Goal: Information Seeking & Learning: Compare options

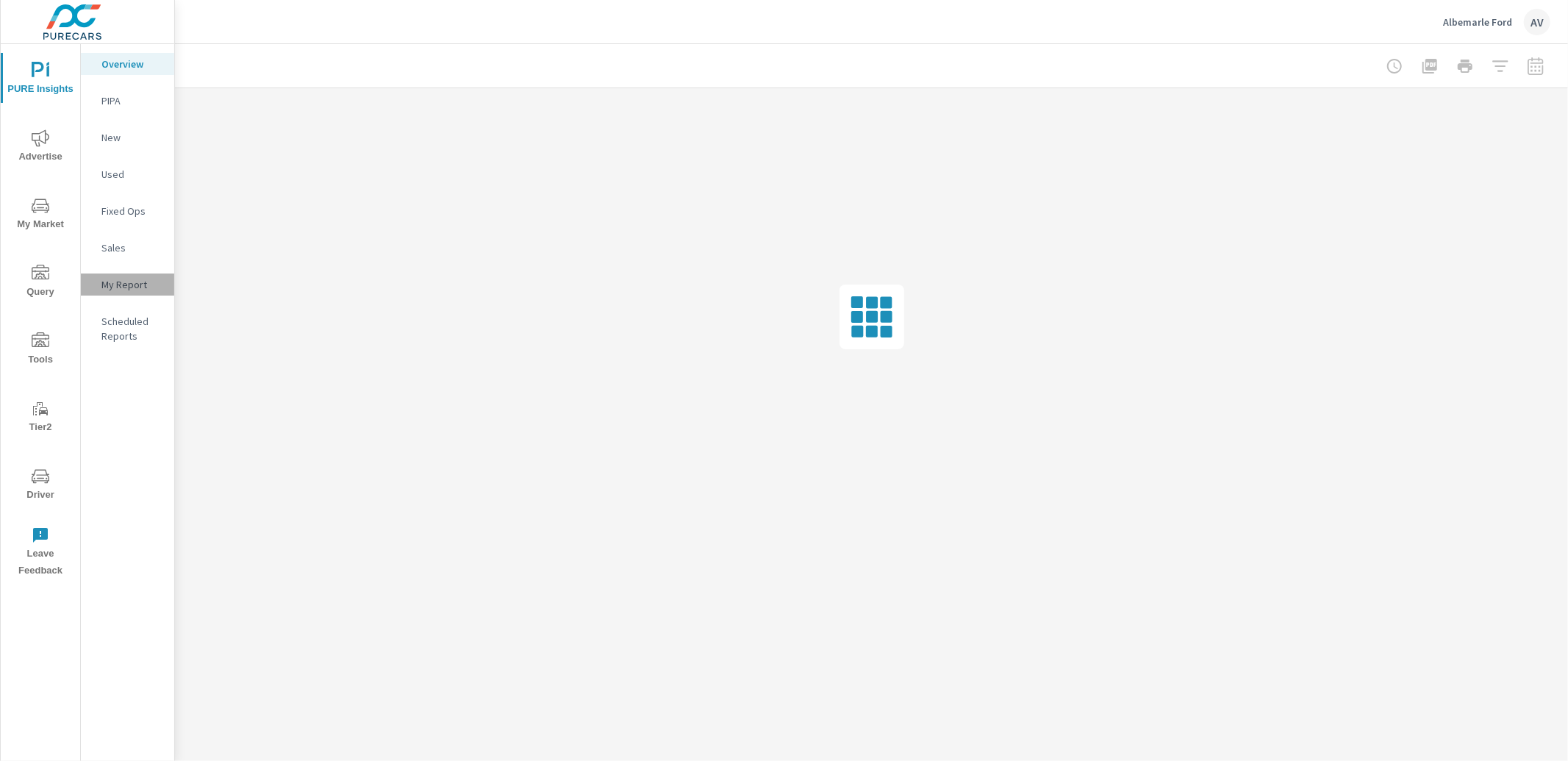
click at [122, 275] on div "My Report" at bounding box center [128, 284] width 93 height 22
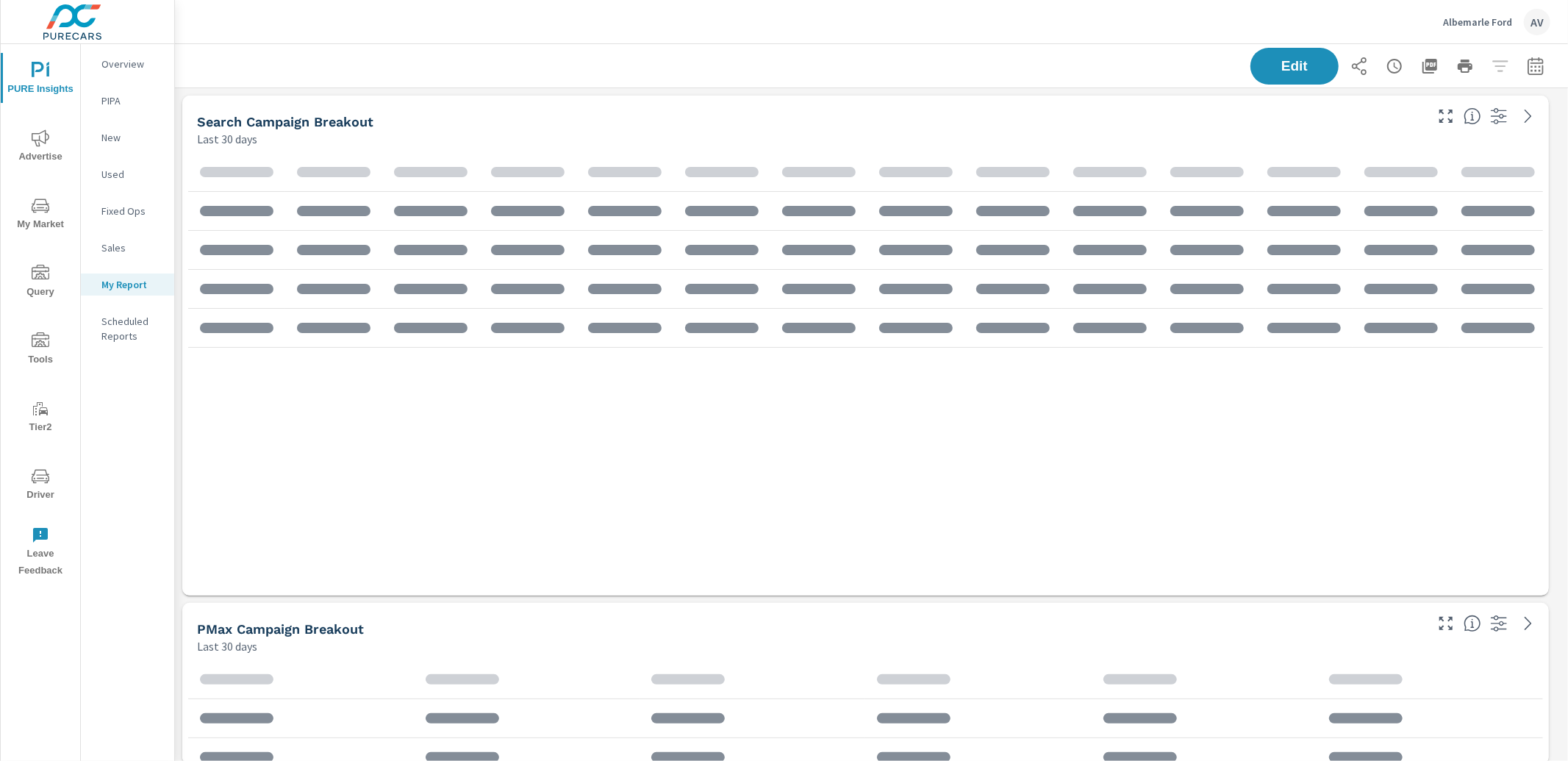
scroll to position [1385, 1407]
click at [1523, 75] on button "button" at bounding box center [1535, 66] width 30 height 30
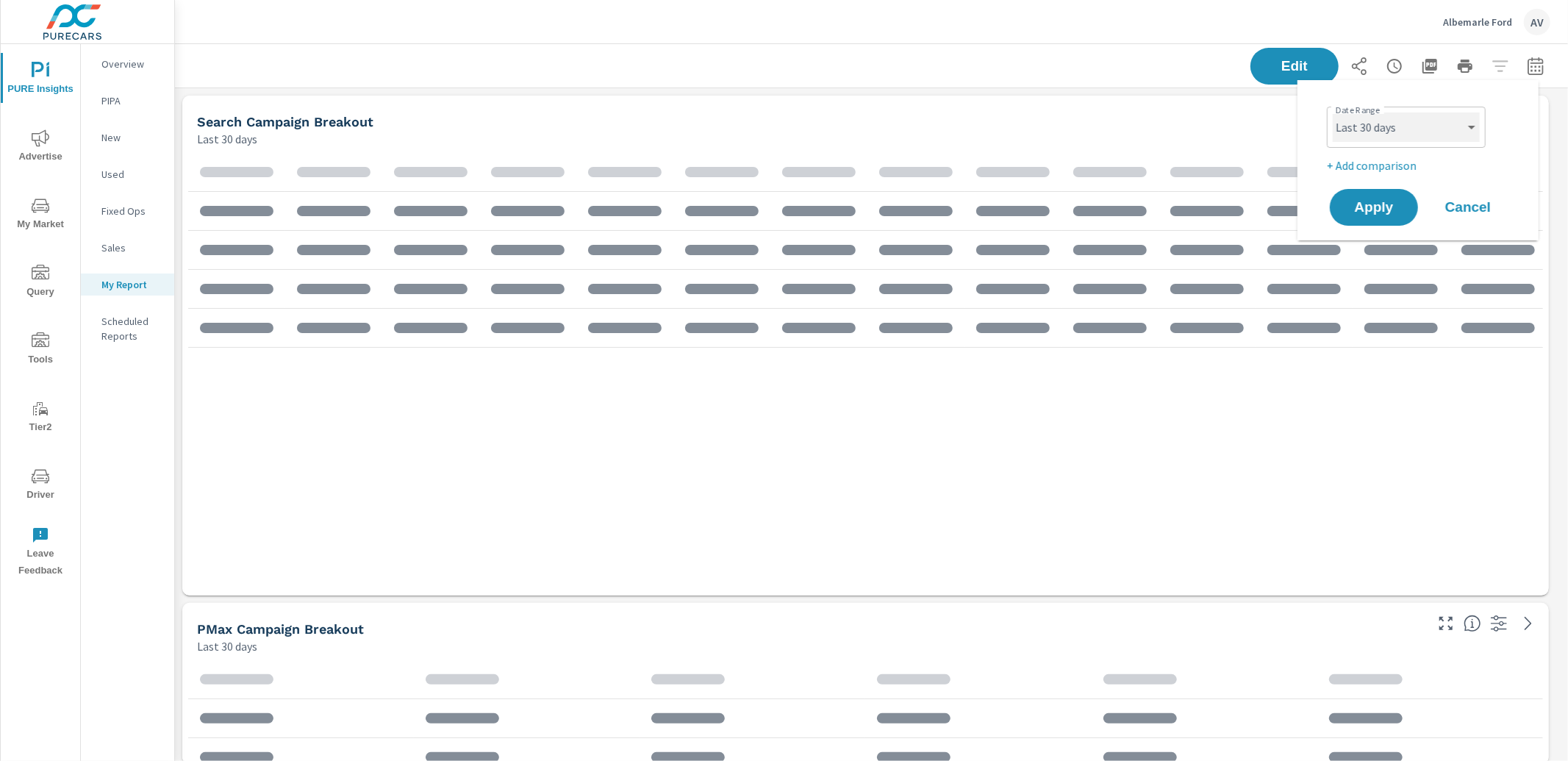
click at [1369, 134] on select "Custom Yesterday Last week Last 7 days Last 14 days Last 30 days Last 45 days L…" at bounding box center [1406, 128] width 147 height 30
click at [1332, 113] on select "Custom Yesterday Last week Last 7 days Last 14 days Last 30 days Last 45 days L…" at bounding box center [1406, 128] width 147 height 30
select select "Last month"
click at [1383, 164] on p "+ Add comparison" at bounding box center [1421, 165] width 188 height 18
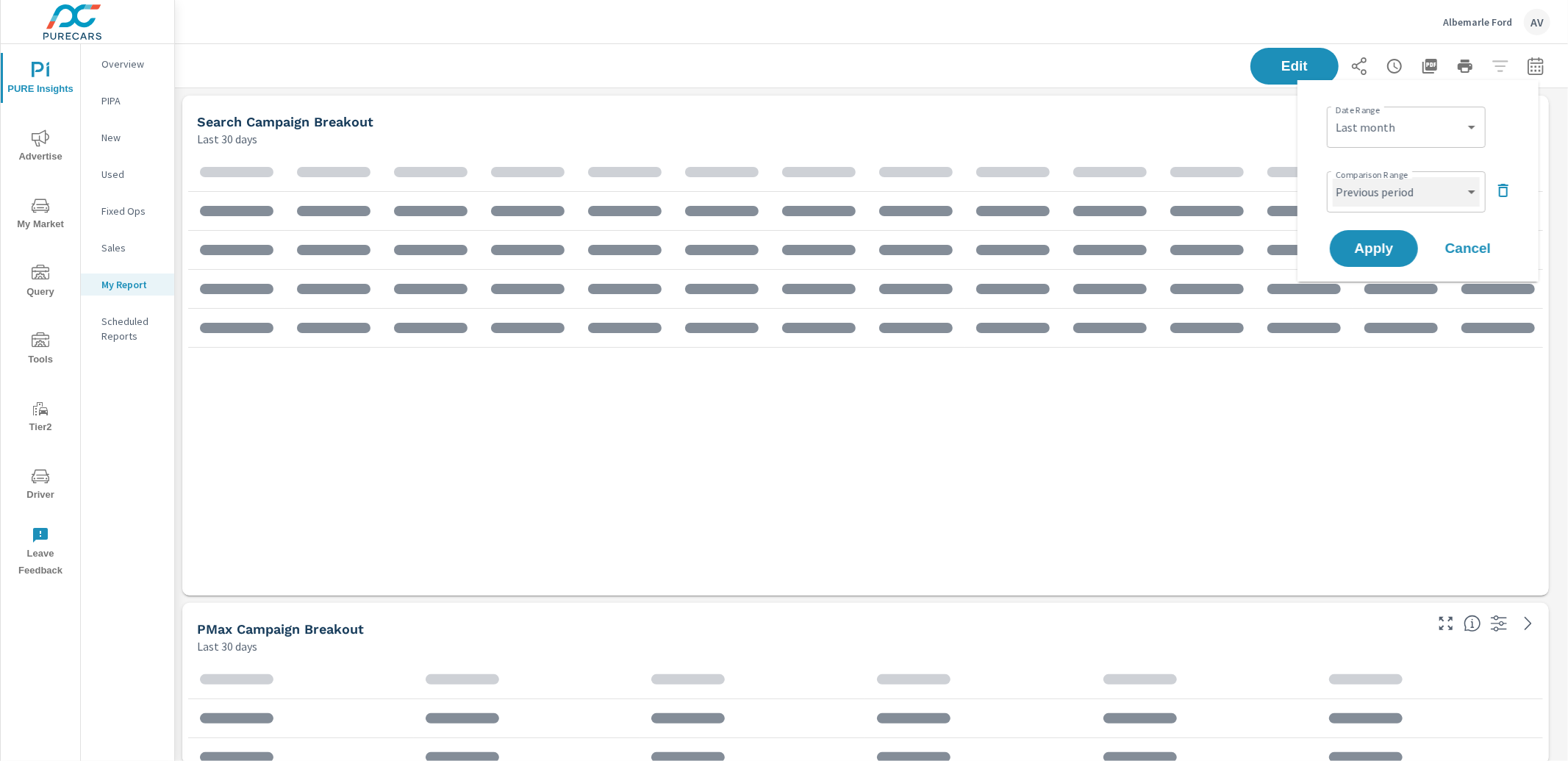
click at [1386, 198] on select "Custom Previous period Previous month Previous year" at bounding box center [1406, 192] width 147 height 30
click at [1332, 177] on select "Custom Previous period Previous month Previous year" at bounding box center [1406, 192] width 147 height 30
select select "Previous month"
click at [1378, 243] on span "Apply" at bounding box center [1373, 248] width 60 height 14
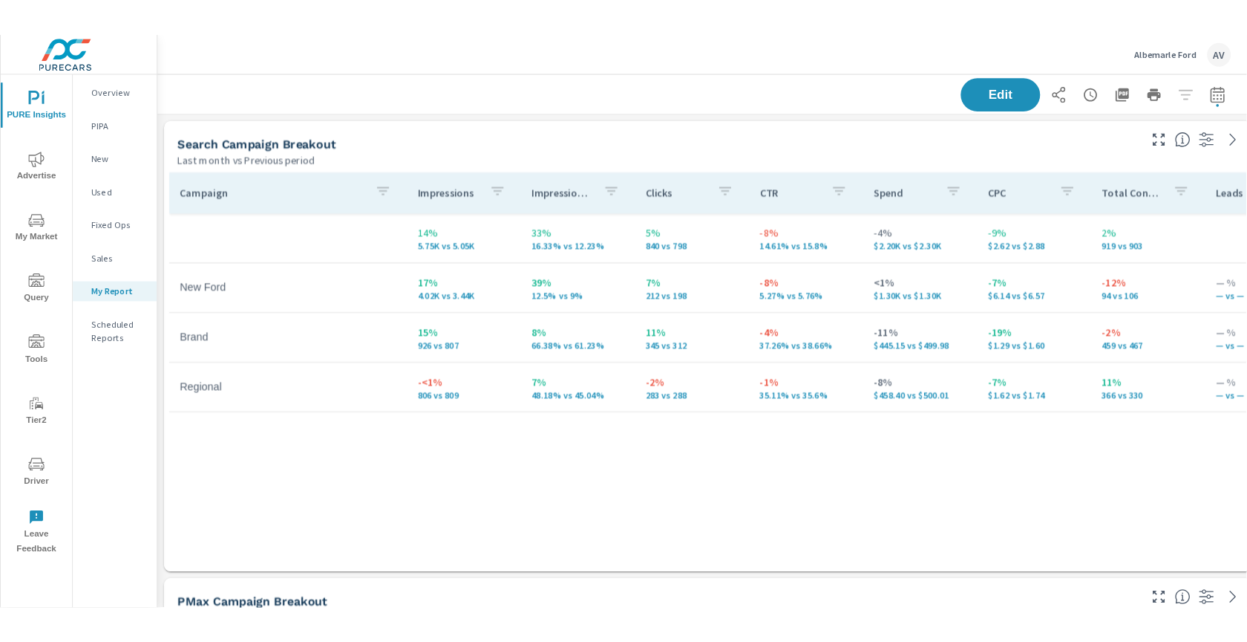
scroll to position [7, 7]
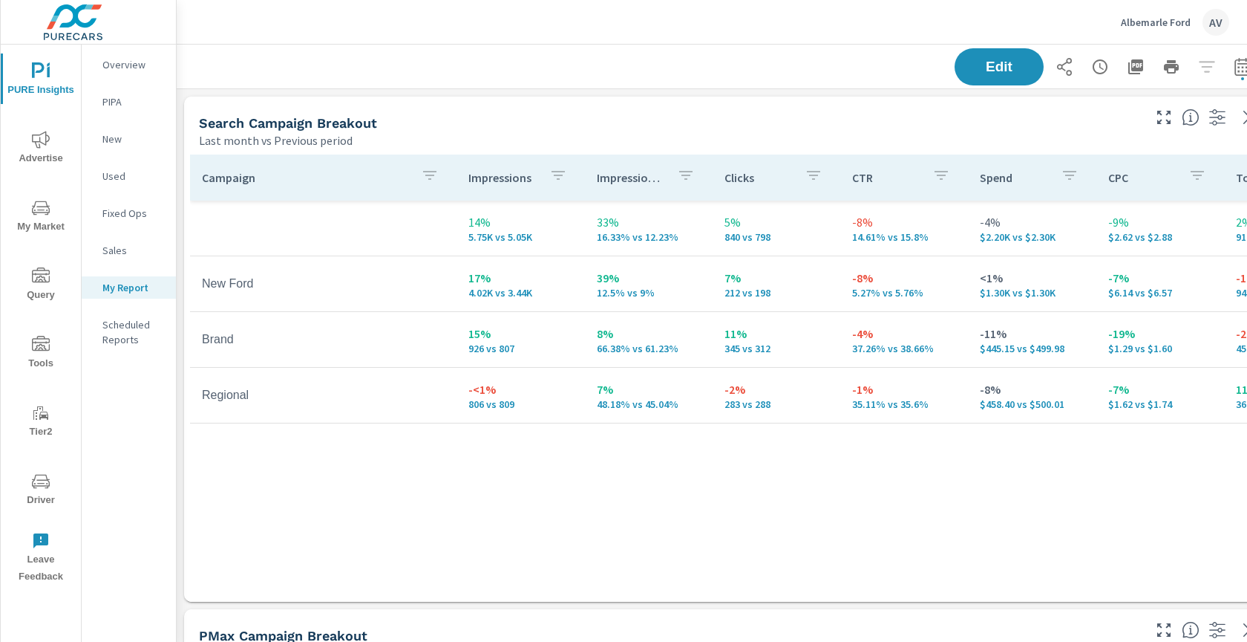
click at [904, 300] on td "-8% 5.27% vs 5.76%" at bounding box center [905, 283] width 128 height 53
click at [621, 285] on p "39%" at bounding box center [649, 278] width 104 height 18
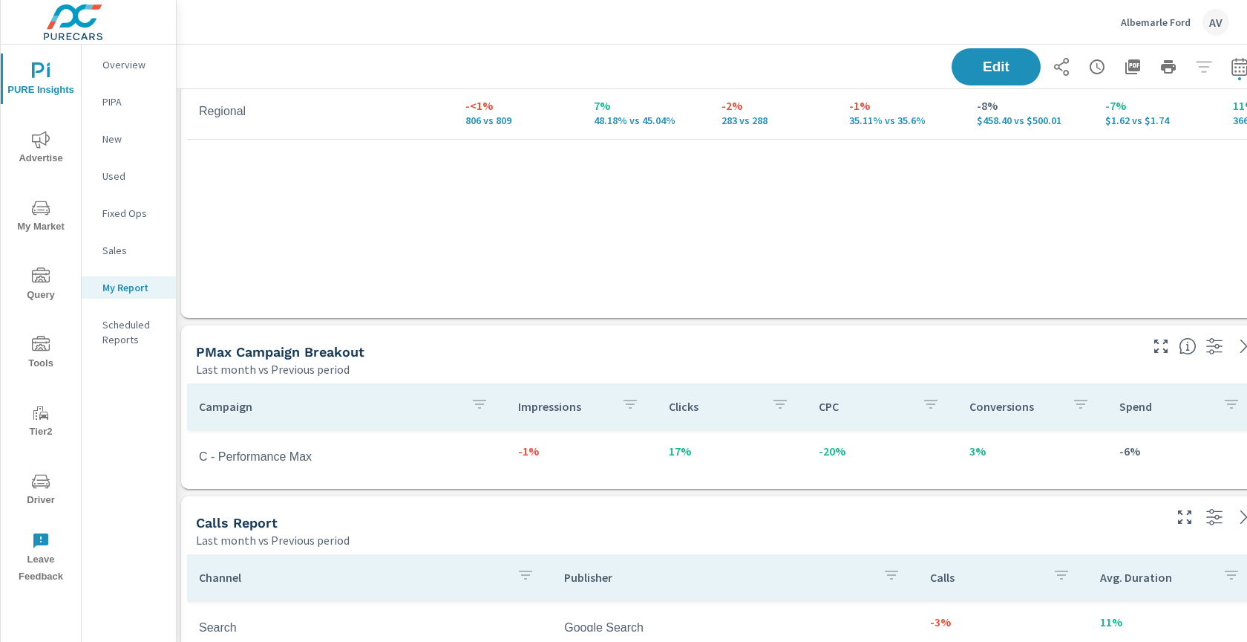
scroll to position [0, 3]
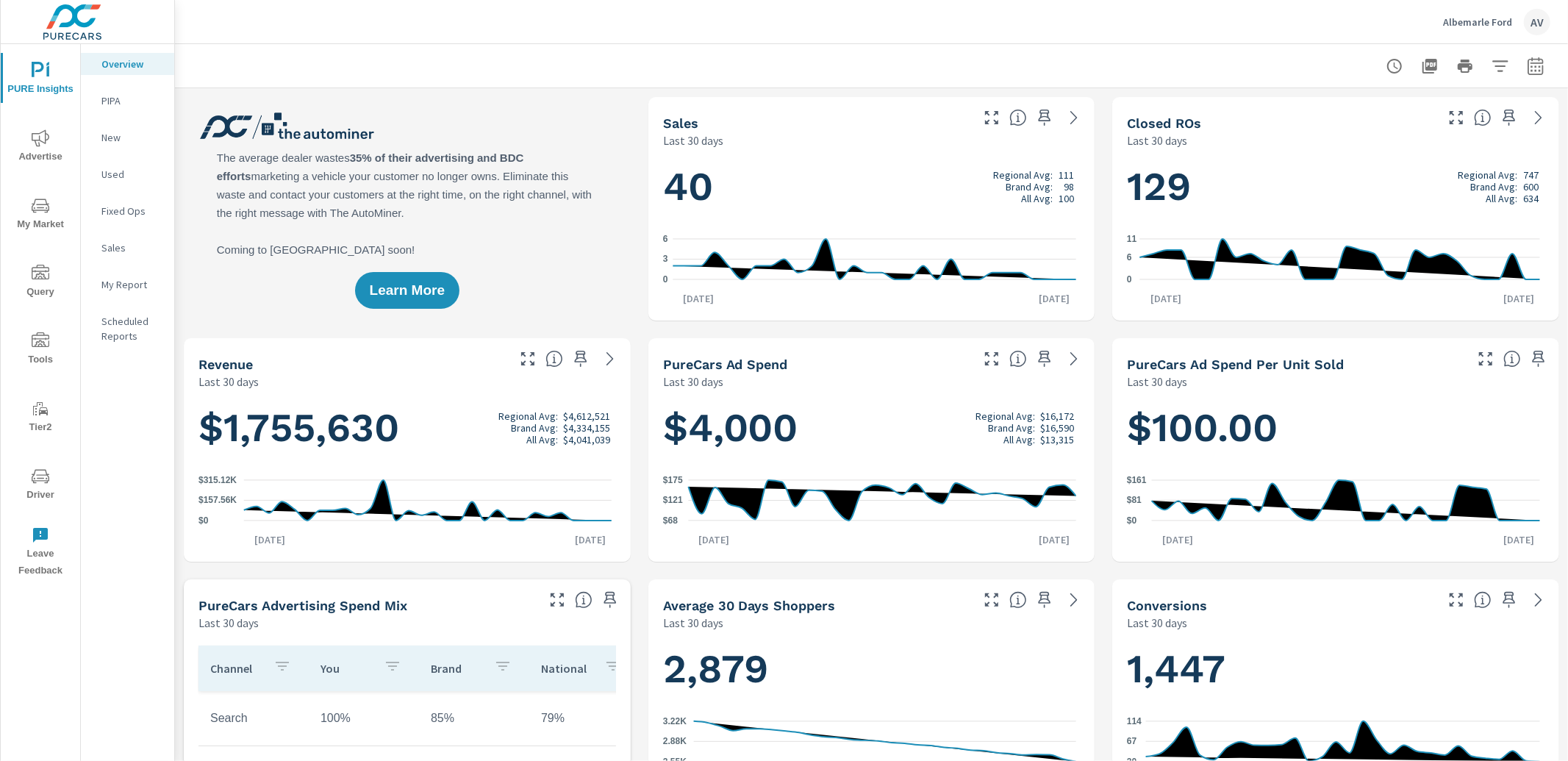
click at [607, 167] on div "Learn More" at bounding box center [407, 209] width 446 height 224
click at [37, 221] on span "My Market" at bounding box center [40, 215] width 70 height 36
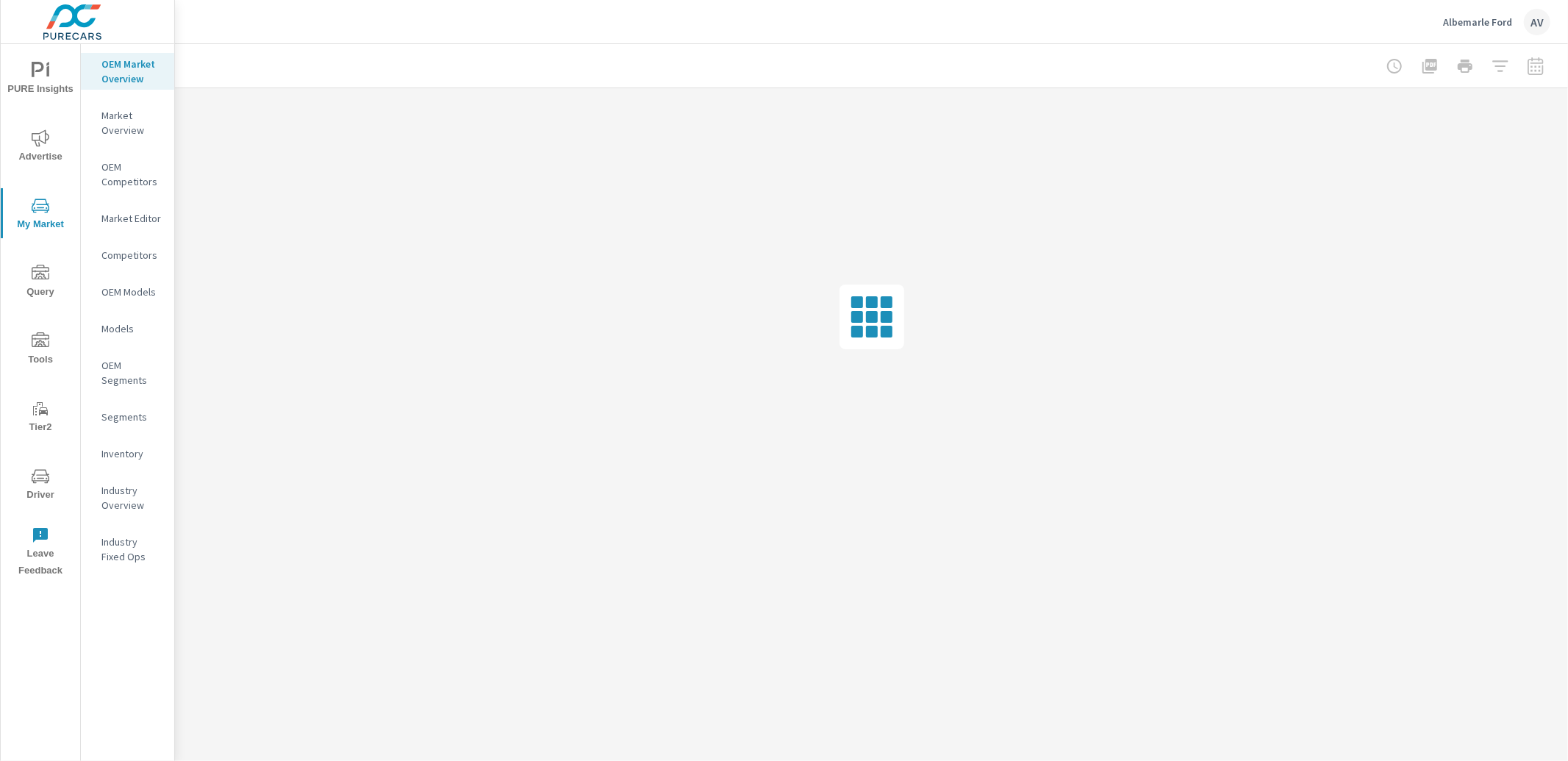
click at [122, 219] on p "Market Editor" at bounding box center [132, 218] width 61 height 15
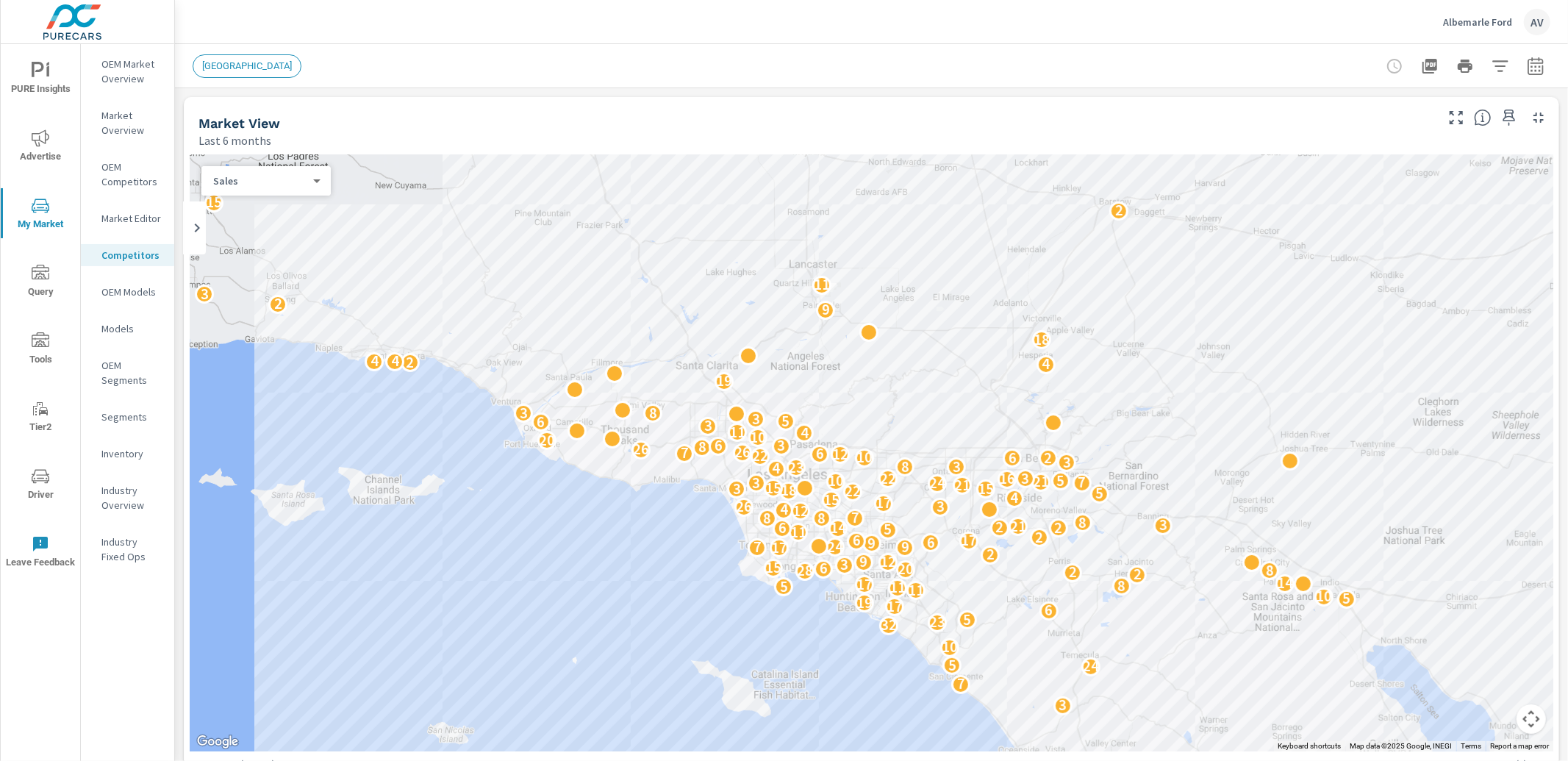
click at [297, 187] on body "PURE Insights Advertise My Market Query Tools Tier2 Driver Leave Feedback OEM M…" at bounding box center [784, 380] width 1568 height 761
click at [594, 49] on div at bounding box center [784, 380] width 1568 height 761
click at [1500, 67] on button "button" at bounding box center [1501, 66] width 30 height 30
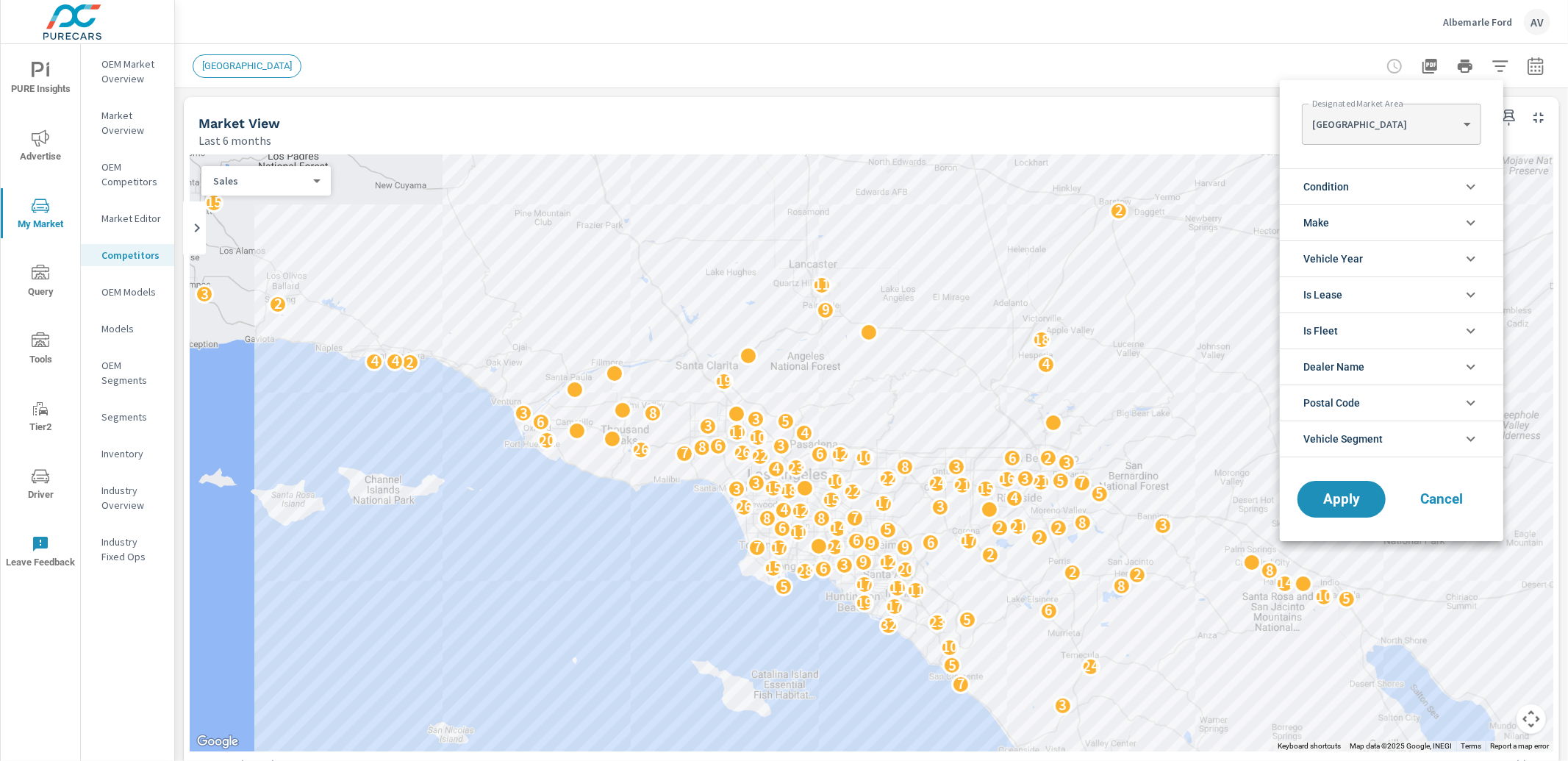
click at [1375, 130] on body "PURE Insights Advertise My Market Query Tools Tier2 Driver Leave Feedback OEM M…" at bounding box center [784, 380] width 1568 height 761
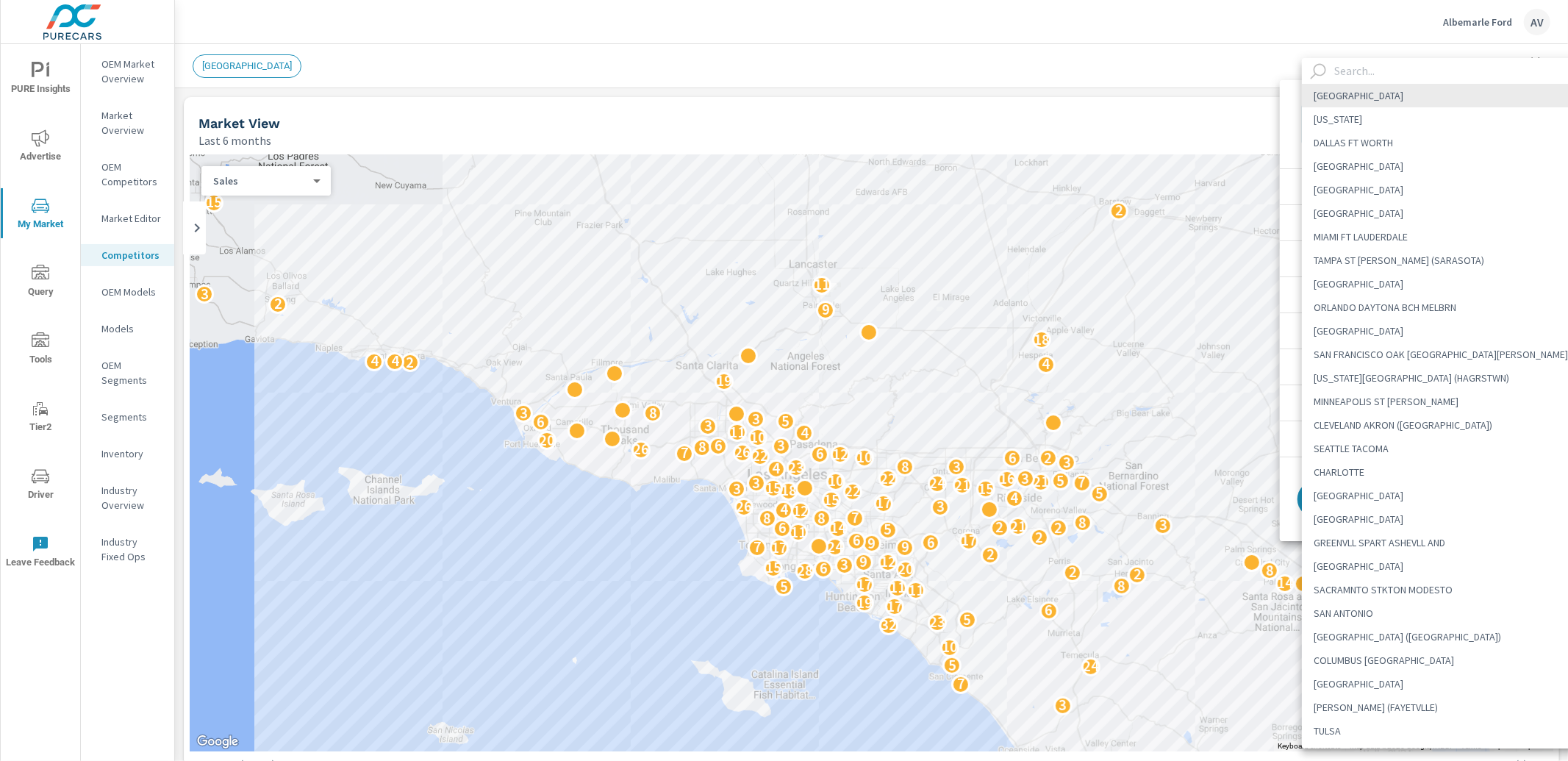
click at [1366, 78] on input "text" at bounding box center [1460, 71] width 264 height 26
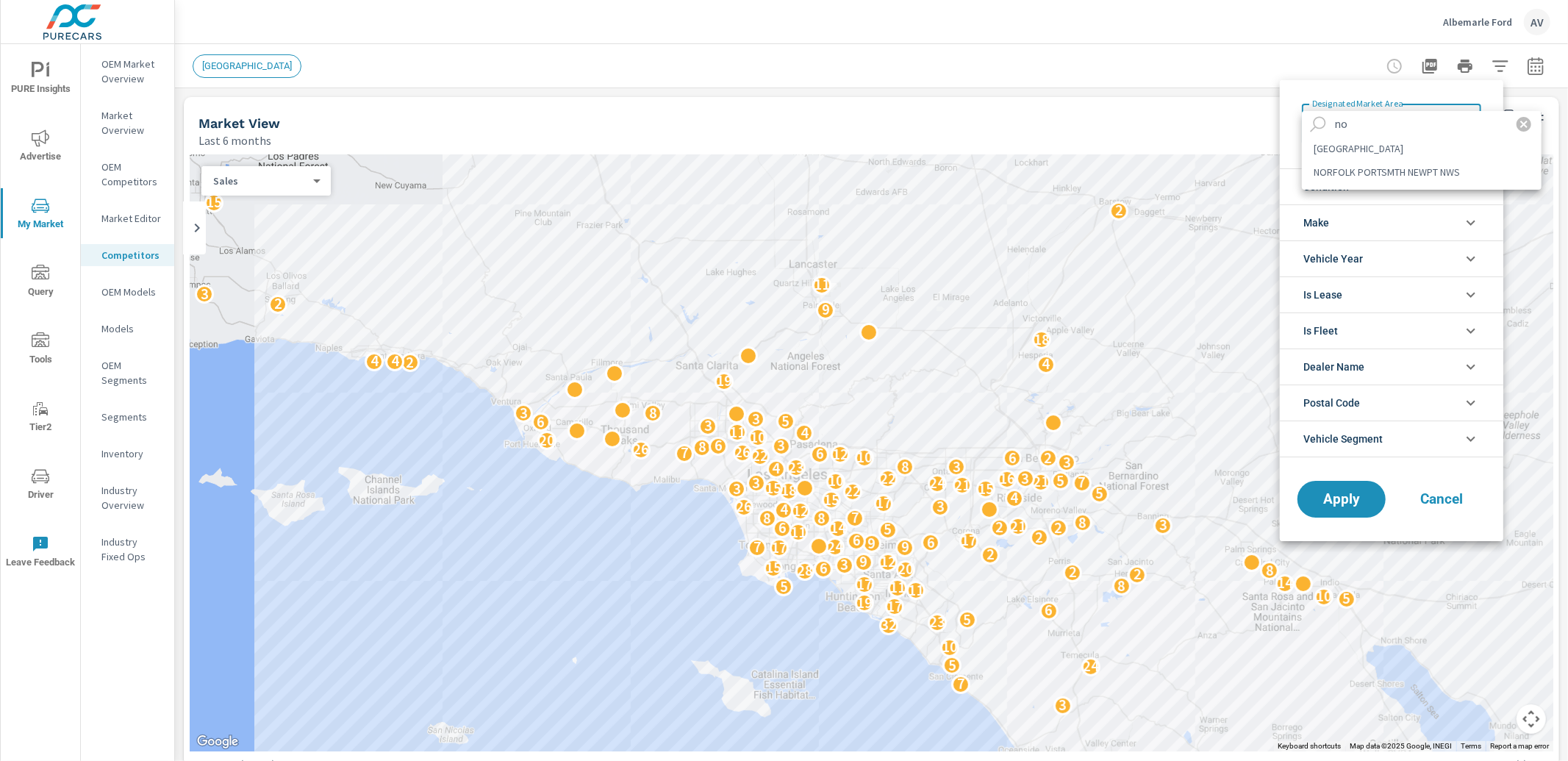
type input "n"
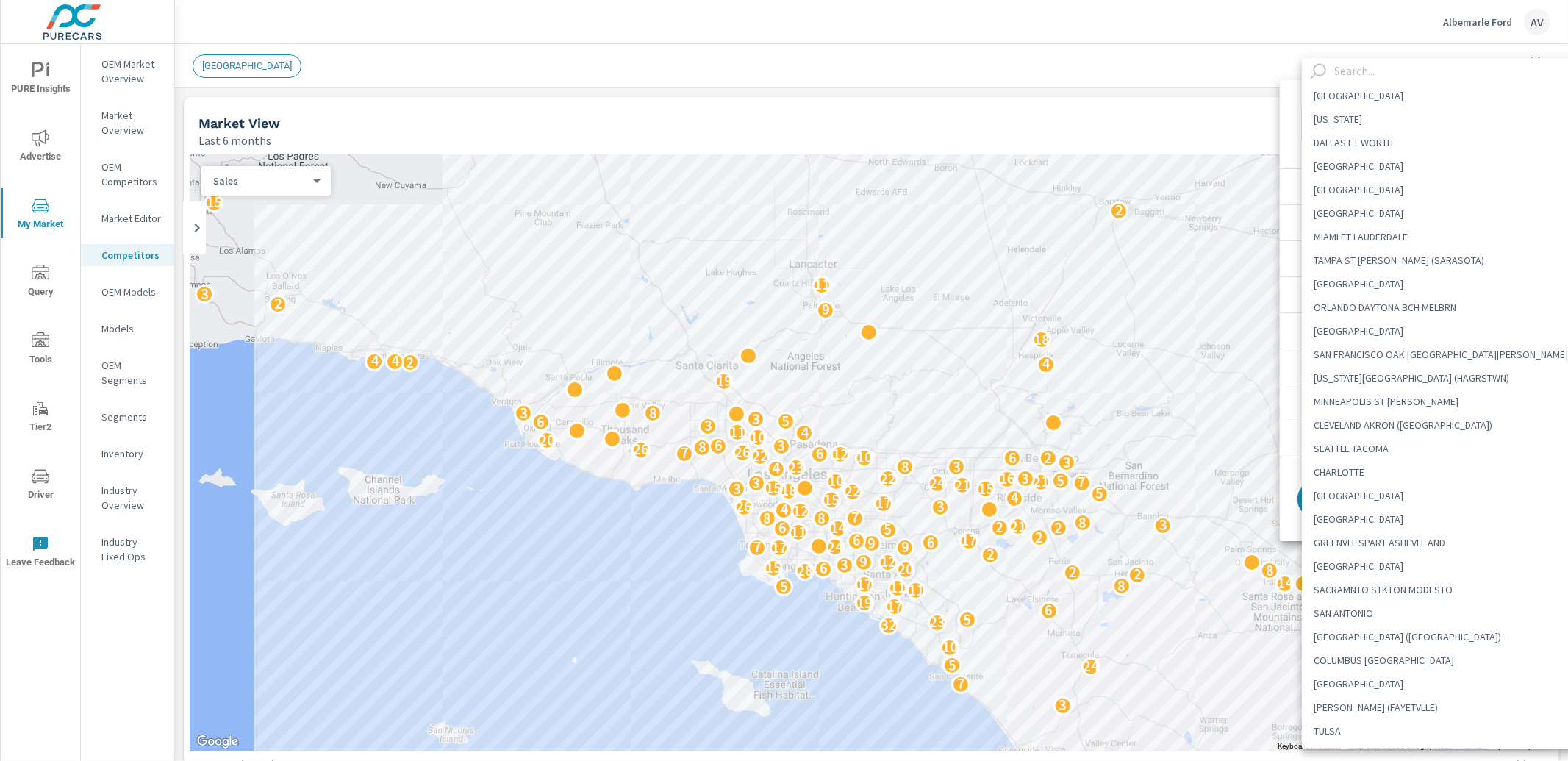
click at [1107, 54] on div at bounding box center [784, 380] width 1568 height 761
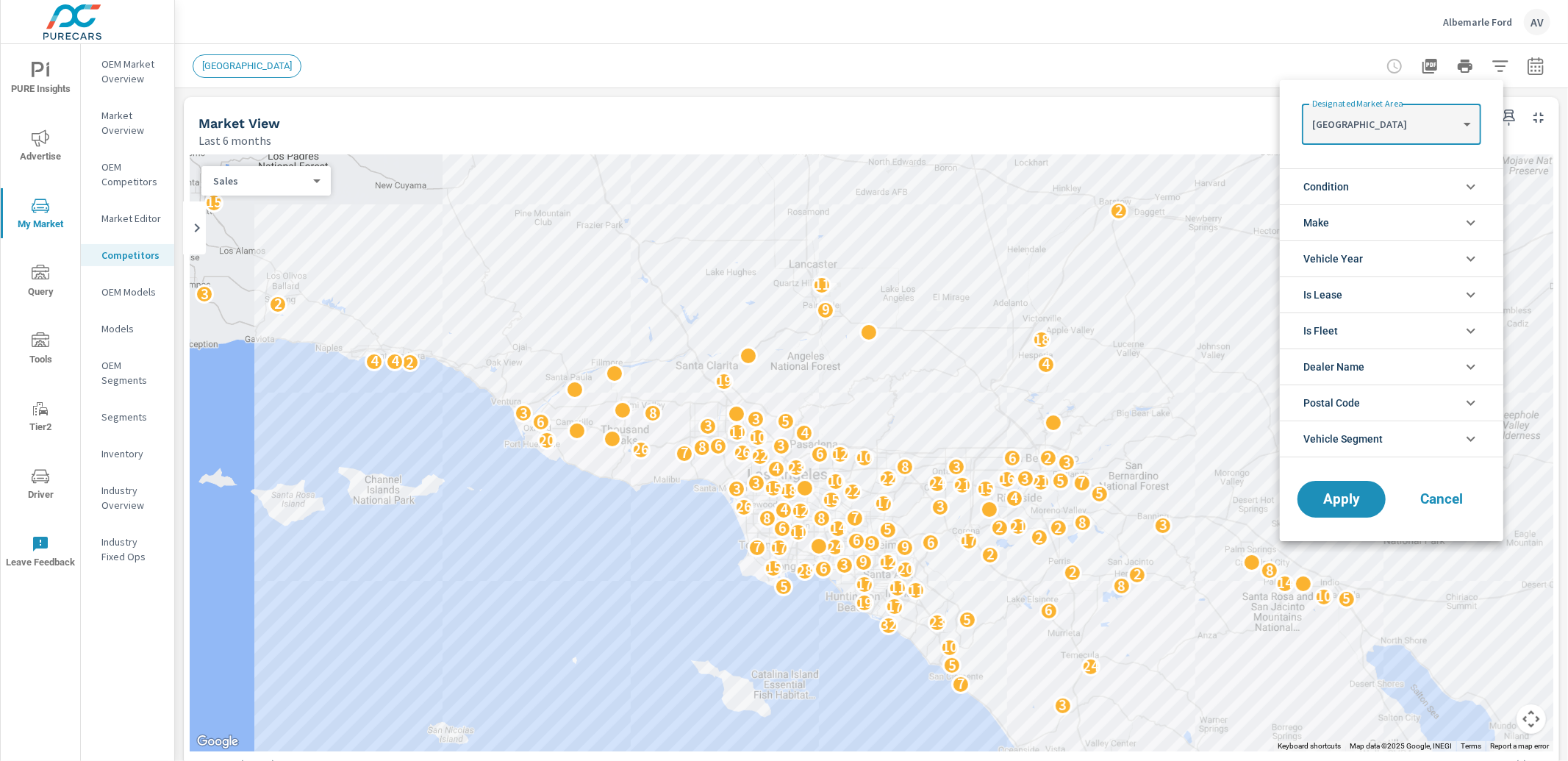
click at [1520, 64] on div at bounding box center [784, 380] width 1568 height 761
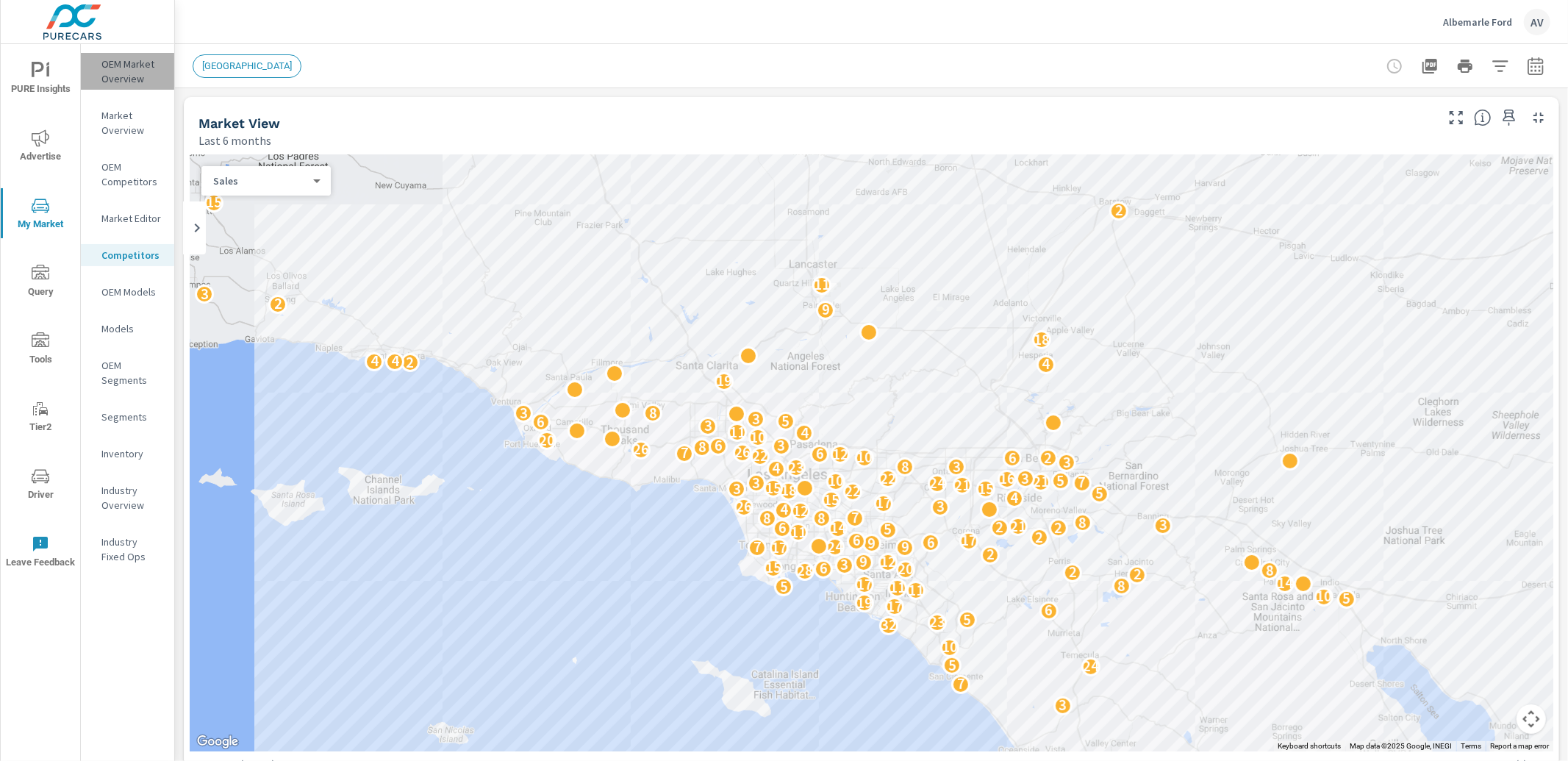
click at [130, 69] on p "OEM Market Overview" at bounding box center [132, 71] width 61 height 30
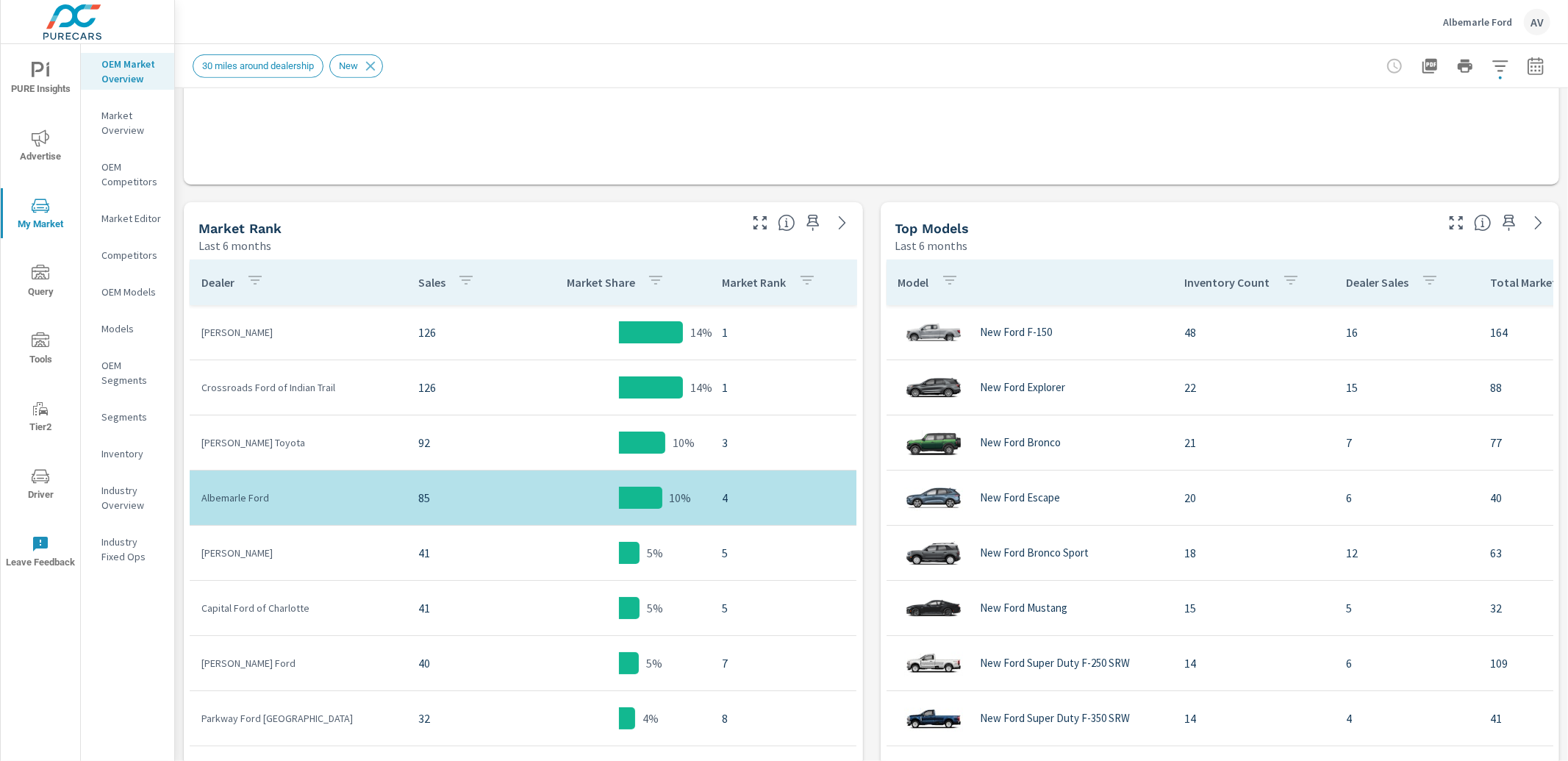
scroll to position [618, 0]
click at [1022, 195] on div "Market View Last 6 months .map-bw_svg__st2{fill:#fdfefe}.map-bw_svg__st4{fill:#…" at bounding box center [871, 433] width 1393 height 1928
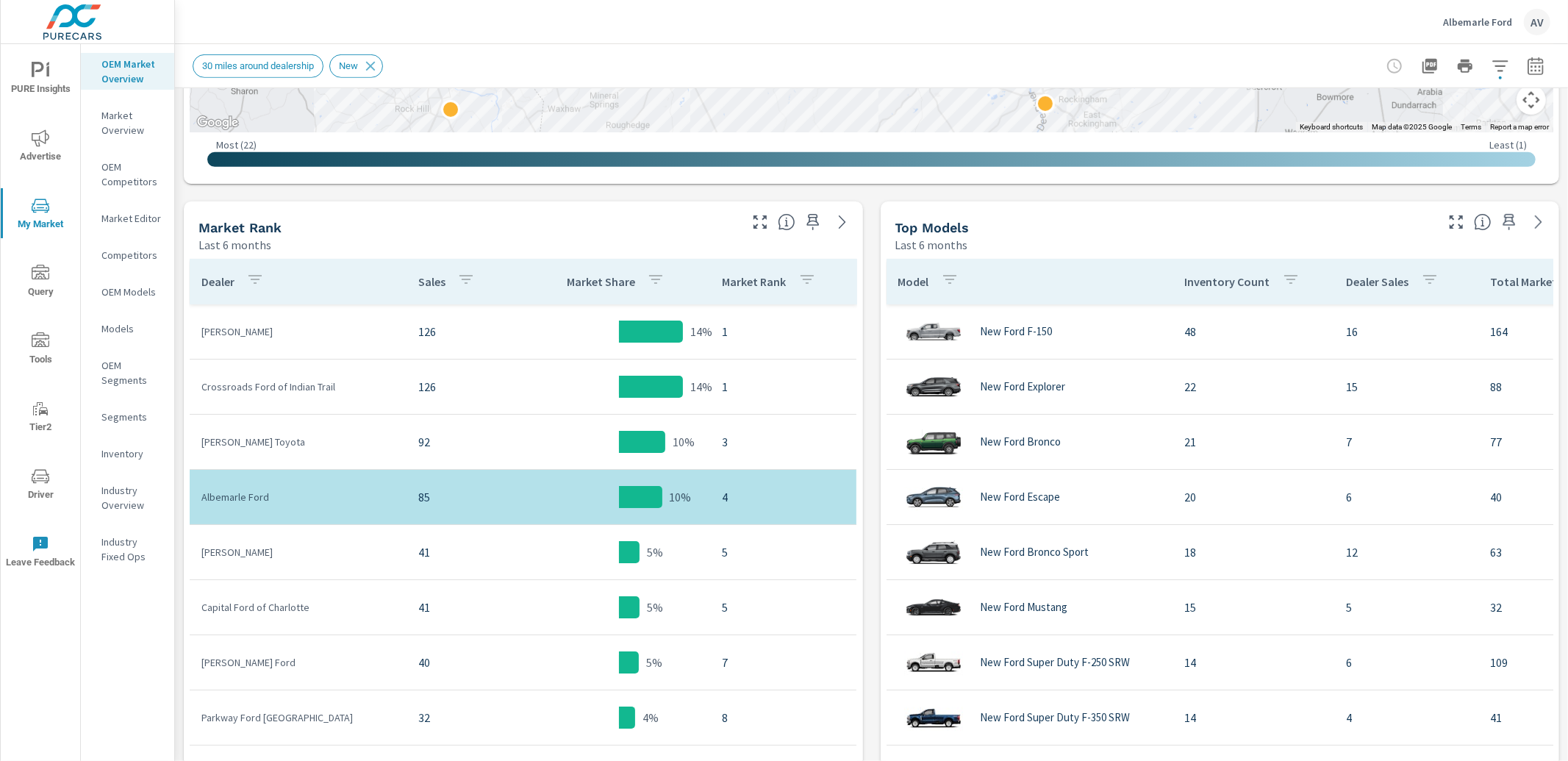
click at [181, 210] on div "Market View Last 6 months ← Move left → Move right ↑ Move up ↓ Move down + Zoom…" at bounding box center [871, 433] width 1393 height 1928
click at [142, 151] on nav "OEM Market Overview Market Overview OEM Competitors Market Editor Competitors O…" at bounding box center [128, 316] width 93 height 543
click at [146, 180] on p "OEM Competitors" at bounding box center [132, 174] width 61 height 30
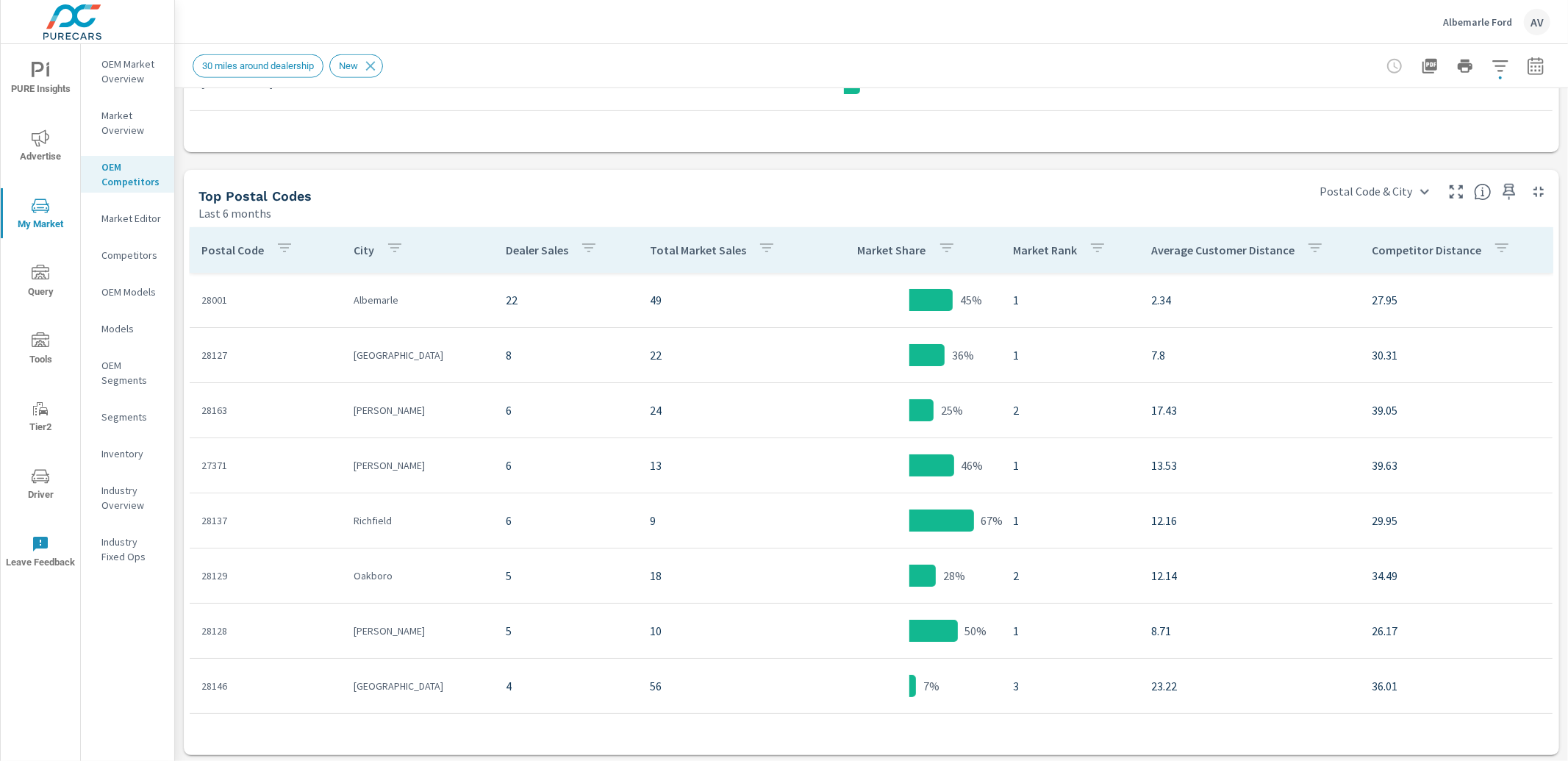
scroll to position [1255, 0]
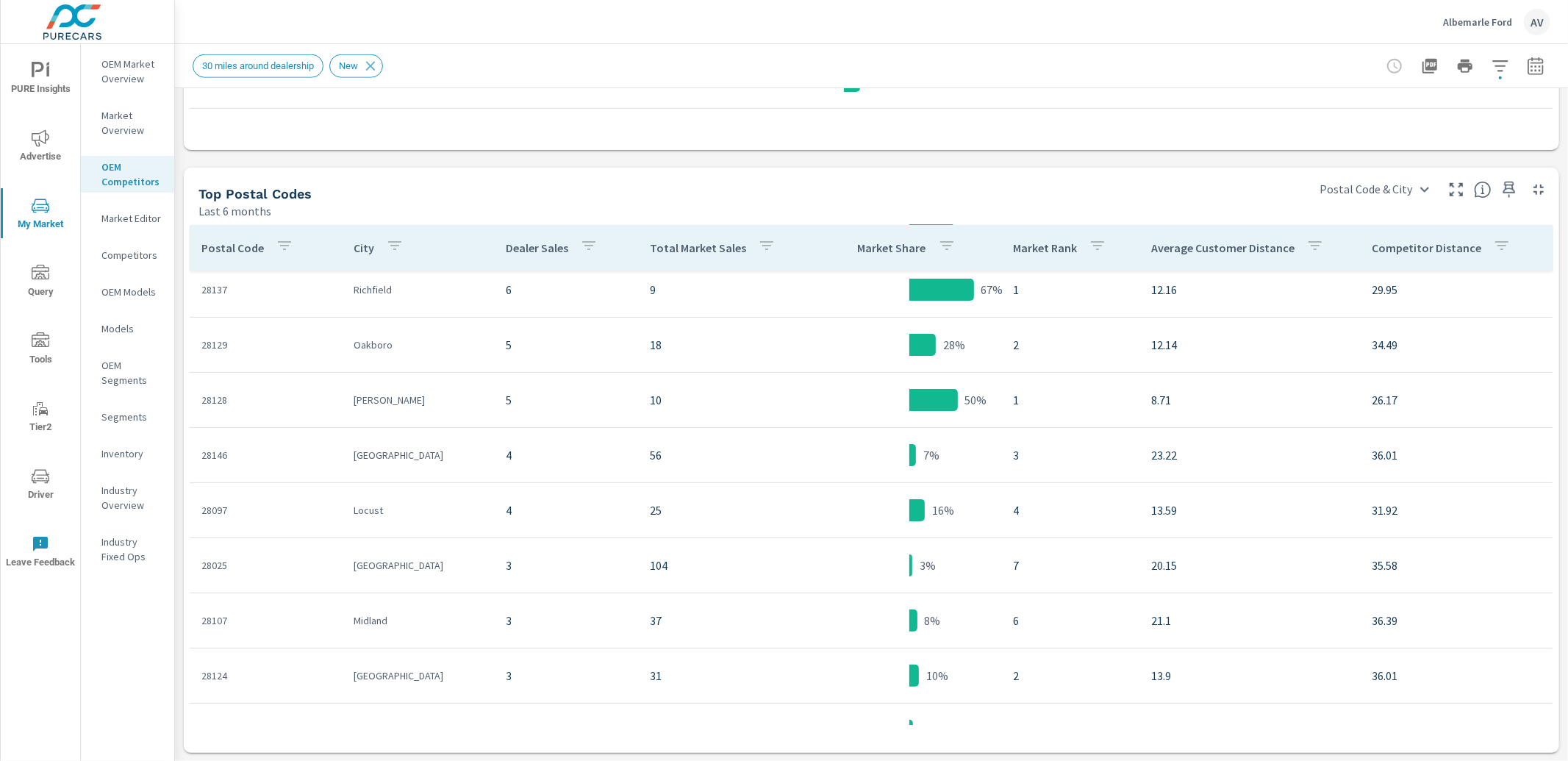
scroll to position [71, 0]
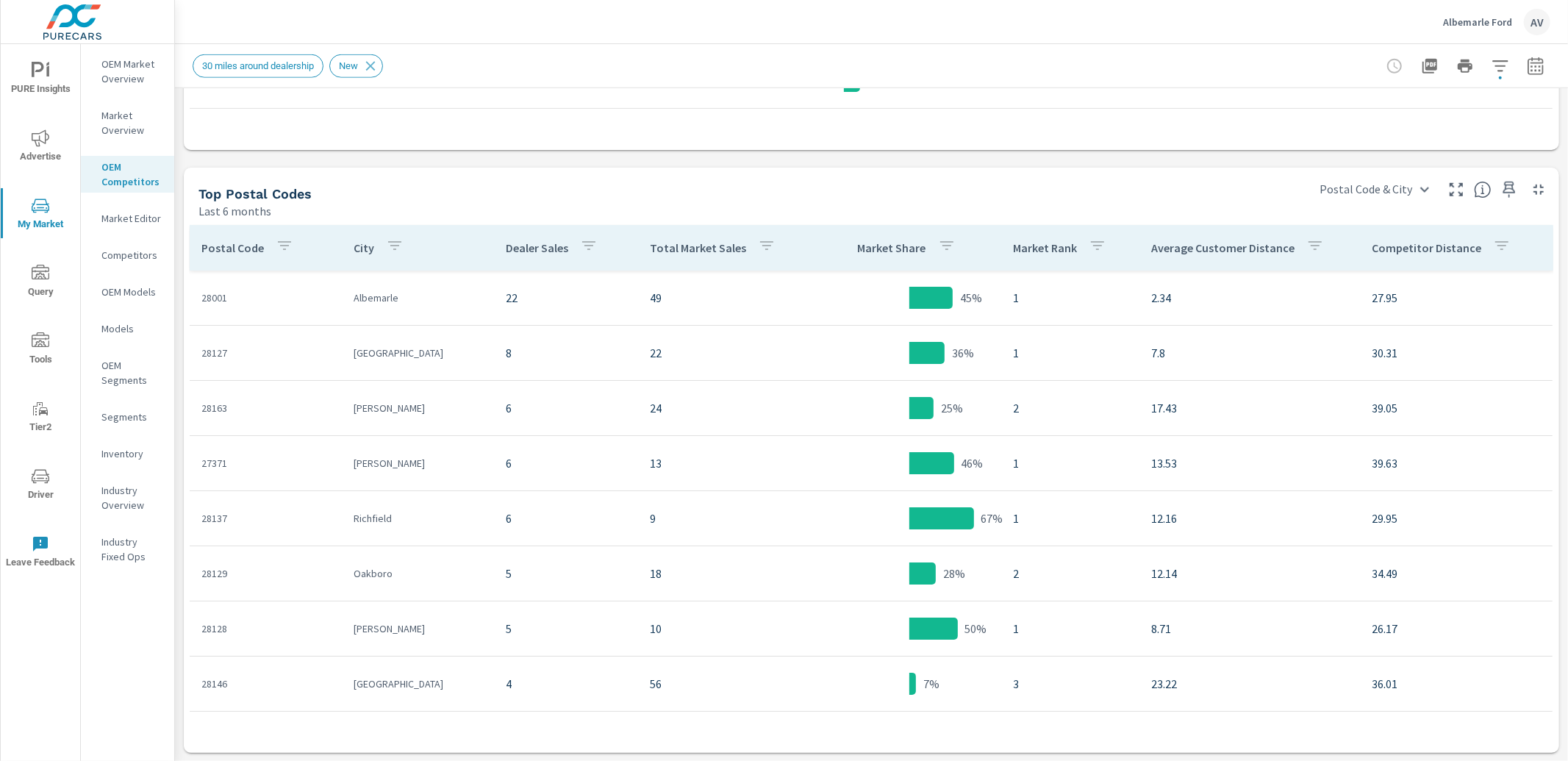
click at [187, 195] on div "Top Postal Codes Last 6 months" at bounding box center [744, 193] width 1121 height 52
click at [113, 62] on p "OEM Market Overview" at bounding box center [132, 71] width 61 height 30
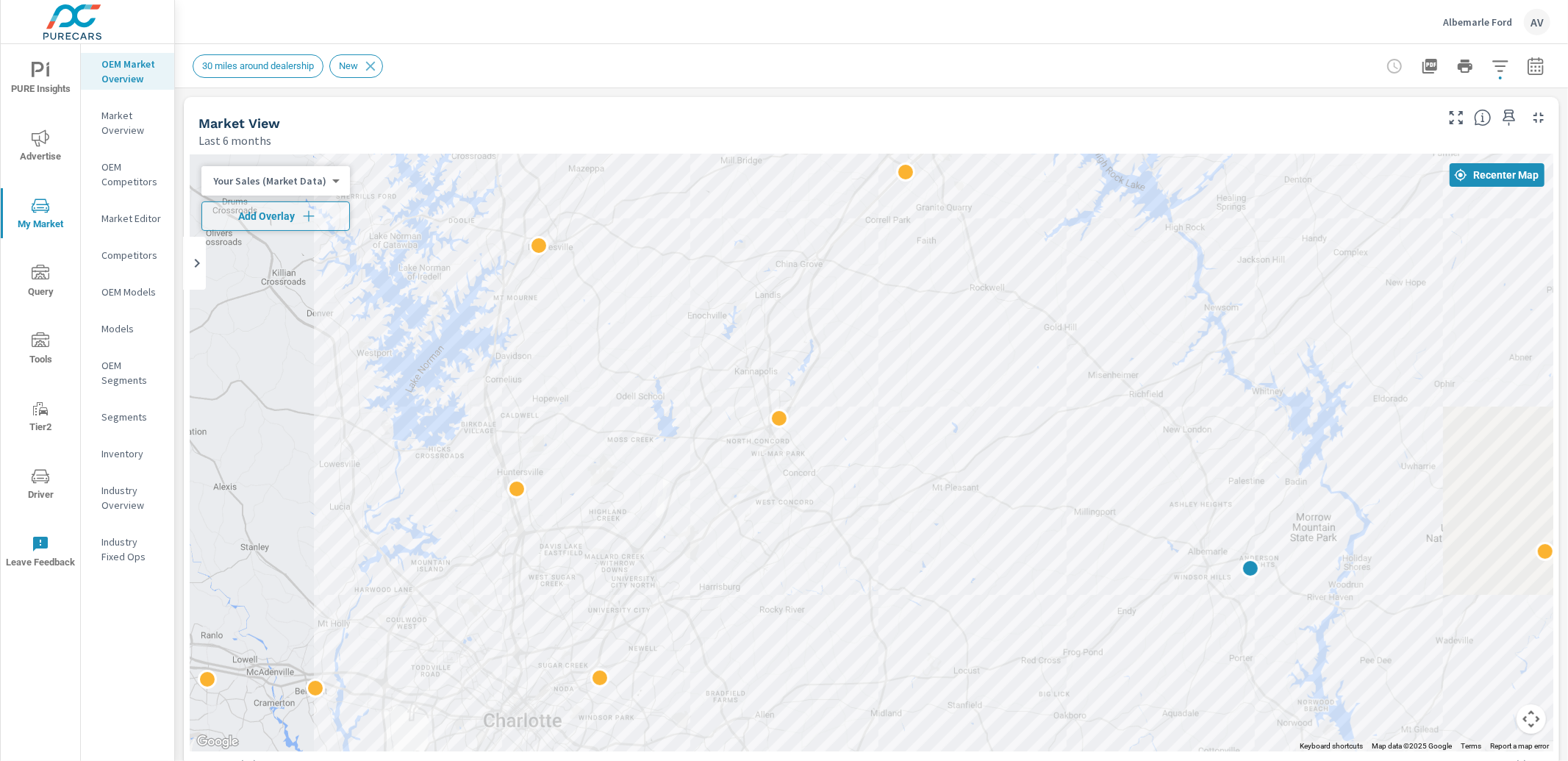
drag, startPoint x: 787, startPoint y: 422, endPoint x: 572, endPoint y: 177, distance: 326.0
click at [572, 177] on div at bounding box center [871, 452] width 1363 height 597
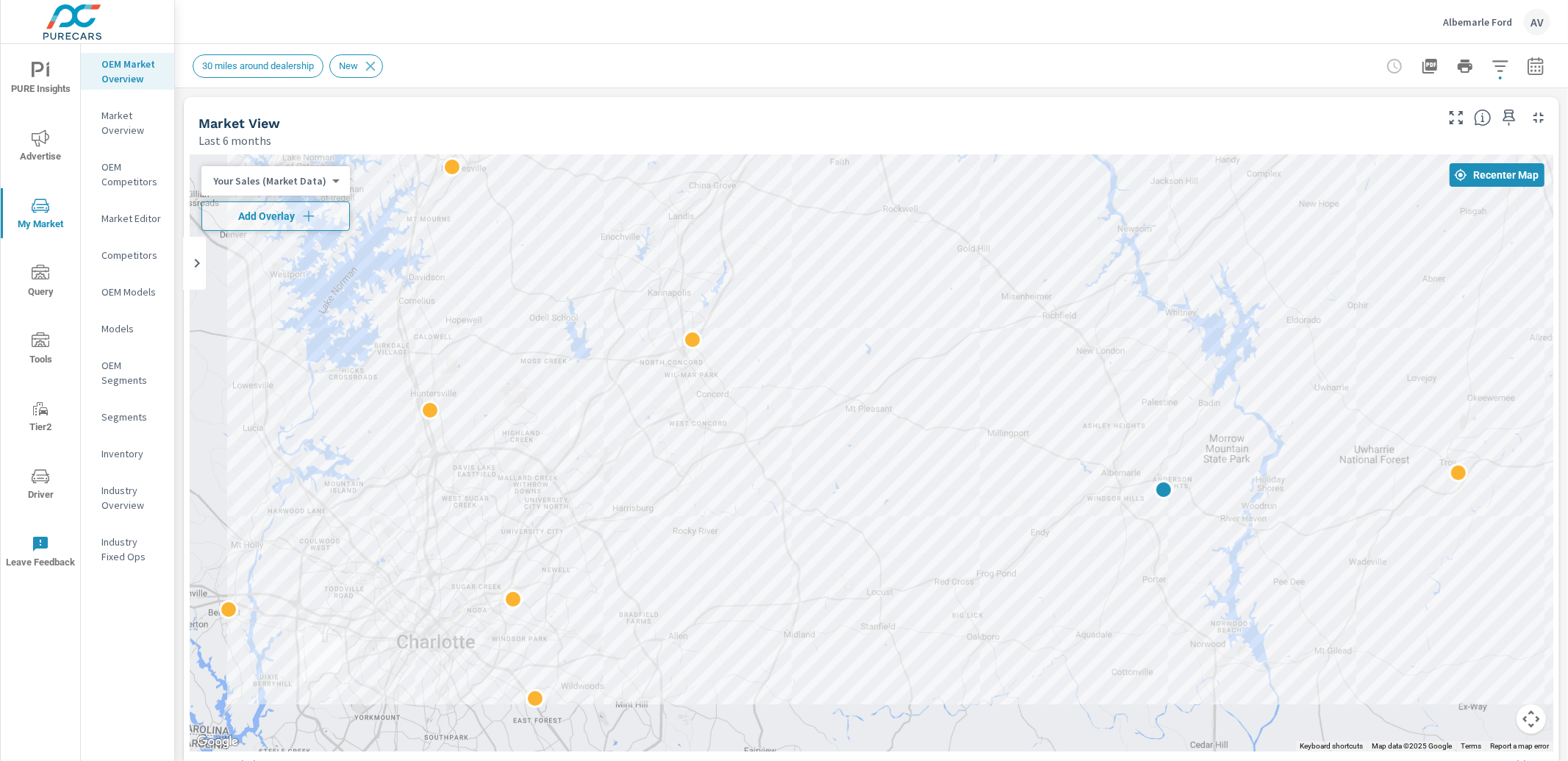
click at [540, 73] on div "30 miles around dealership New" at bounding box center [769, 66] width 1152 height 24
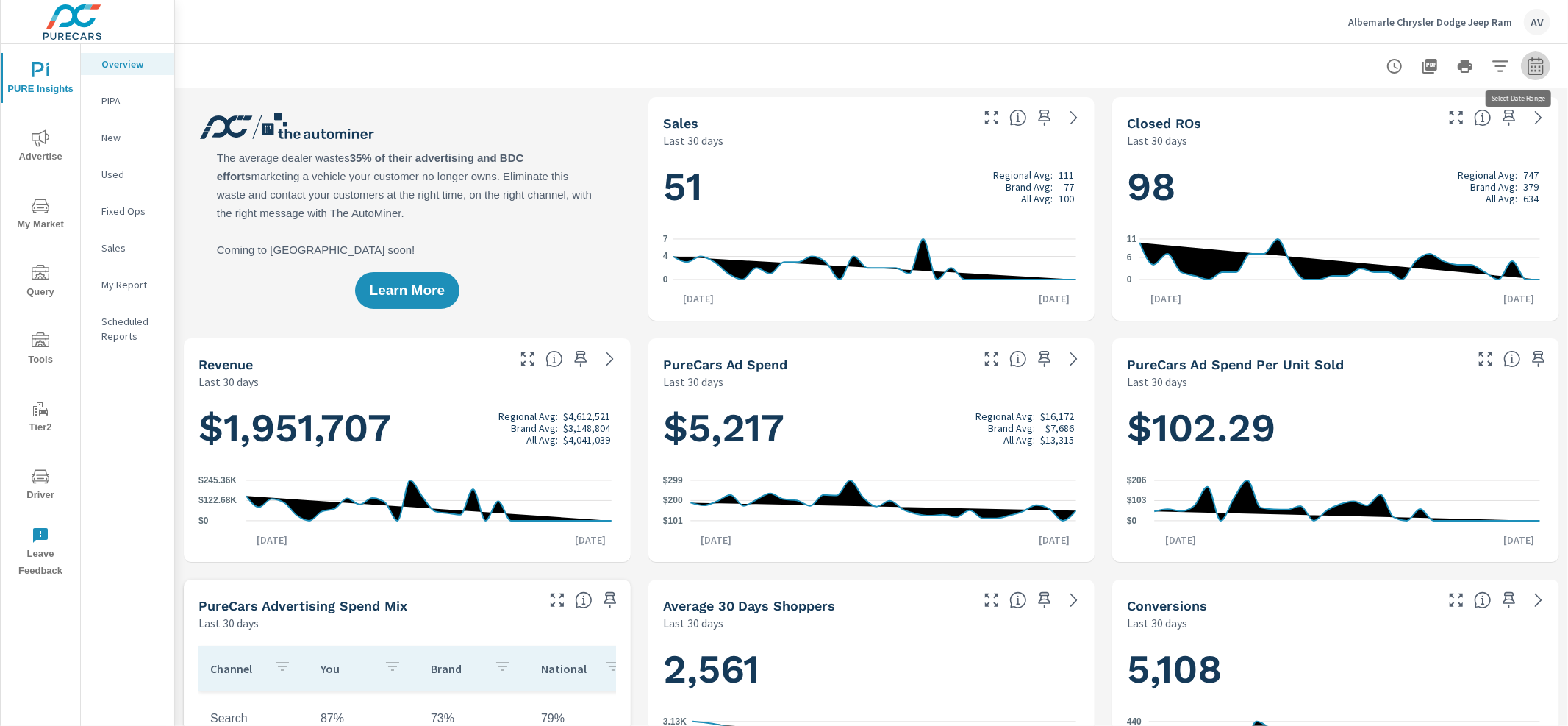
click at [1526, 64] on icon "button" at bounding box center [1535, 66] width 18 height 18
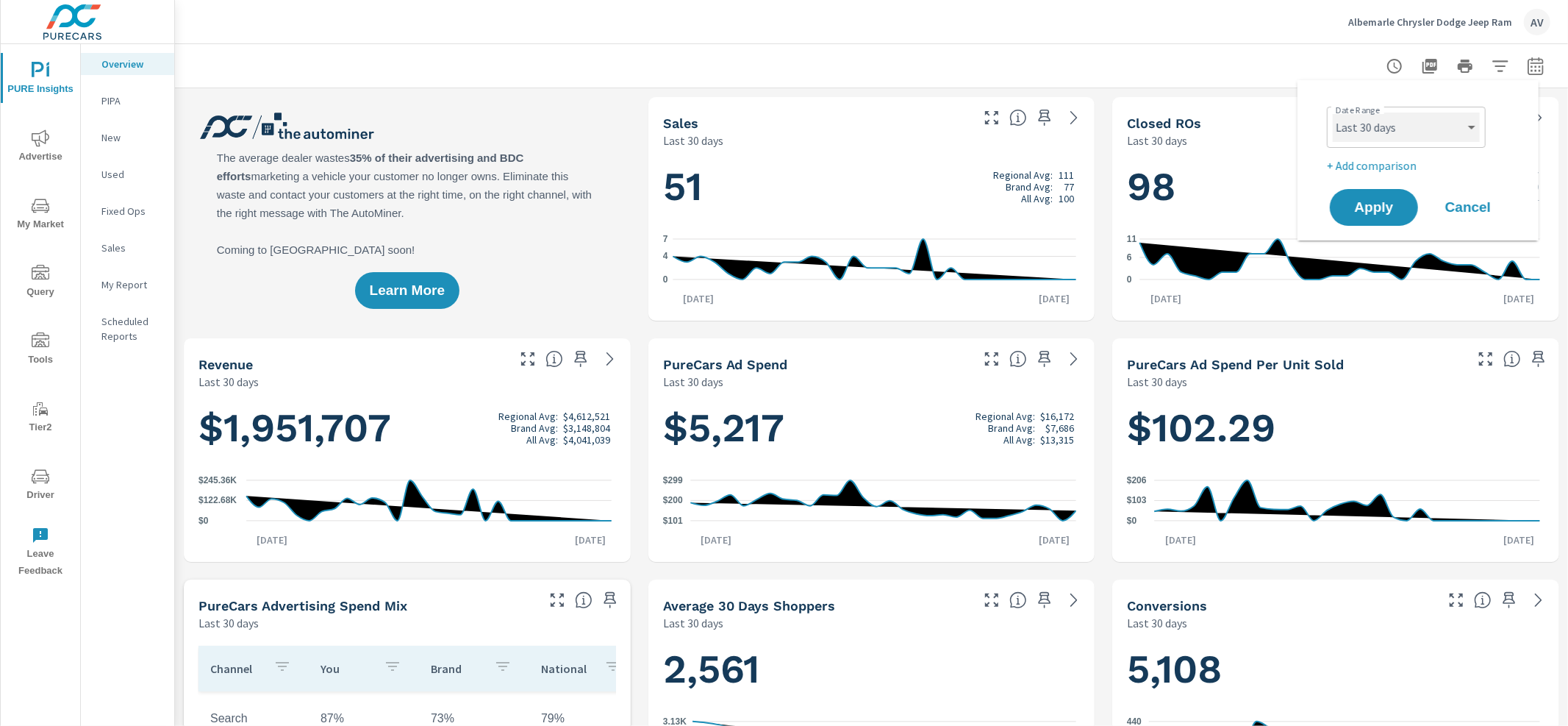
click at [1394, 136] on select "Custom [DATE] Last week Last 7 days Last 14 days Last 30 days Last 45 days Last…" at bounding box center [1406, 128] width 147 height 30
click at [1332, 113] on select "Custom [DATE] Last week Last 7 days Last 14 days Last 30 days Last 45 days Last…" at bounding box center [1406, 128] width 147 height 30
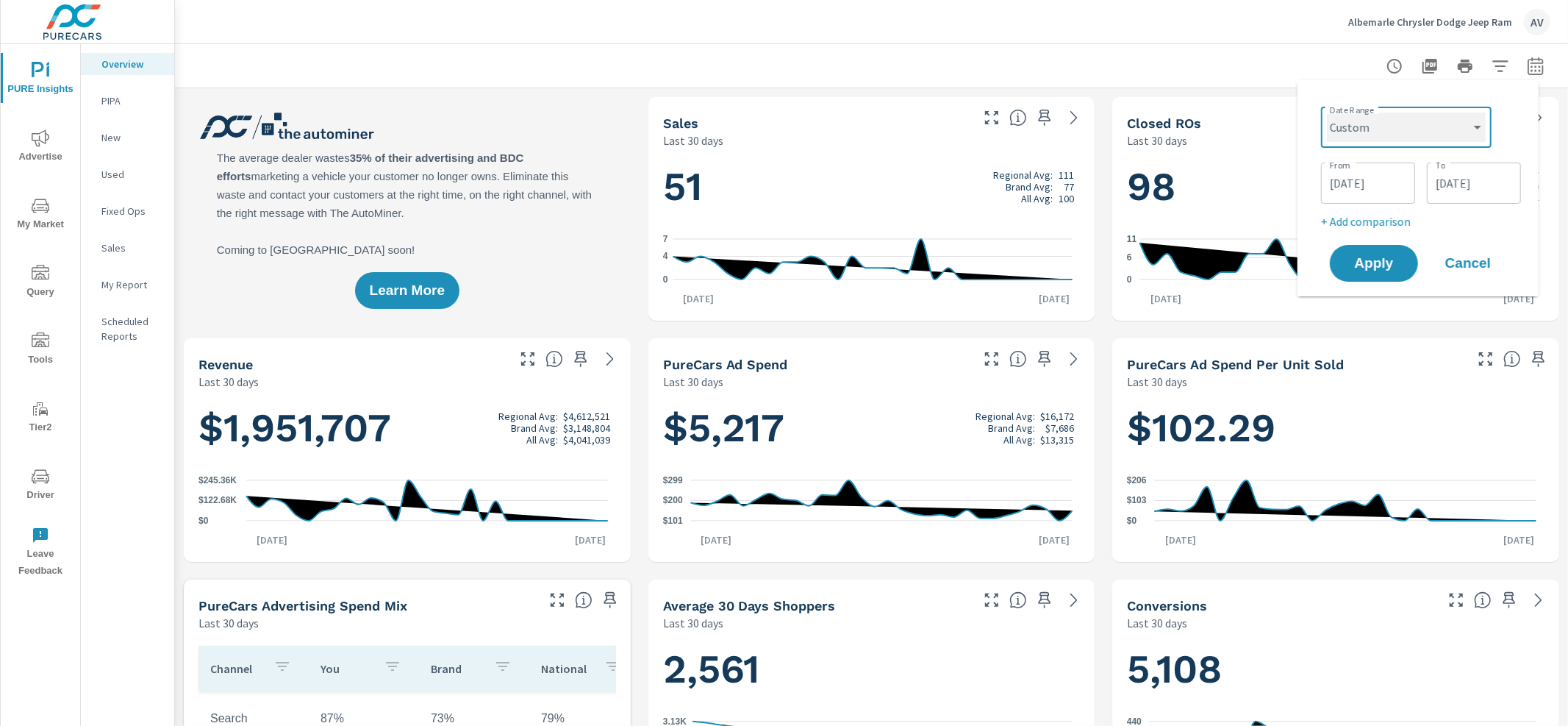
click at [1387, 132] on select "Custom [DATE] Last week Last 7 days Last 14 days Last 30 days Last 45 days Last…" at bounding box center [1406, 128] width 158 height 30
click at [1326, 113] on select "Custom [DATE] Last week Last 7 days Last 14 days Last 30 days Last 45 days Last…" at bounding box center [1406, 128] width 158 height 30
select select "Last month"
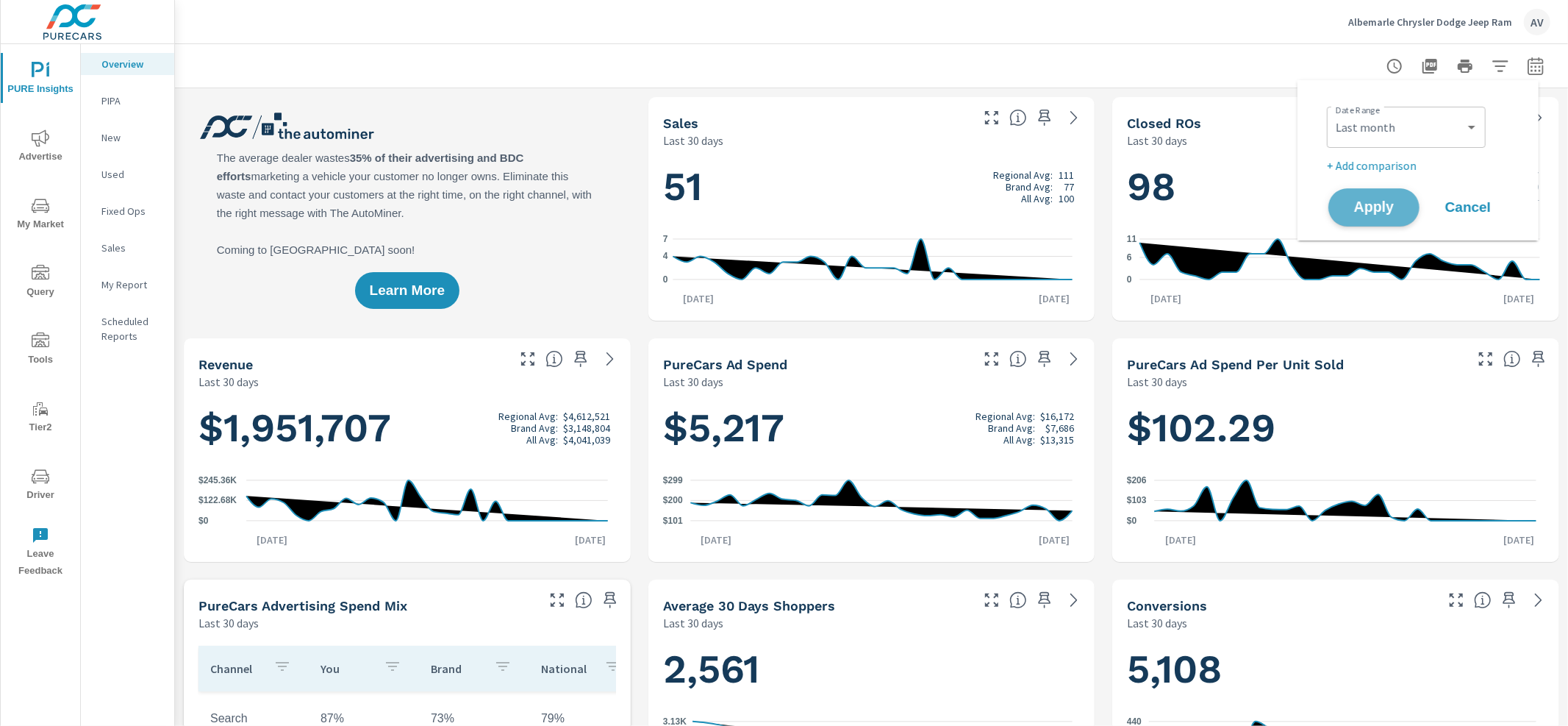
click at [1379, 201] on span "Apply" at bounding box center [1373, 208] width 60 height 14
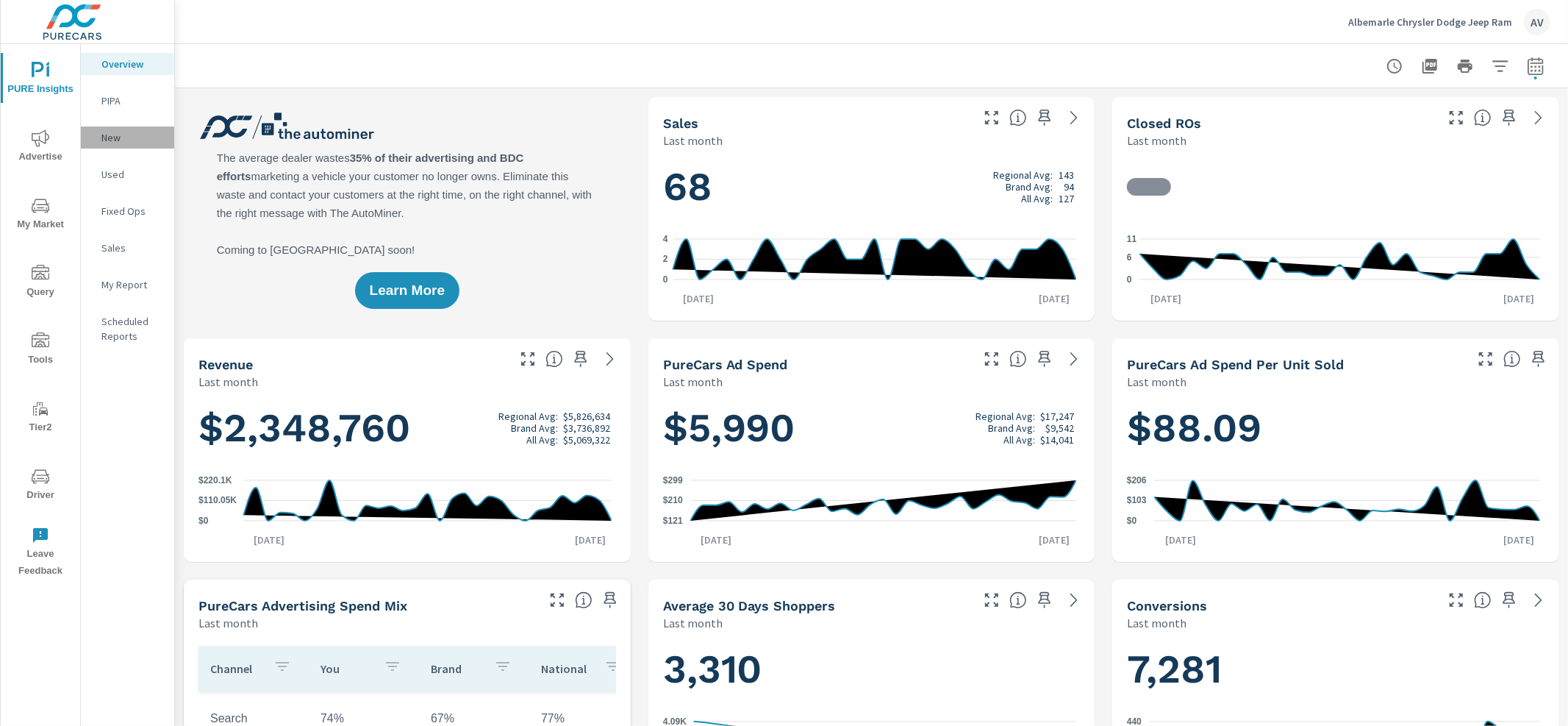
click at [109, 142] on p "New" at bounding box center [132, 137] width 61 height 15
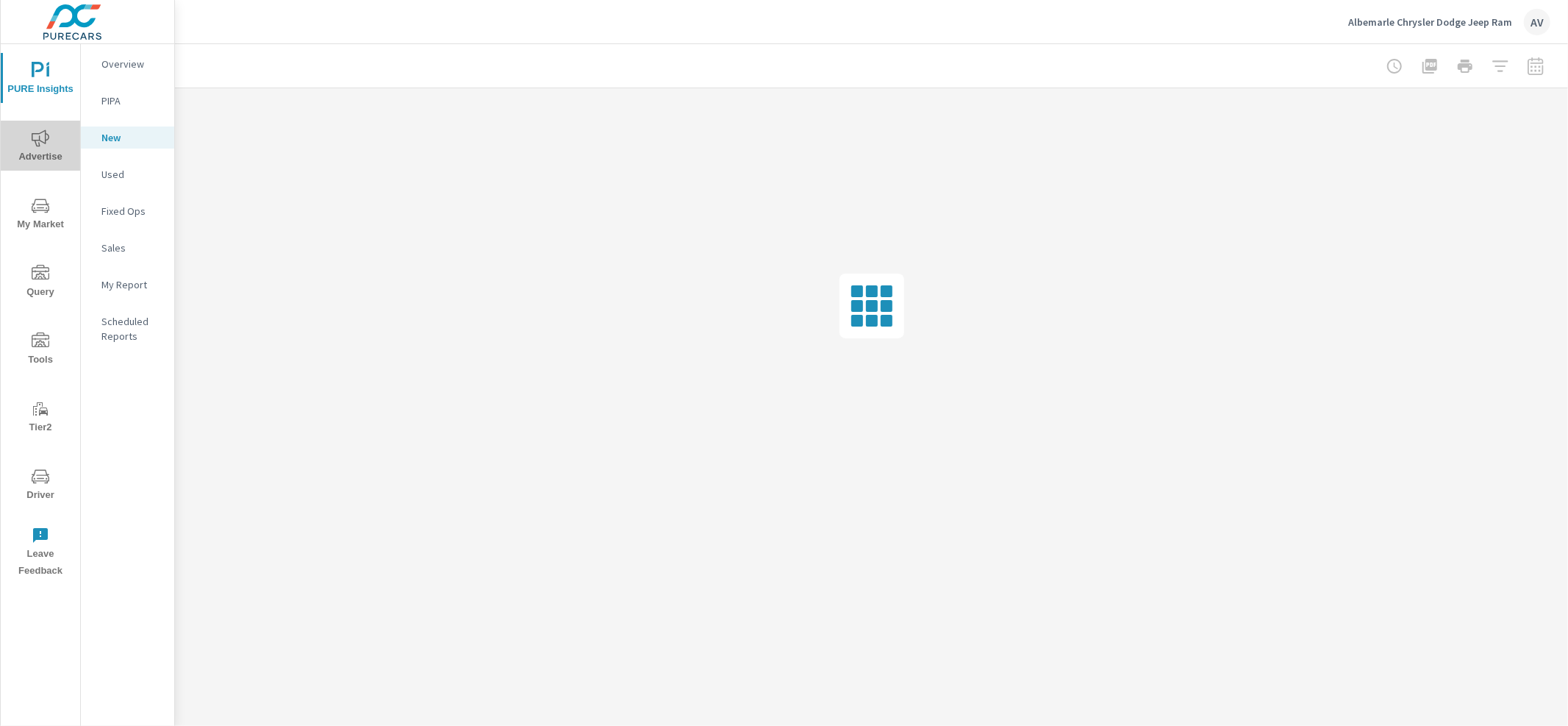
click at [22, 136] on span "Advertise" at bounding box center [40, 148] width 70 height 36
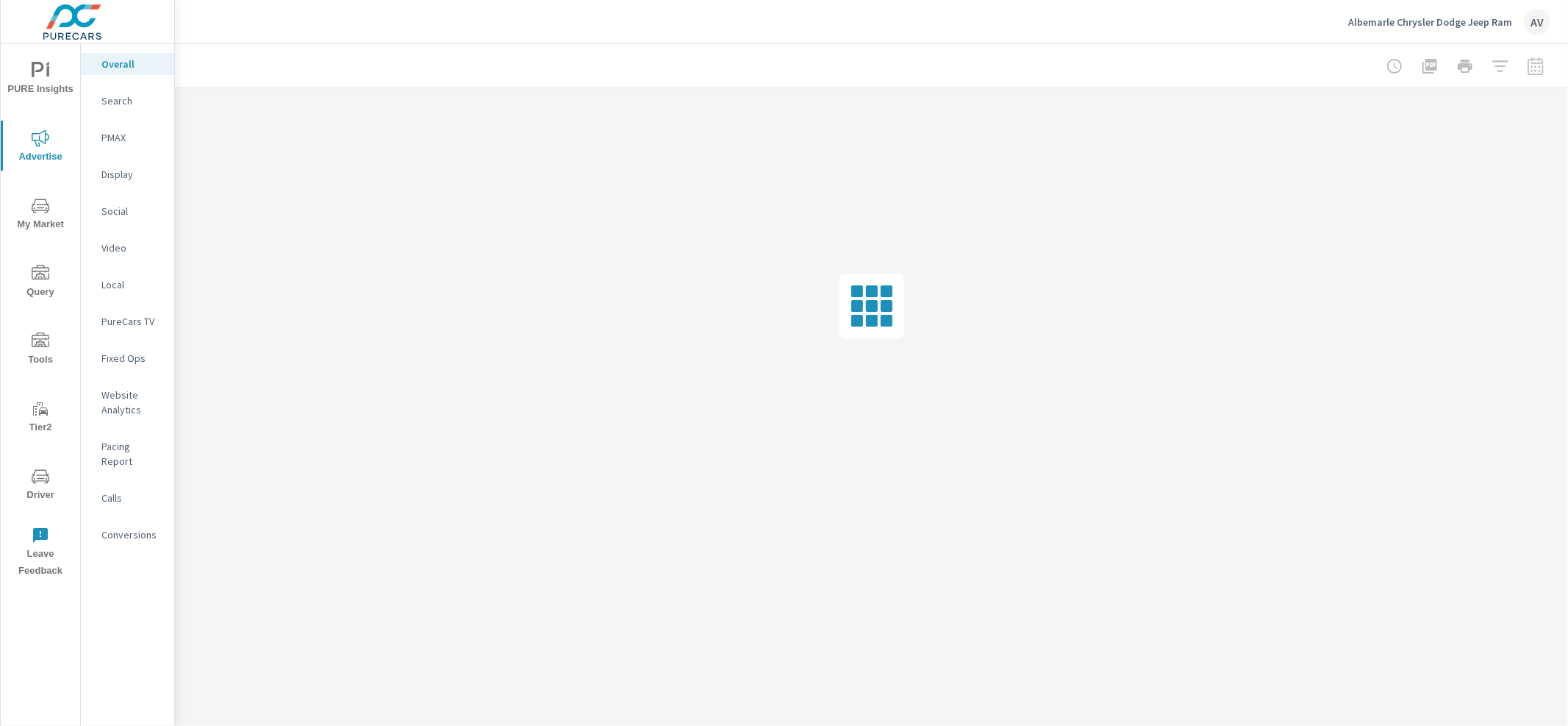
click at [114, 107] on p "Search" at bounding box center [132, 100] width 61 height 15
click at [123, 211] on p "Social" at bounding box center [132, 211] width 61 height 15
click at [116, 104] on p "Search" at bounding box center [132, 100] width 61 height 15
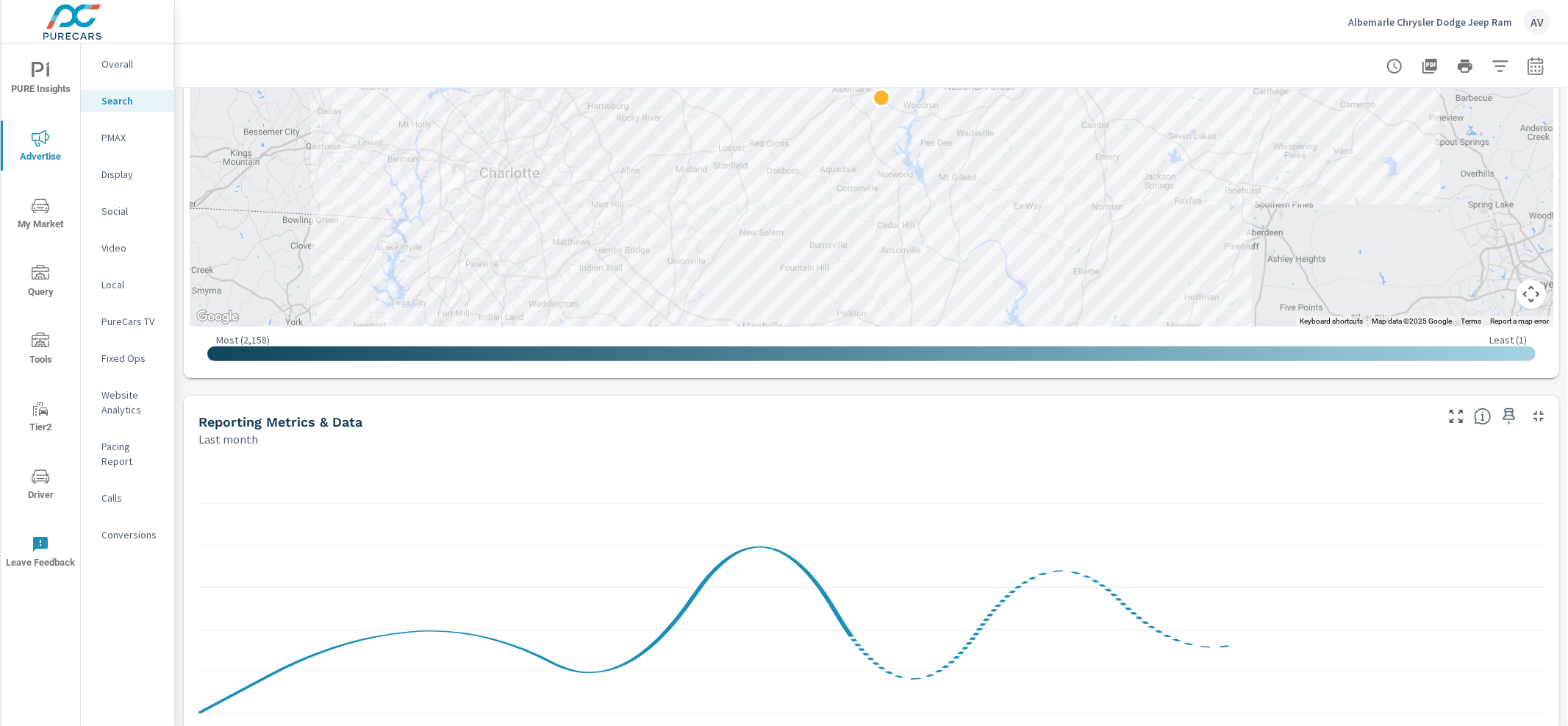
scroll to position [476, 0]
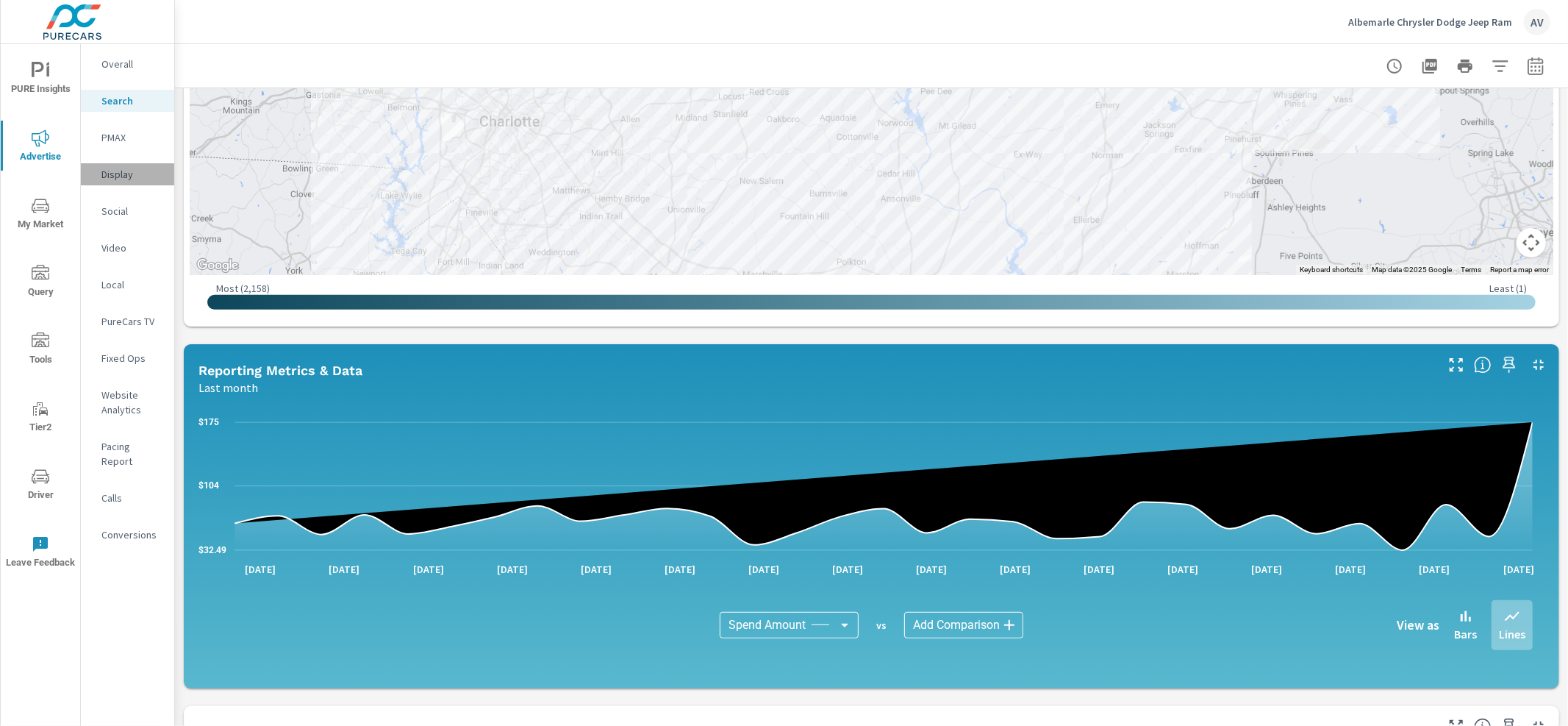
click at [136, 179] on p "Display" at bounding box center [132, 174] width 61 height 15
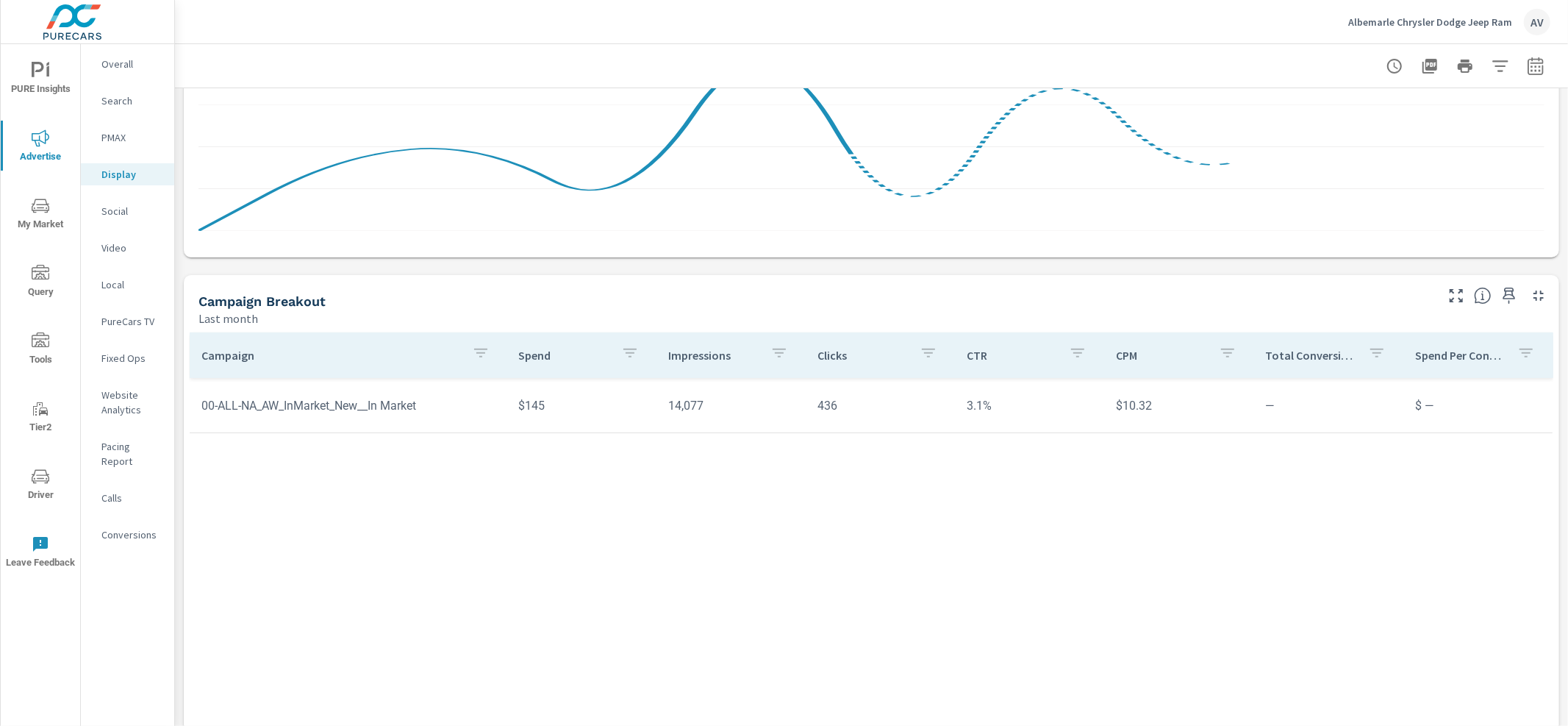
scroll to position [306, 0]
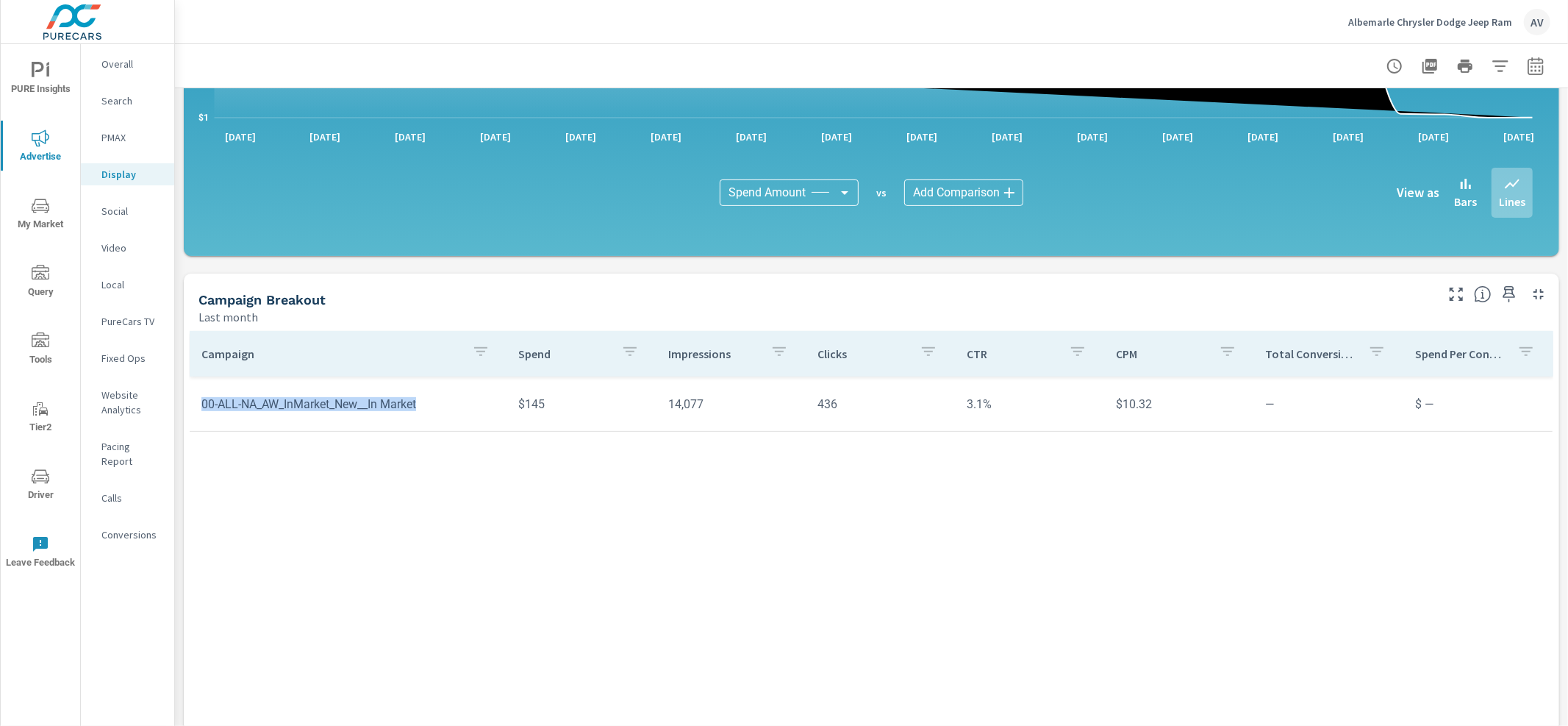
drag, startPoint x: 453, startPoint y: 409, endPoint x: 196, endPoint y: 407, distance: 257.0
click at [196, 407] on td "00-ALL-NA_AW_InMarket_New__In Market" at bounding box center [348, 404] width 318 height 38
click at [301, 462] on div "Campaign Spend Impressions Clicks CTR CPM Total Conversions Spend Per Conversio…" at bounding box center [871, 520] width 1363 height 379
click at [118, 213] on p "Social" at bounding box center [132, 211] width 61 height 15
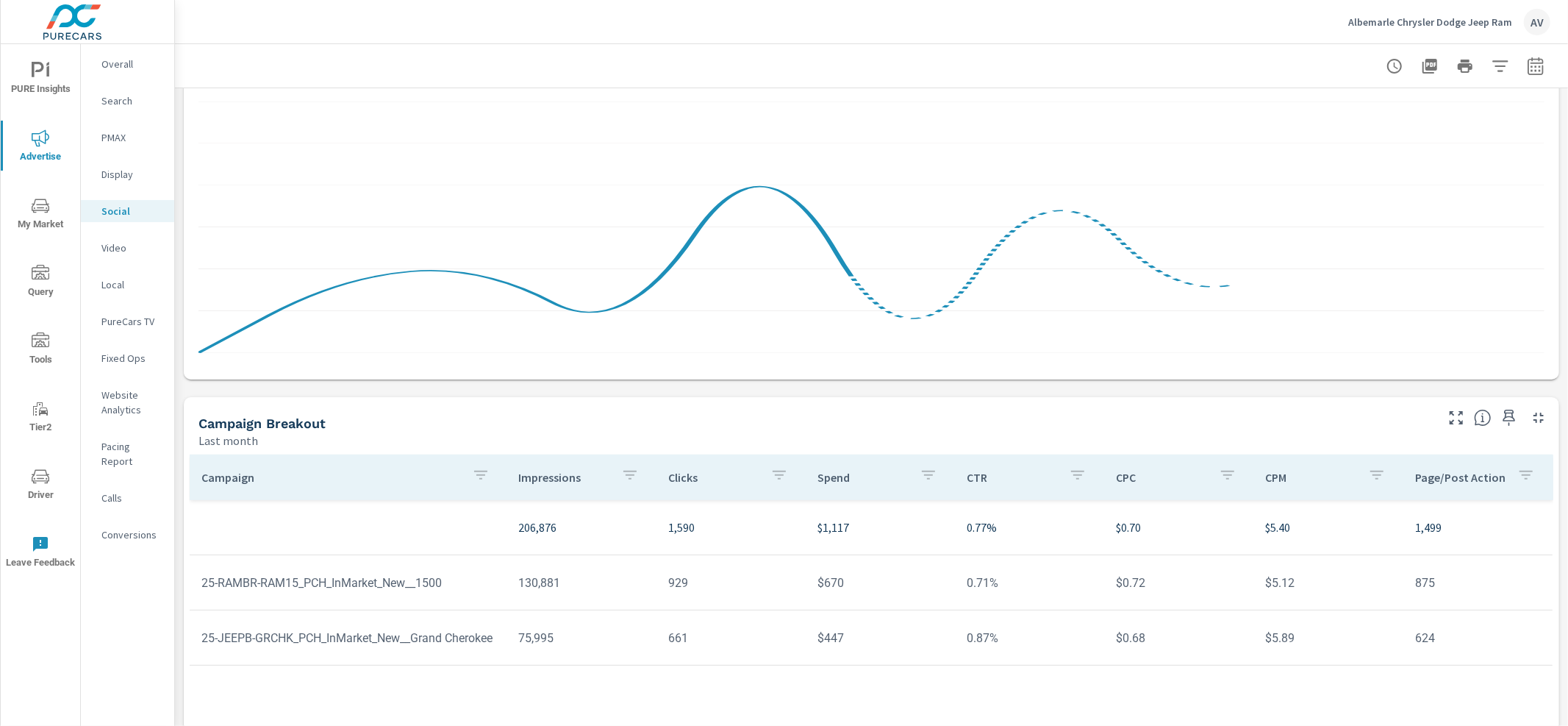
scroll to position [213, 0]
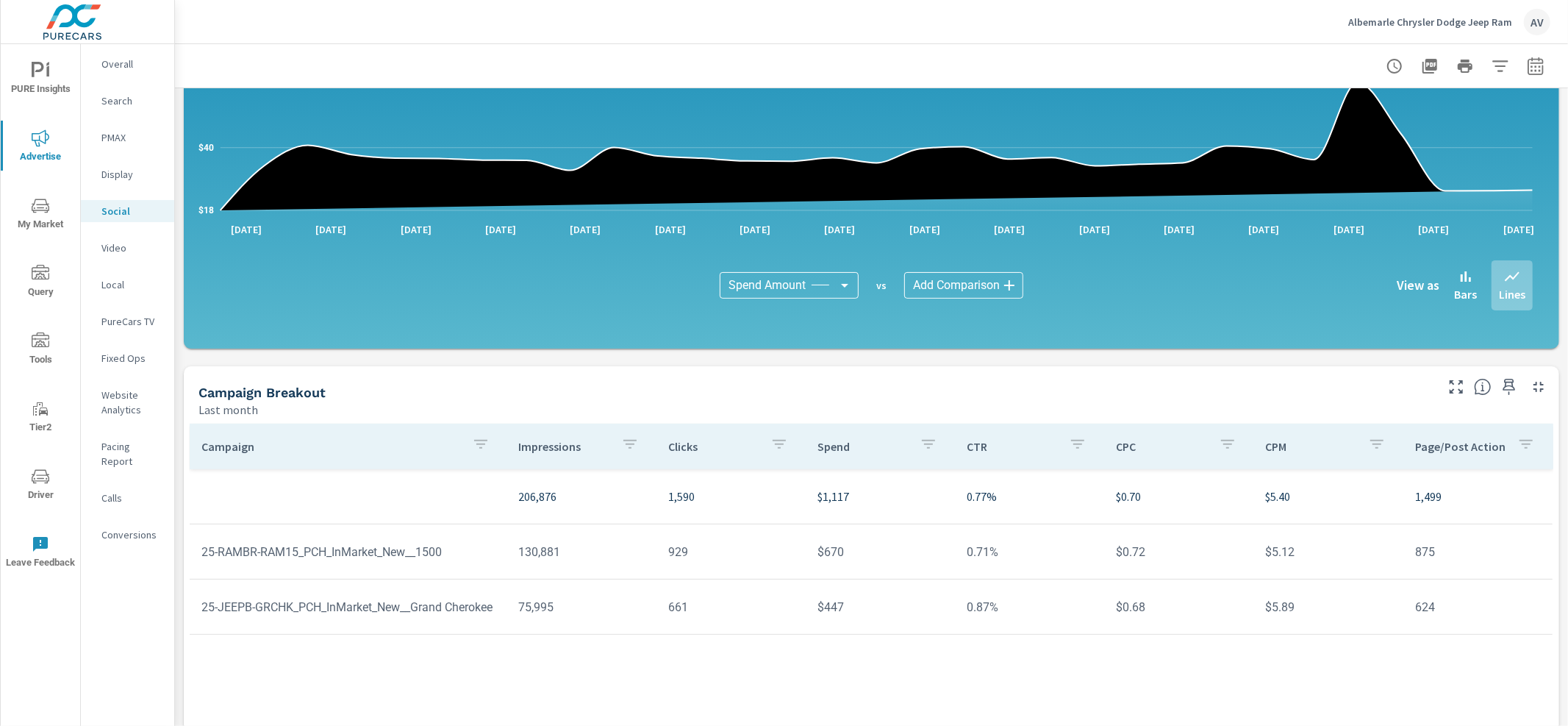
click at [127, 253] on p "Video" at bounding box center [132, 248] width 61 height 15
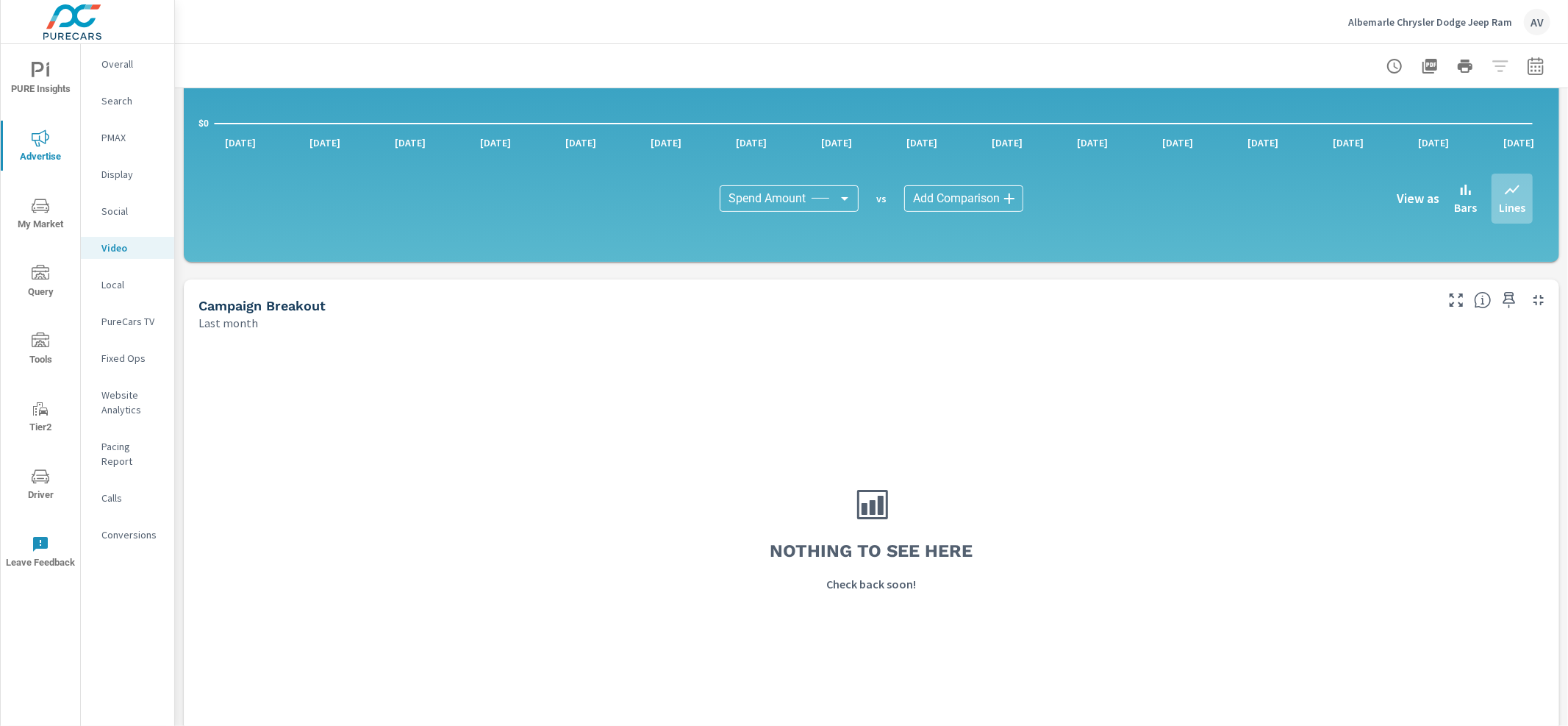
scroll to position [327, 0]
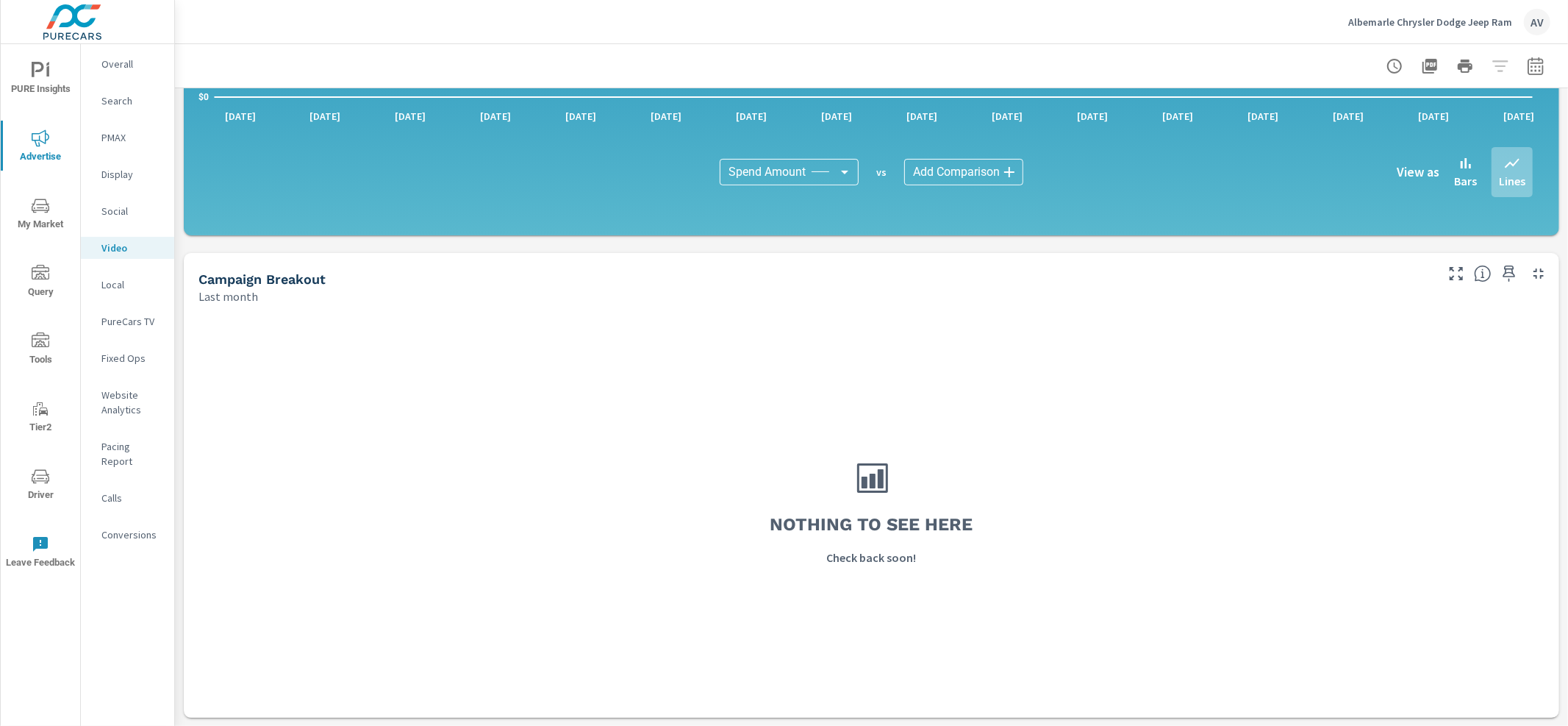
click at [117, 317] on p "PureCars TV" at bounding box center [132, 321] width 61 height 15
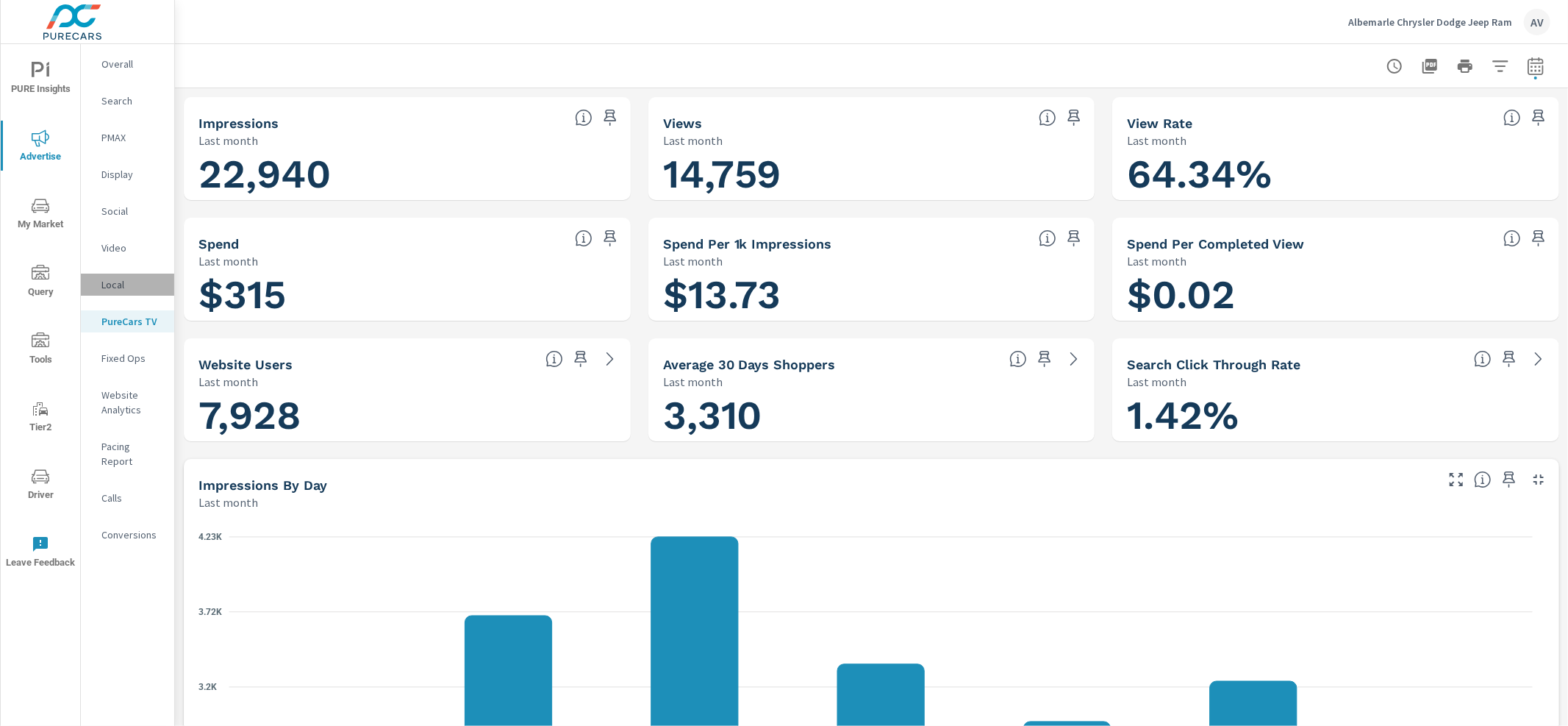
click at [107, 284] on p "Local" at bounding box center [132, 284] width 61 height 15
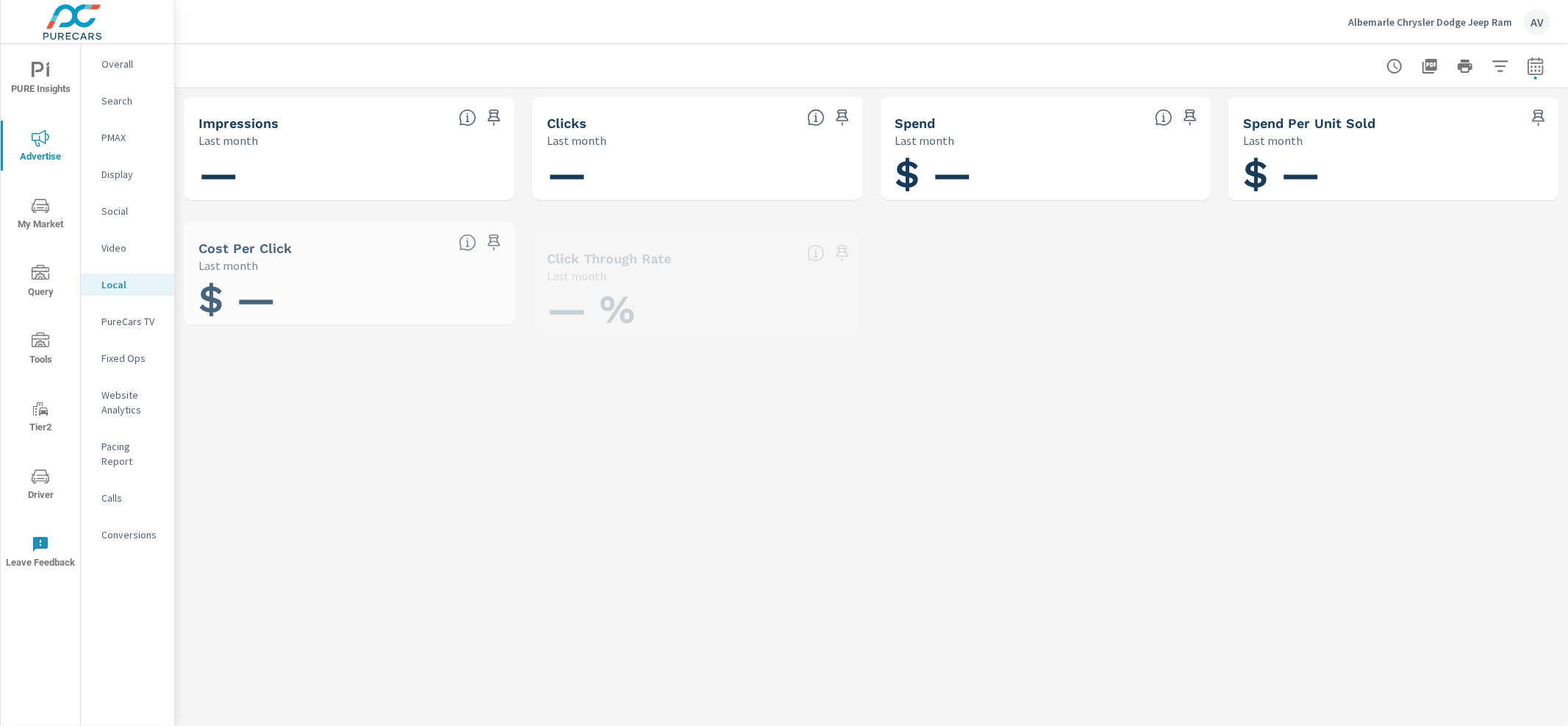
click at [107, 247] on p "Video" at bounding box center [132, 248] width 61 height 15
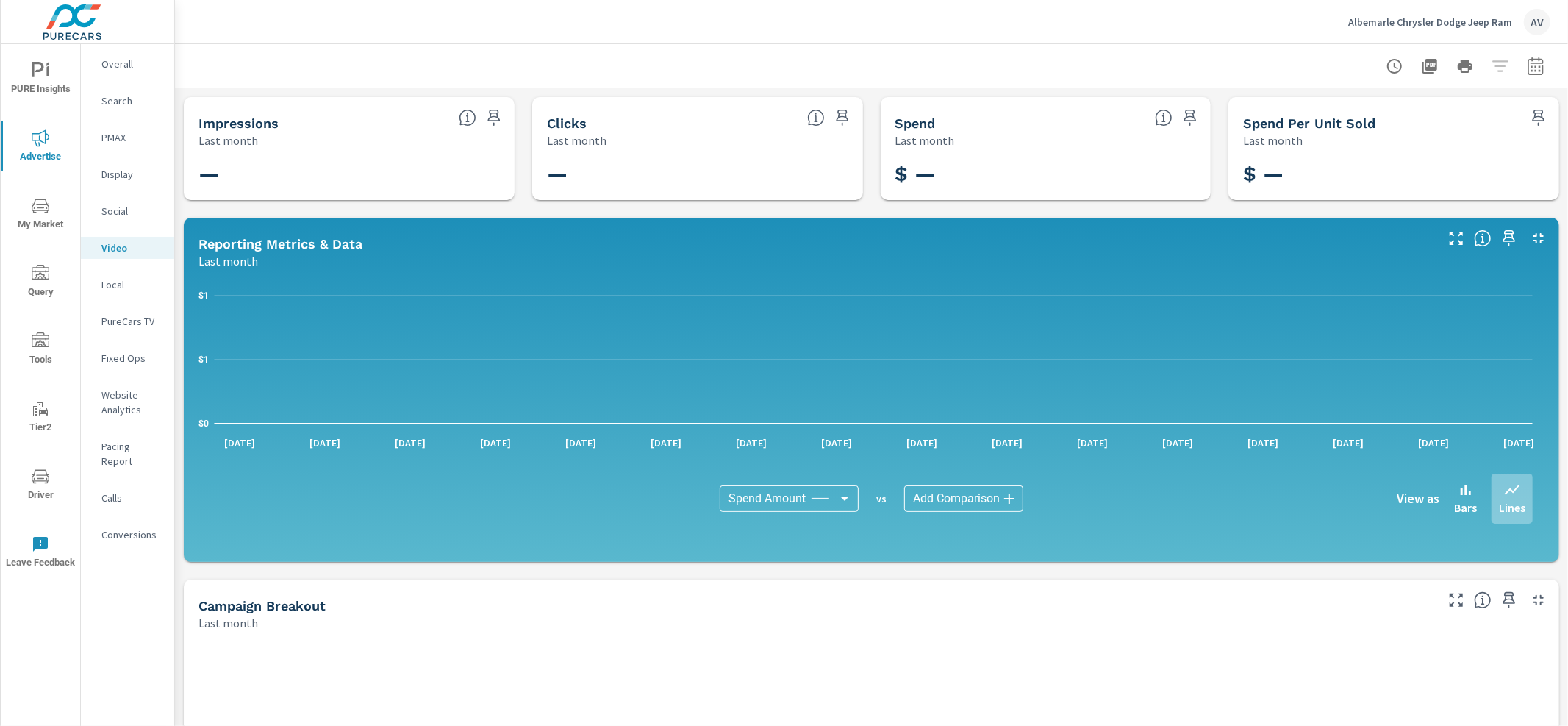
click at [124, 319] on p "PureCars TV" at bounding box center [132, 321] width 61 height 15
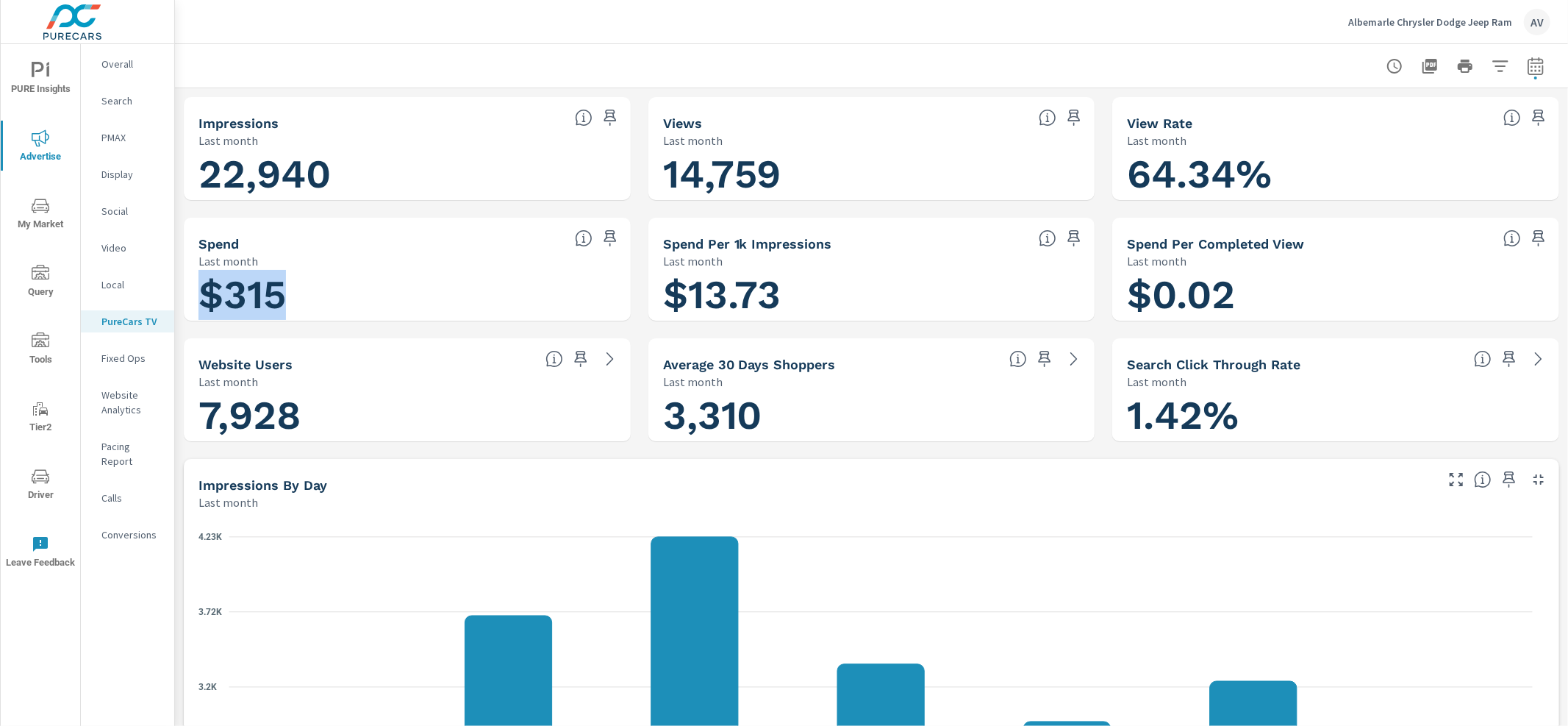
drag, startPoint x: 315, startPoint y: 284, endPoint x: 183, endPoint y: 290, distance: 132.1
click at [184, 290] on div "$315" at bounding box center [407, 295] width 446 height 52
click at [135, 287] on p "Local" at bounding box center [132, 284] width 61 height 15
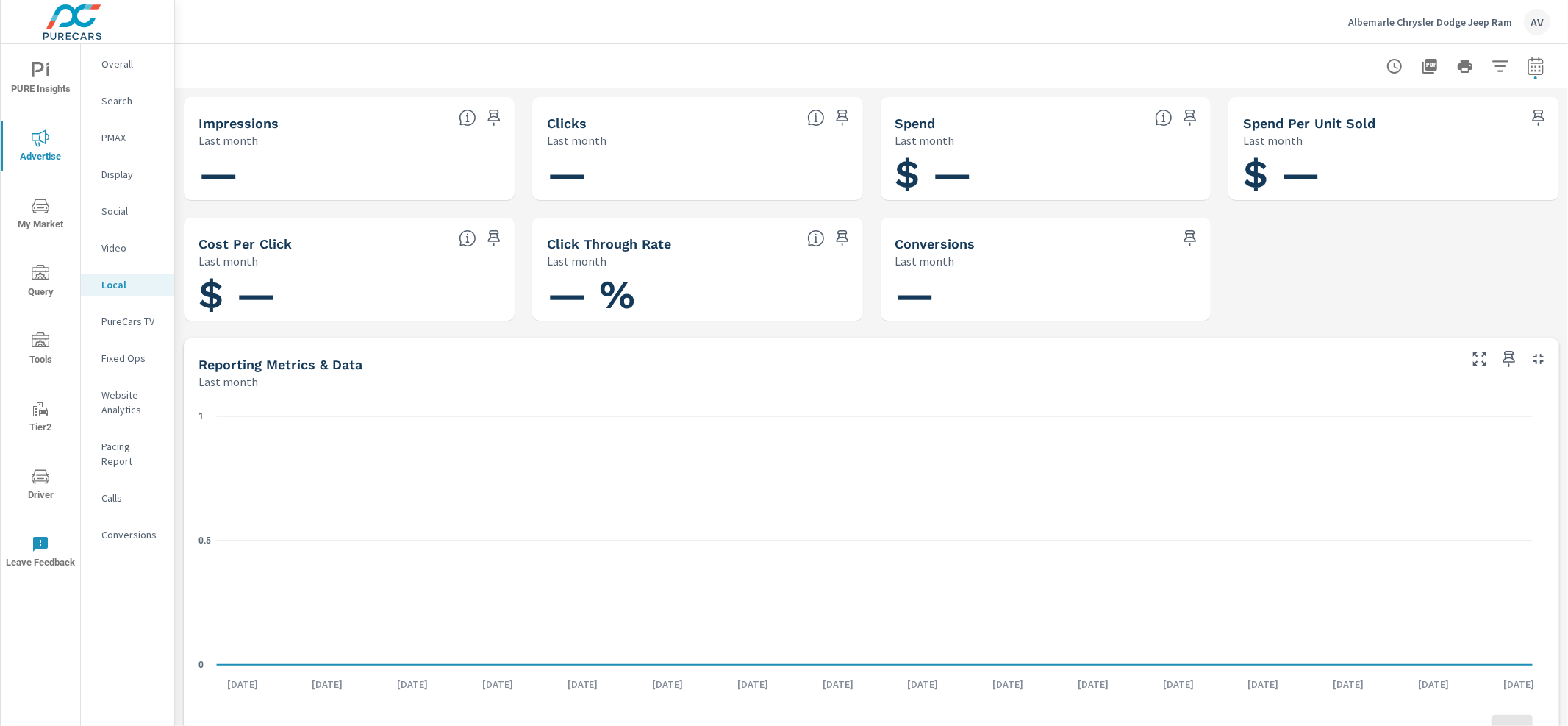
click at [134, 253] on p "Video" at bounding box center [132, 248] width 61 height 15
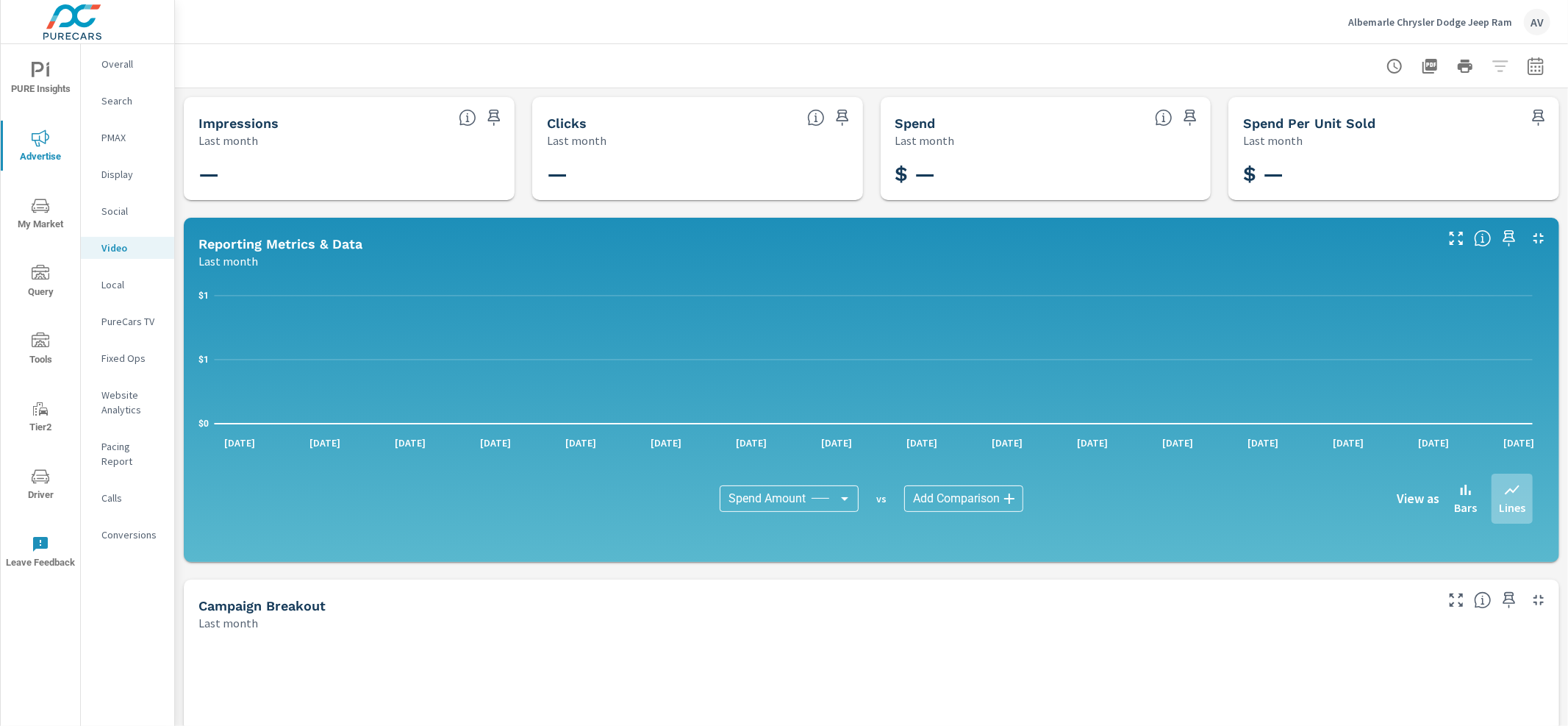
click at [129, 207] on p "Social" at bounding box center [132, 211] width 61 height 15
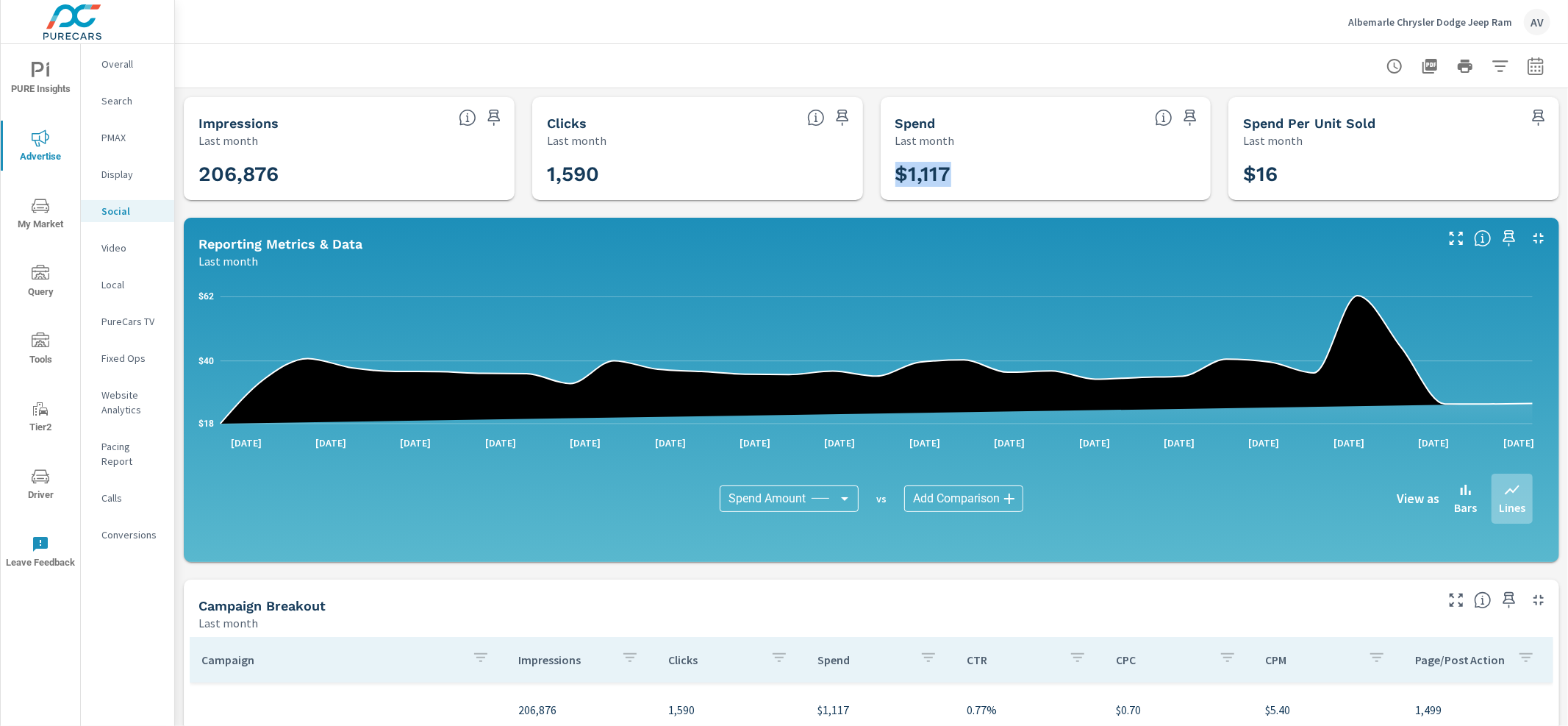
drag, startPoint x: 966, startPoint y: 172, endPoint x: 894, endPoint y: 173, distance: 72.0
click at [895, 173] on h3 "$1,117" at bounding box center [1045, 173] width 301 height 25
click at [120, 164] on div "Display" at bounding box center [128, 174] width 93 height 22
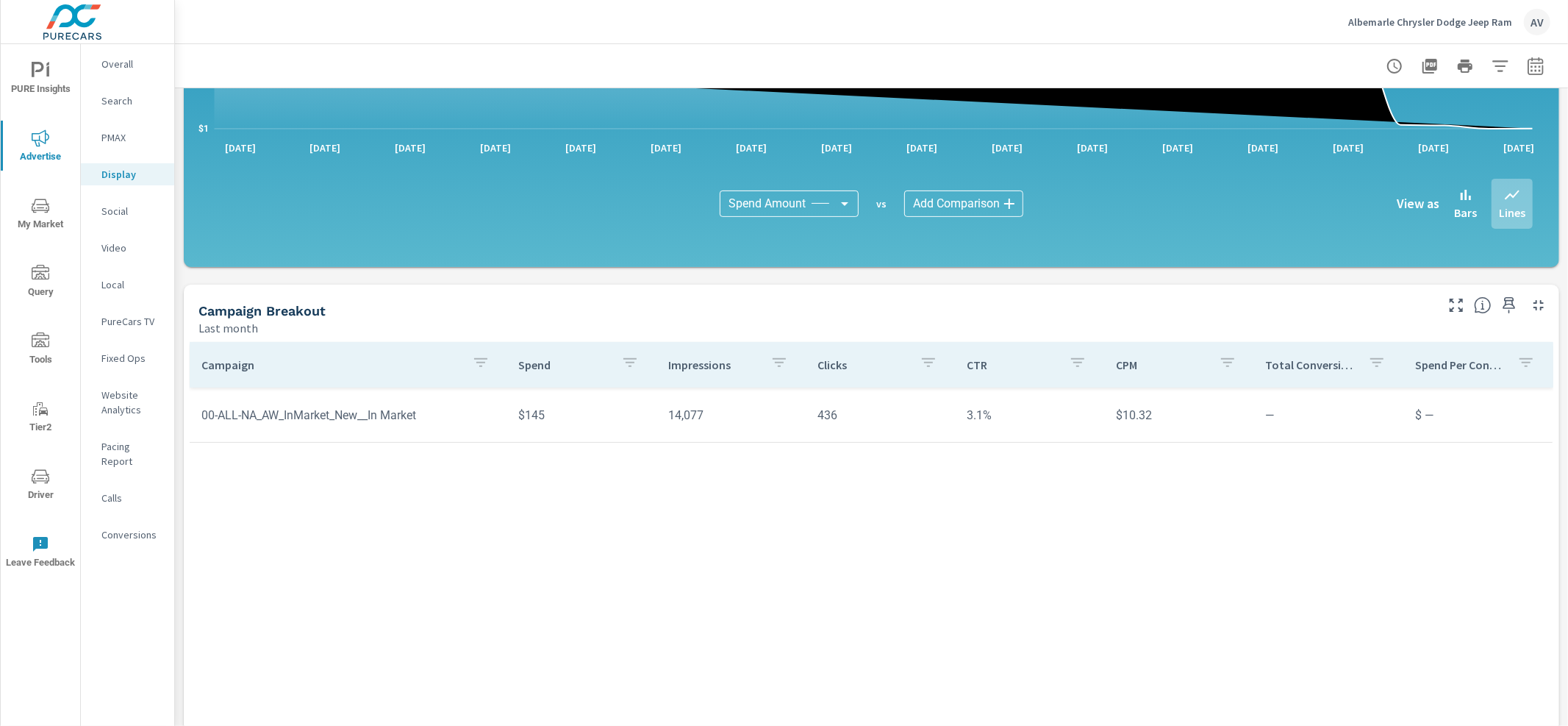
scroll to position [296, 0]
drag, startPoint x: 551, startPoint y: 416, endPoint x: 513, endPoint y: 416, distance: 38.0
click at [513, 416] on td "$145" at bounding box center [581, 414] width 149 height 38
copy td "$145"
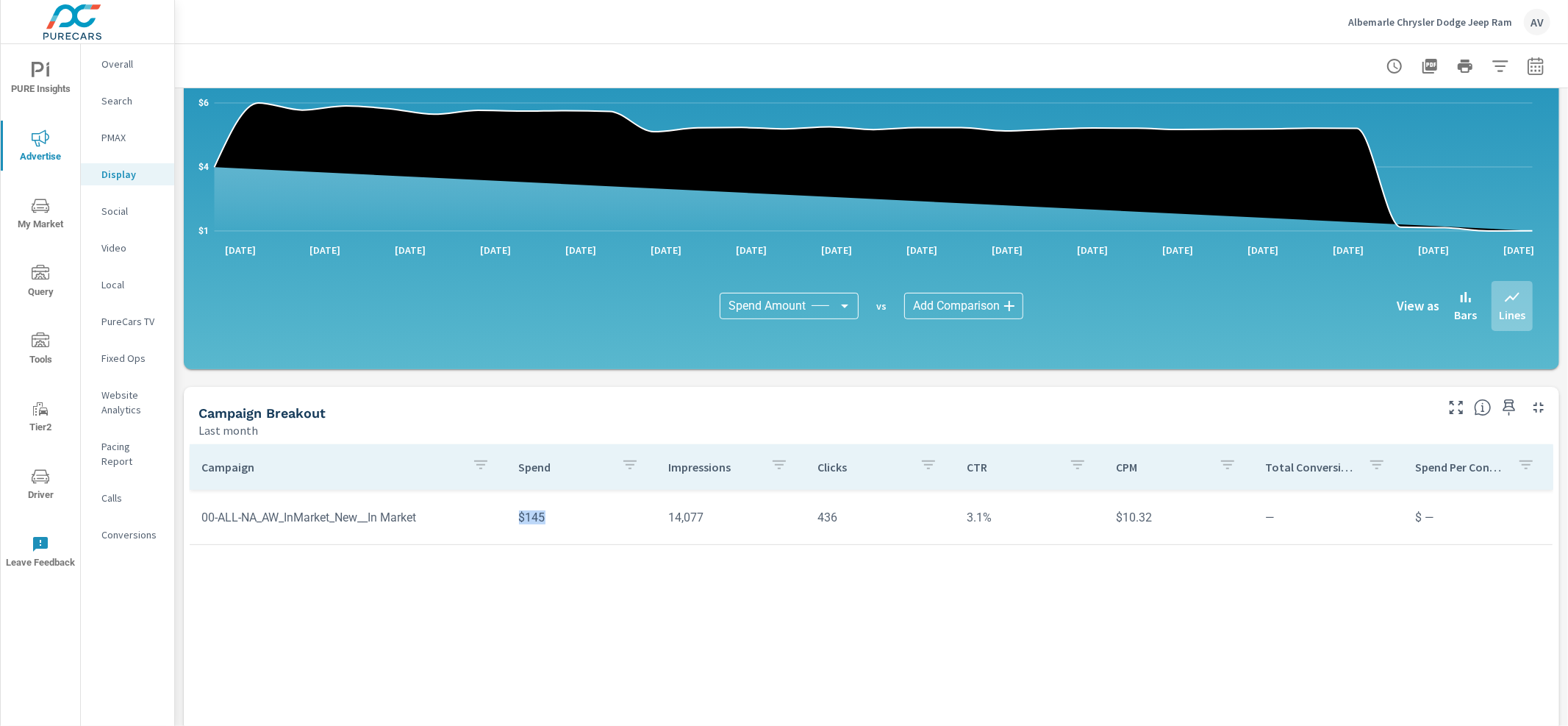
scroll to position [0, 0]
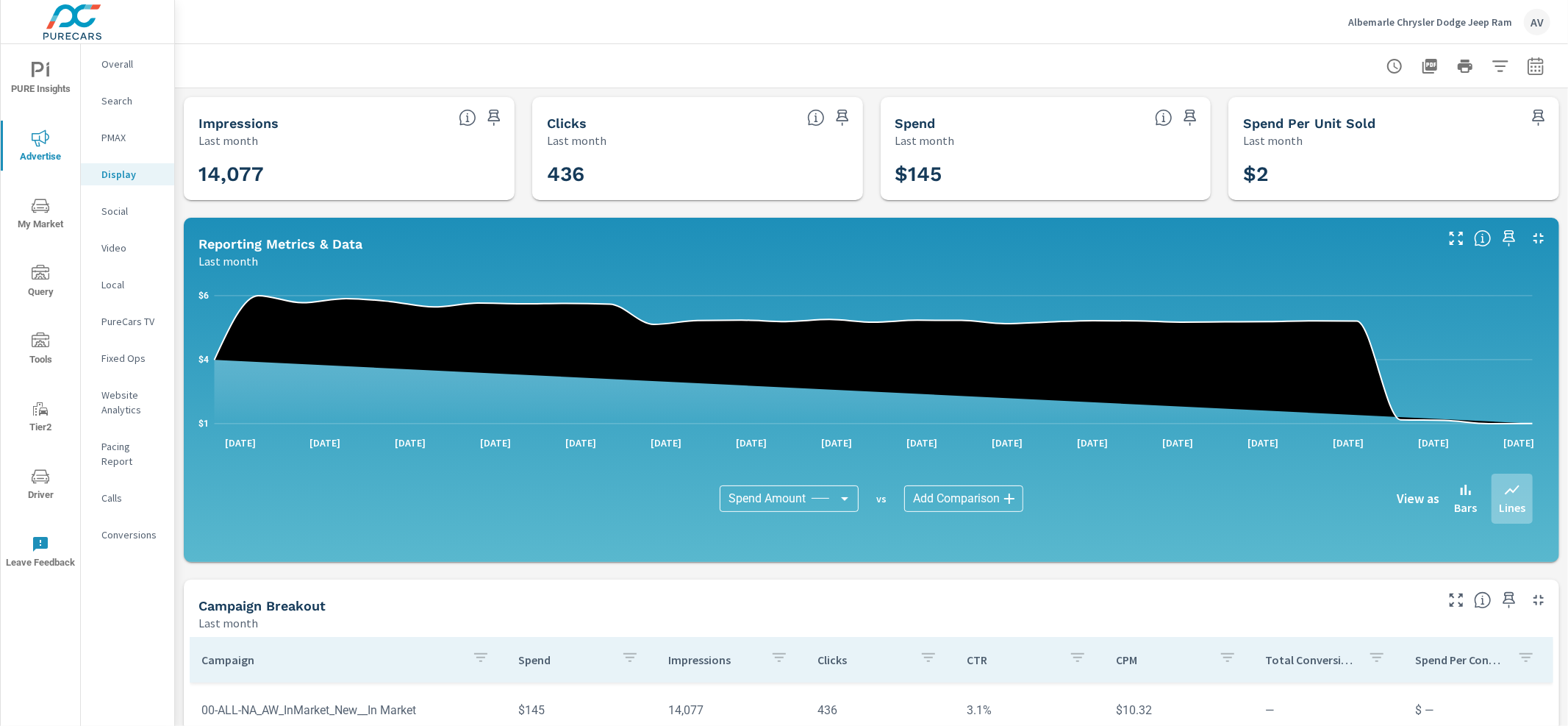
click at [869, 71] on div at bounding box center [871, 66] width 1357 height 44
click at [118, 142] on p "PMAX" at bounding box center [132, 137] width 61 height 15
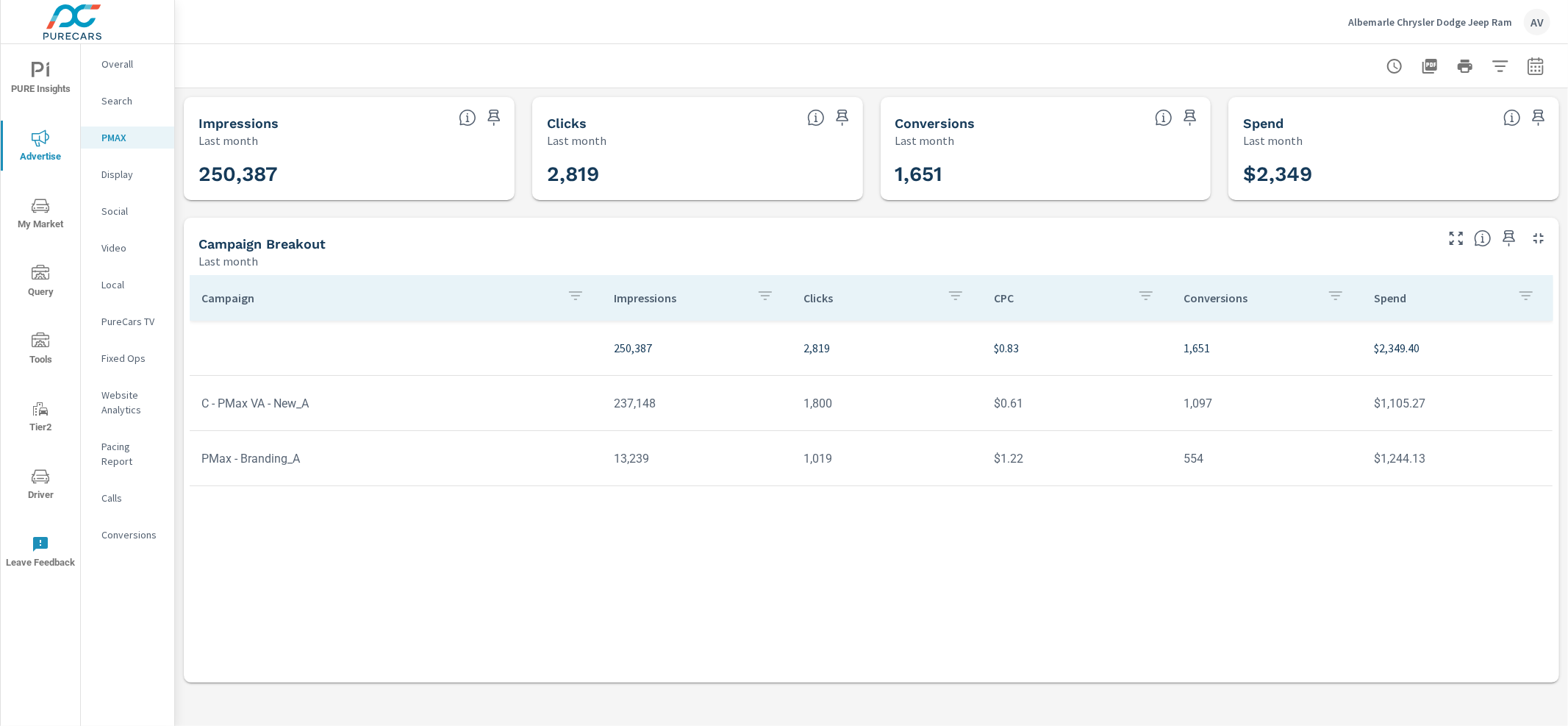
click at [128, 290] on p "Local" at bounding box center [132, 284] width 61 height 15
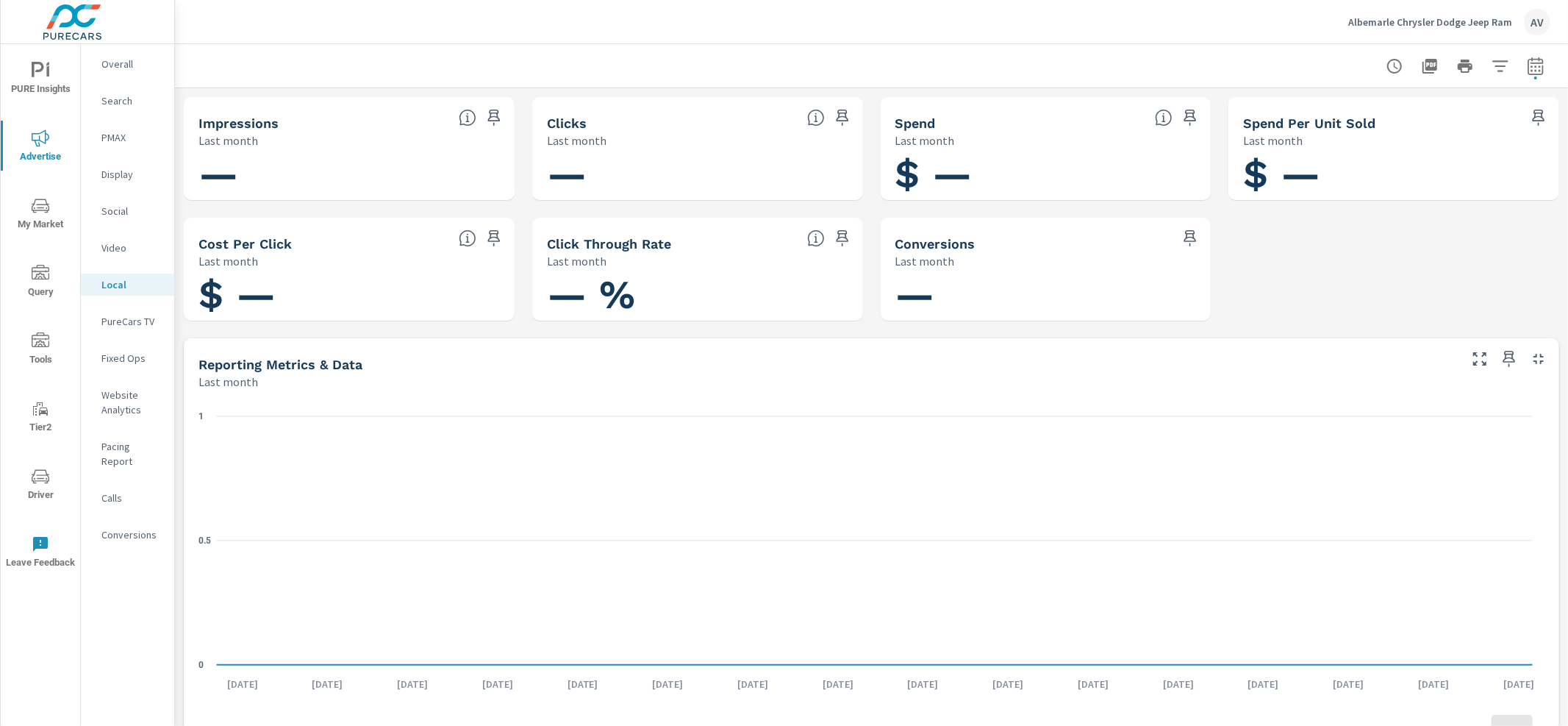
click at [133, 317] on p "PureCars TV" at bounding box center [132, 321] width 61 height 15
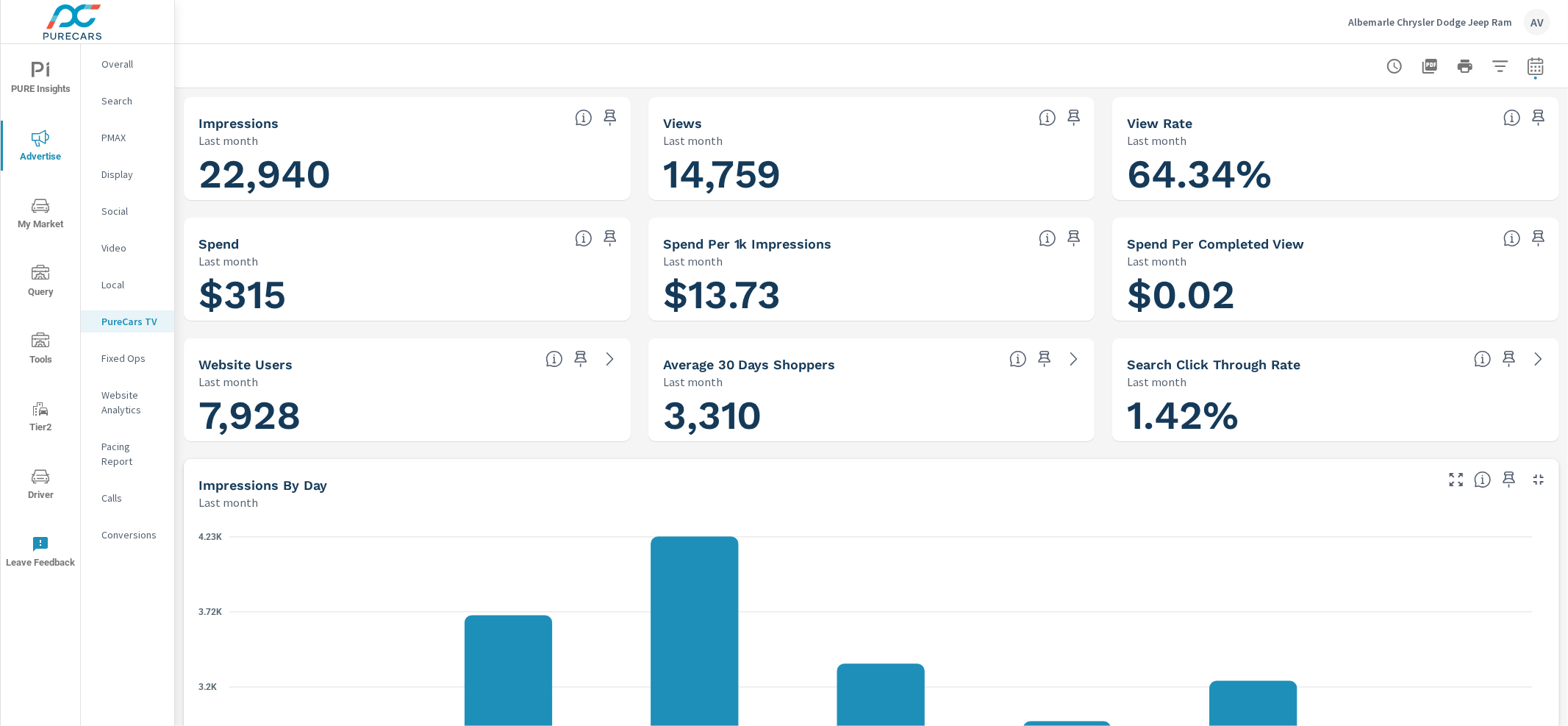
click at [107, 175] on p "Display" at bounding box center [132, 174] width 61 height 15
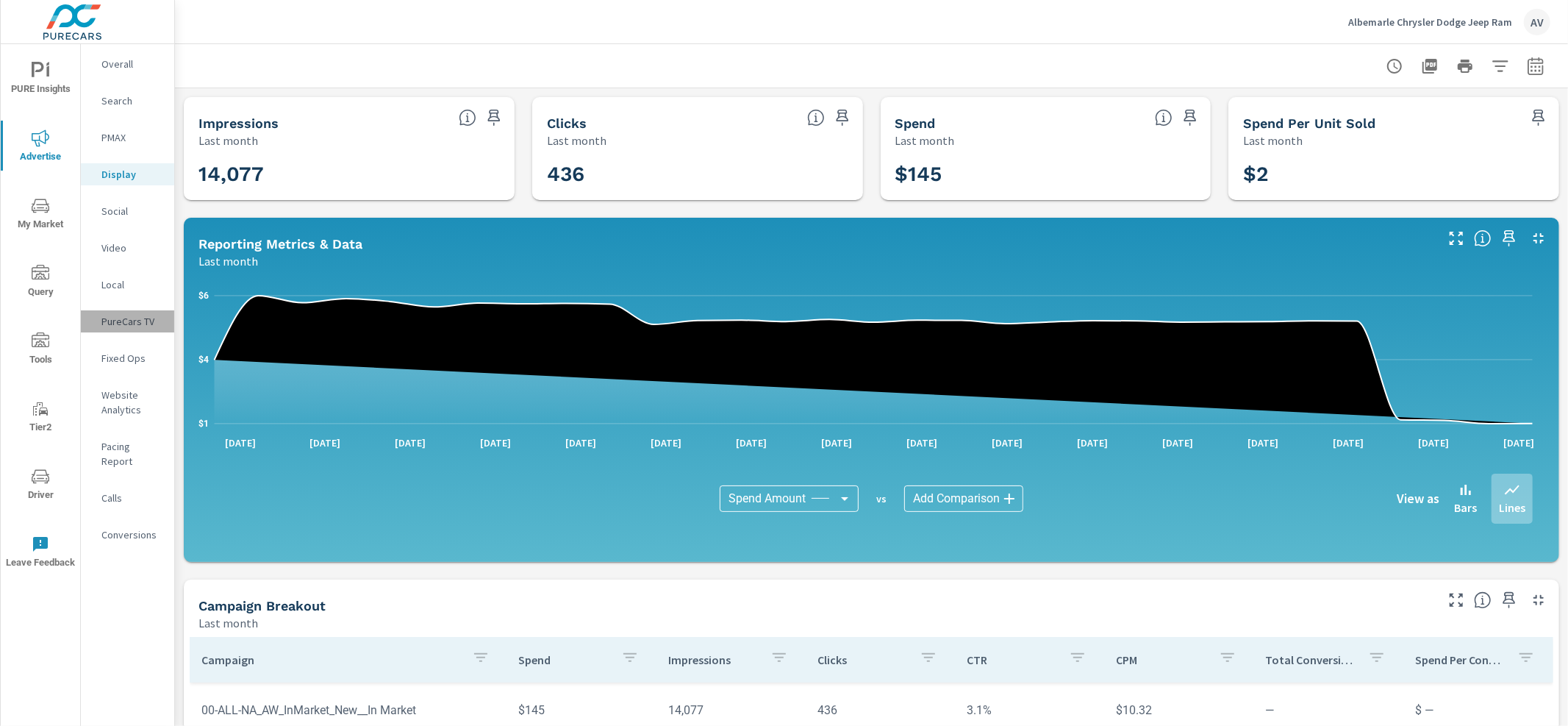
click at [113, 315] on p "PureCars TV" at bounding box center [132, 321] width 61 height 15
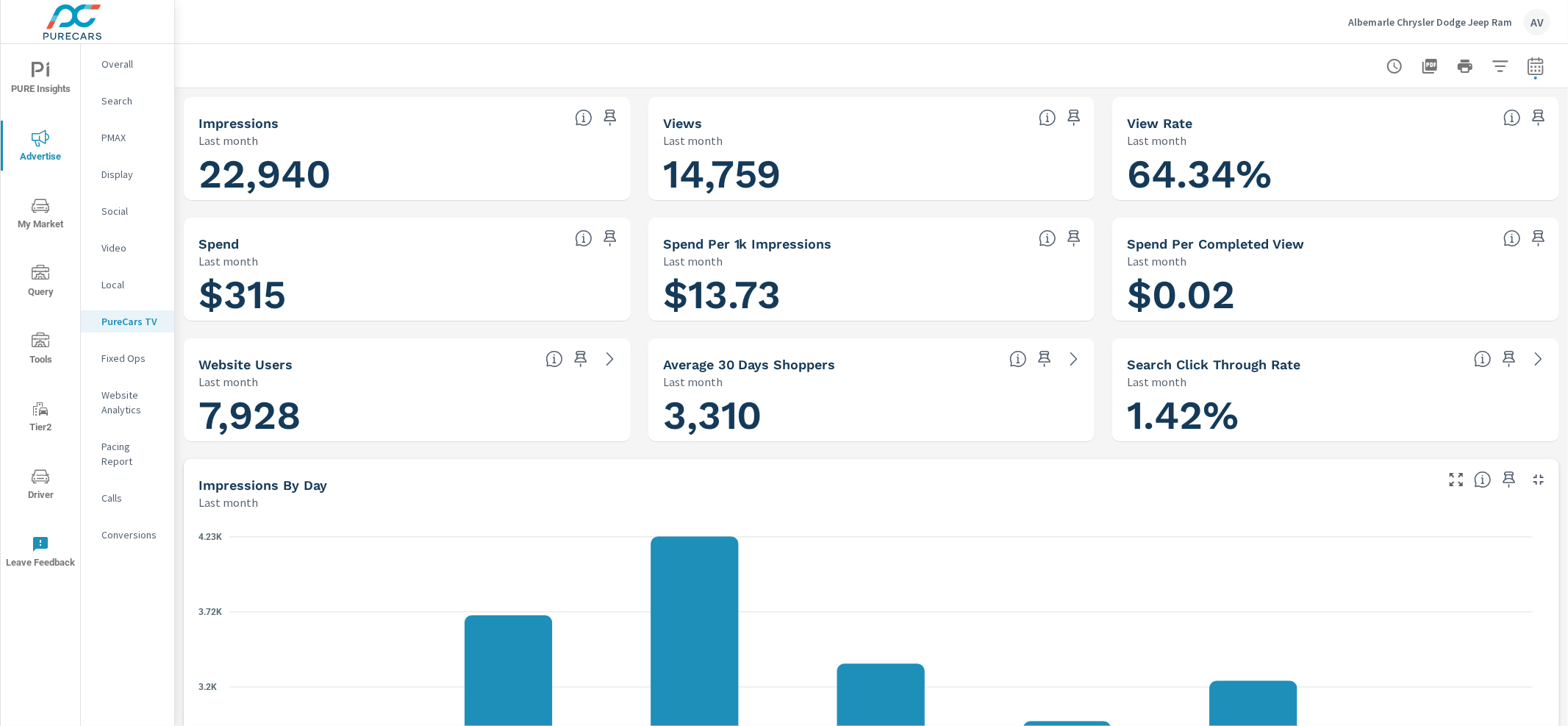
click at [1529, 22] on div "AV" at bounding box center [1536, 22] width 27 height 27
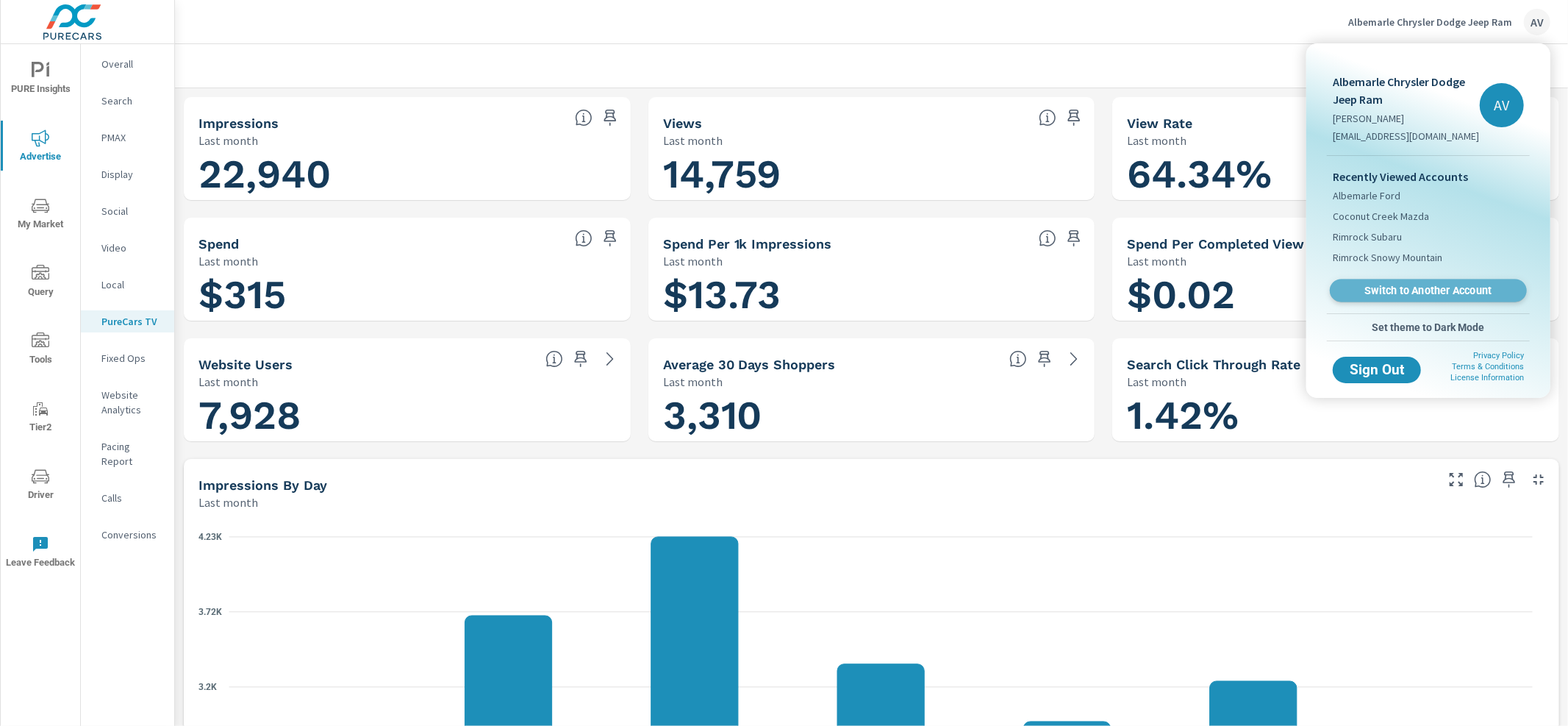
click at [1443, 280] on link "Switch to Another Account" at bounding box center [1427, 290] width 197 height 23
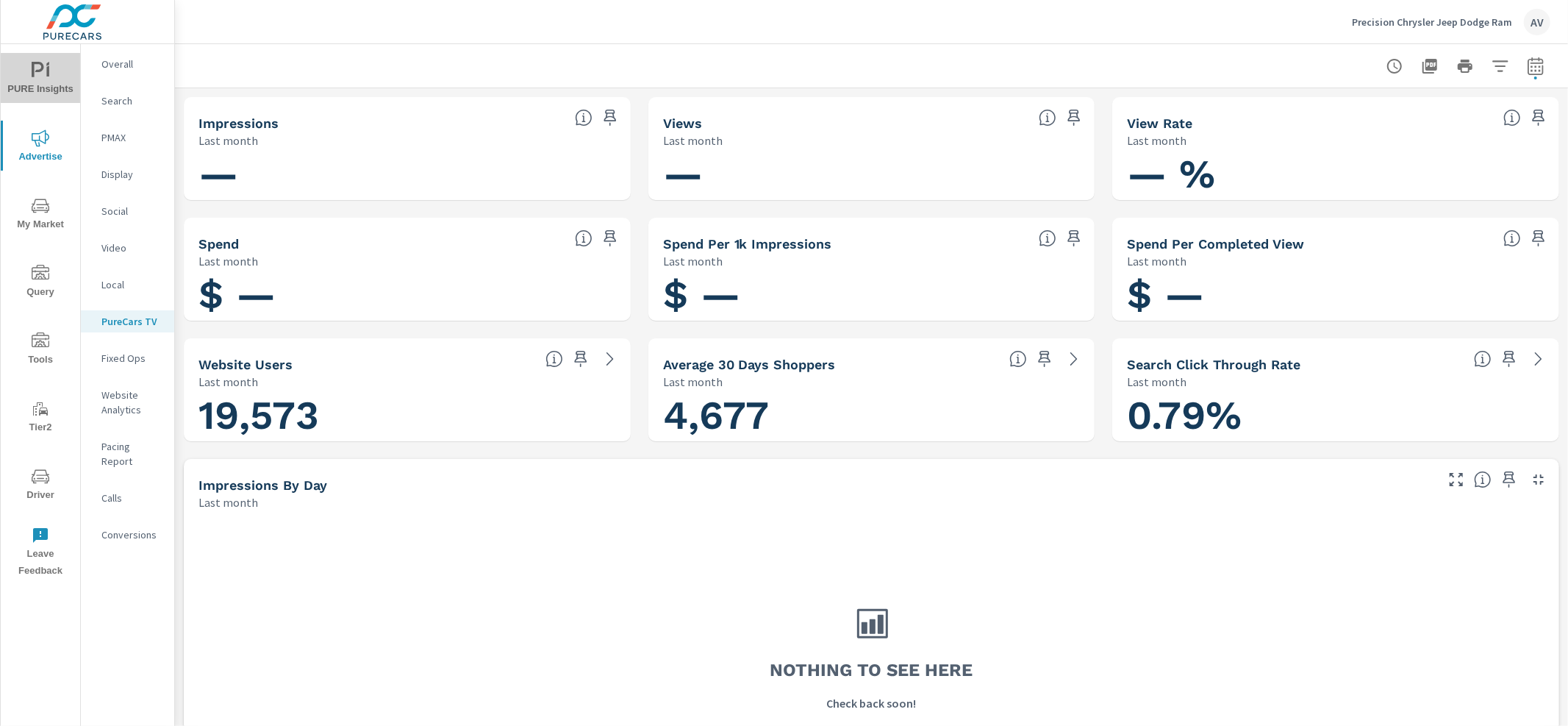
click at [56, 81] on span "PURE Insights" at bounding box center [40, 79] width 70 height 36
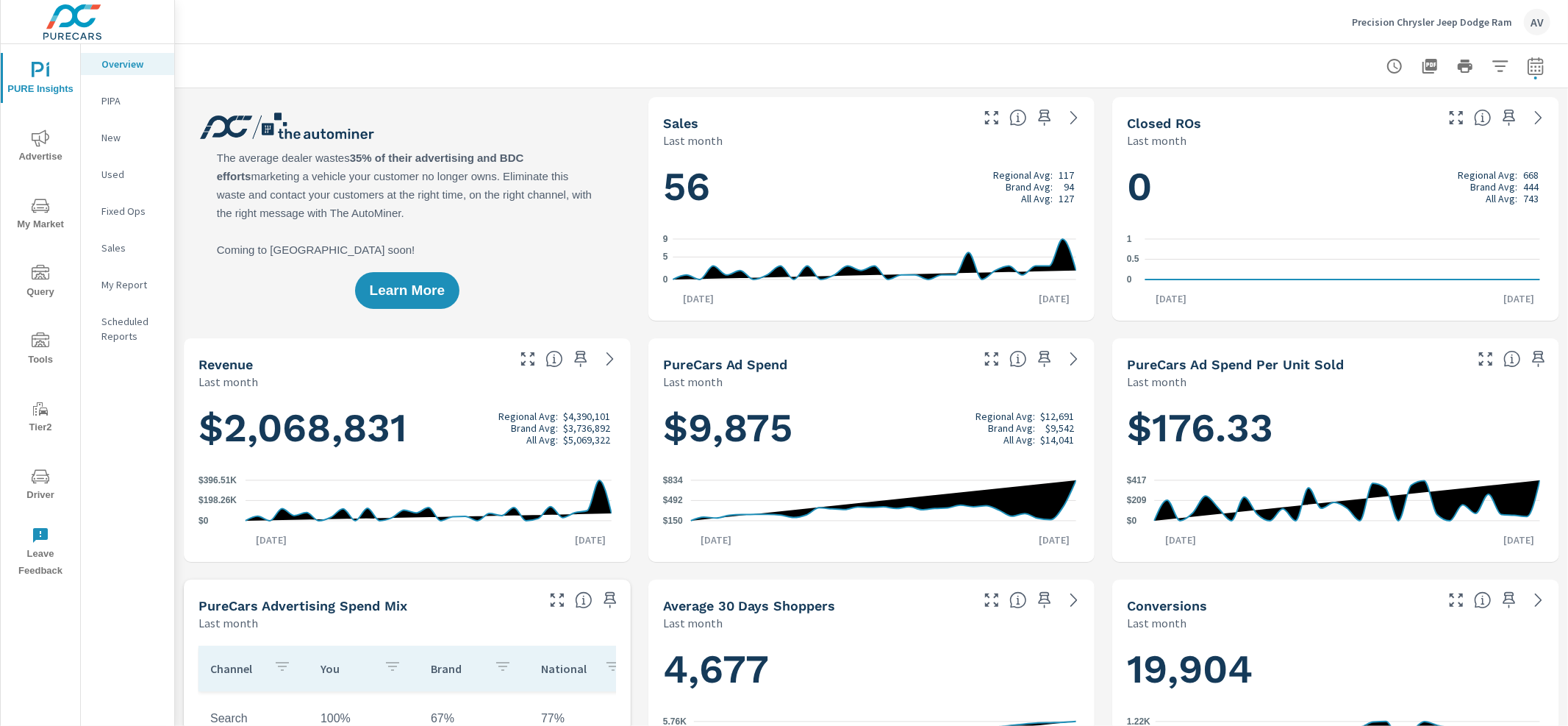
click at [122, 287] on p "My Report" at bounding box center [132, 284] width 61 height 15
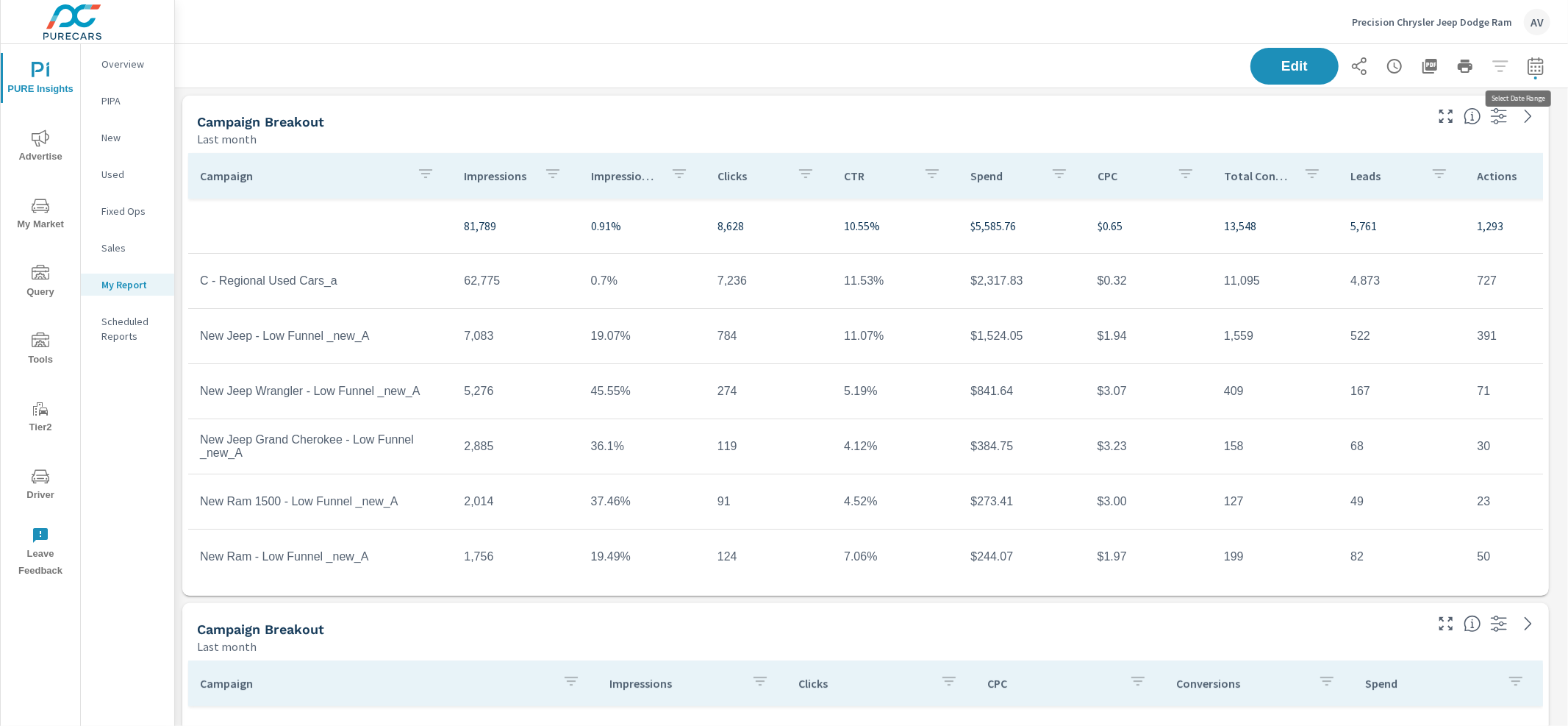
click at [1531, 68] on icon "button" at bounding box center [1535, 66] width 18 height 18
select select "Last month"
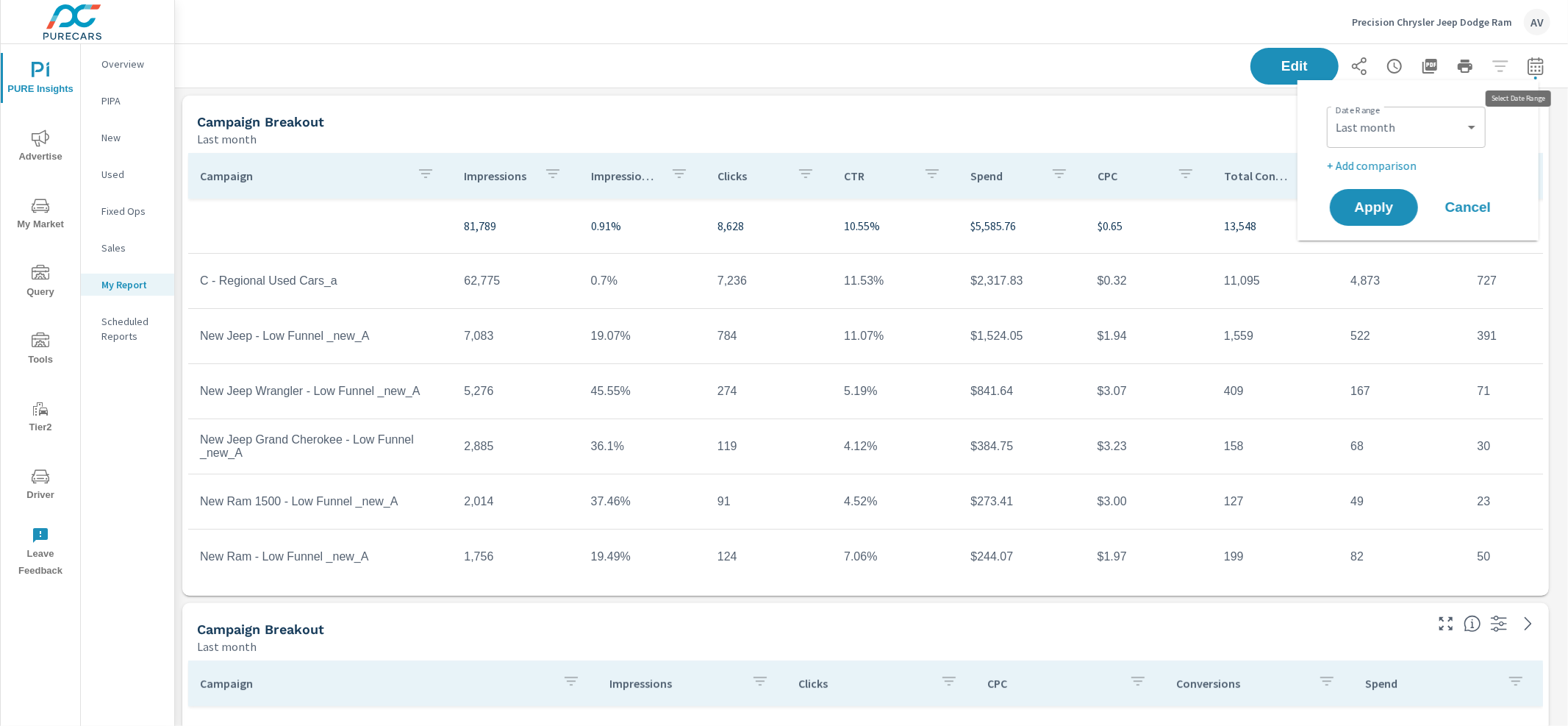
scroll to position [1387, 1407]
click at [1371, 176] on div "Date Range Custom [DATE] Last week Last 7 days Last 14 days Last 30 days Last 4…" at bounding box center [1418, 160] width 206 height 137
click at [1369, 168] on p "+ Add comparison" at bounding box center [1421, 165] width 188 height 18
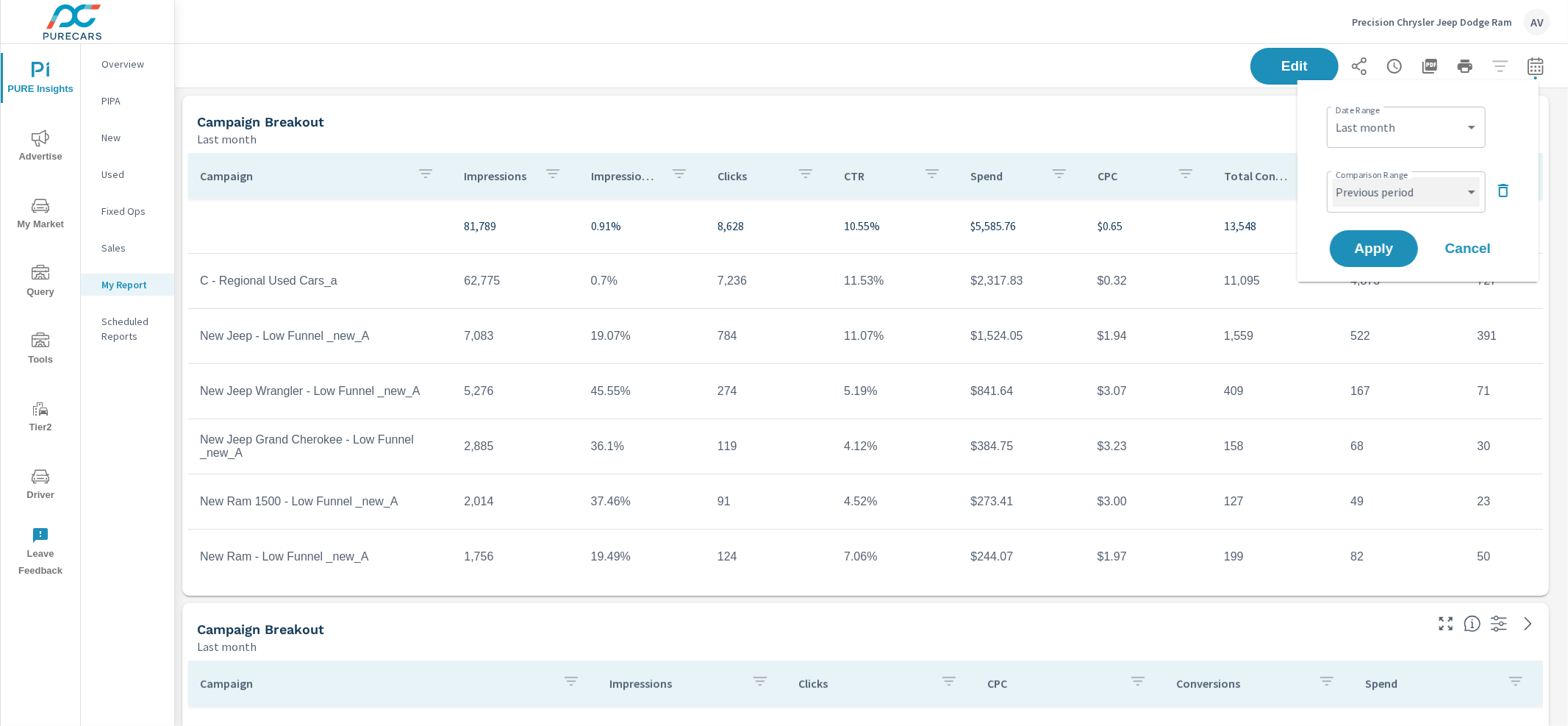
click at [1369, 199] on select "Custom Previous period Previous month Previous year" at bounding box center [1406, 192] width 147 height 30
click at [1332, 177] on select "Custom Previous period Previous month Previous year" at bounding box center [1406, 192] width 147 height 30
select select "Previous month"
click at [1360, 260] on button "Apply" at bounding box center [1374, 249] width 91 height 39
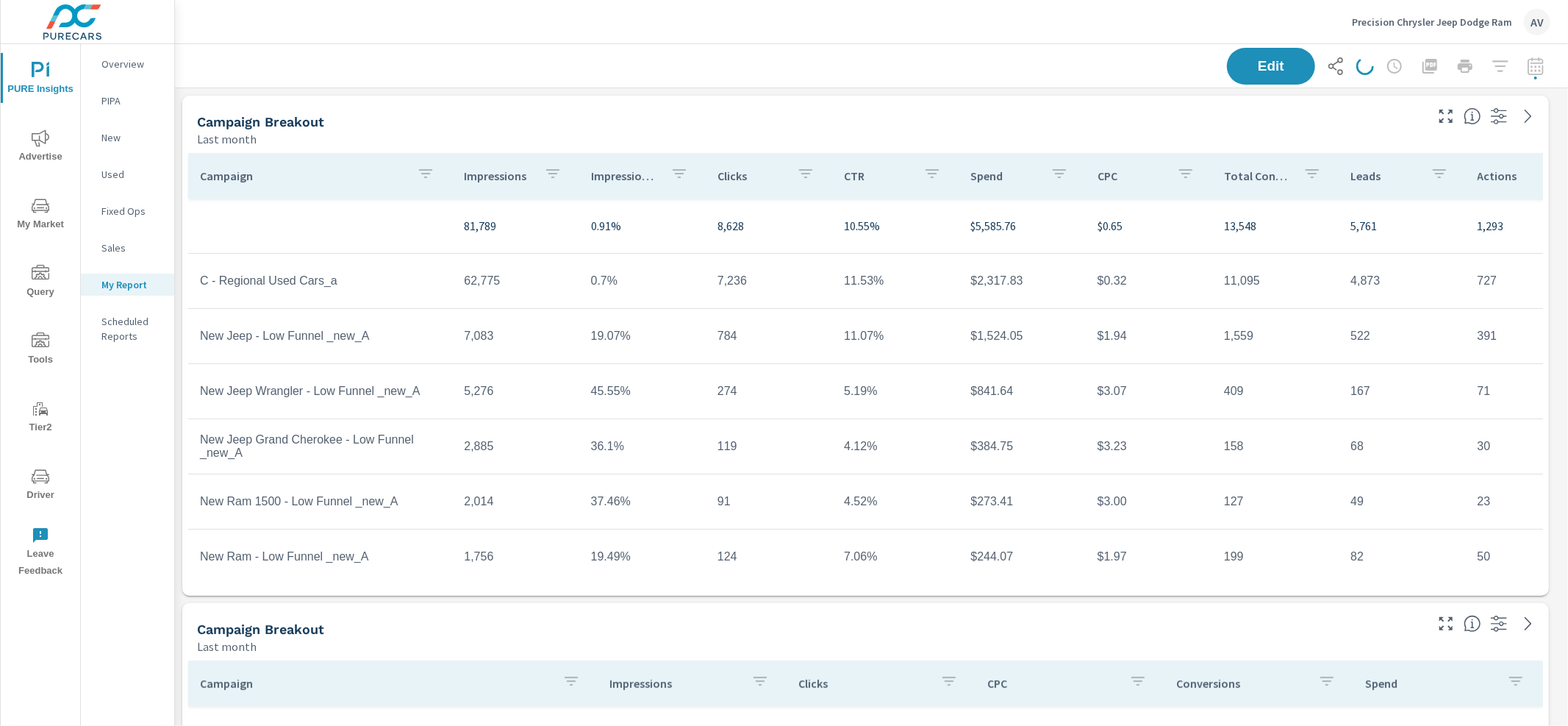
scroll to position [1387, 1407]
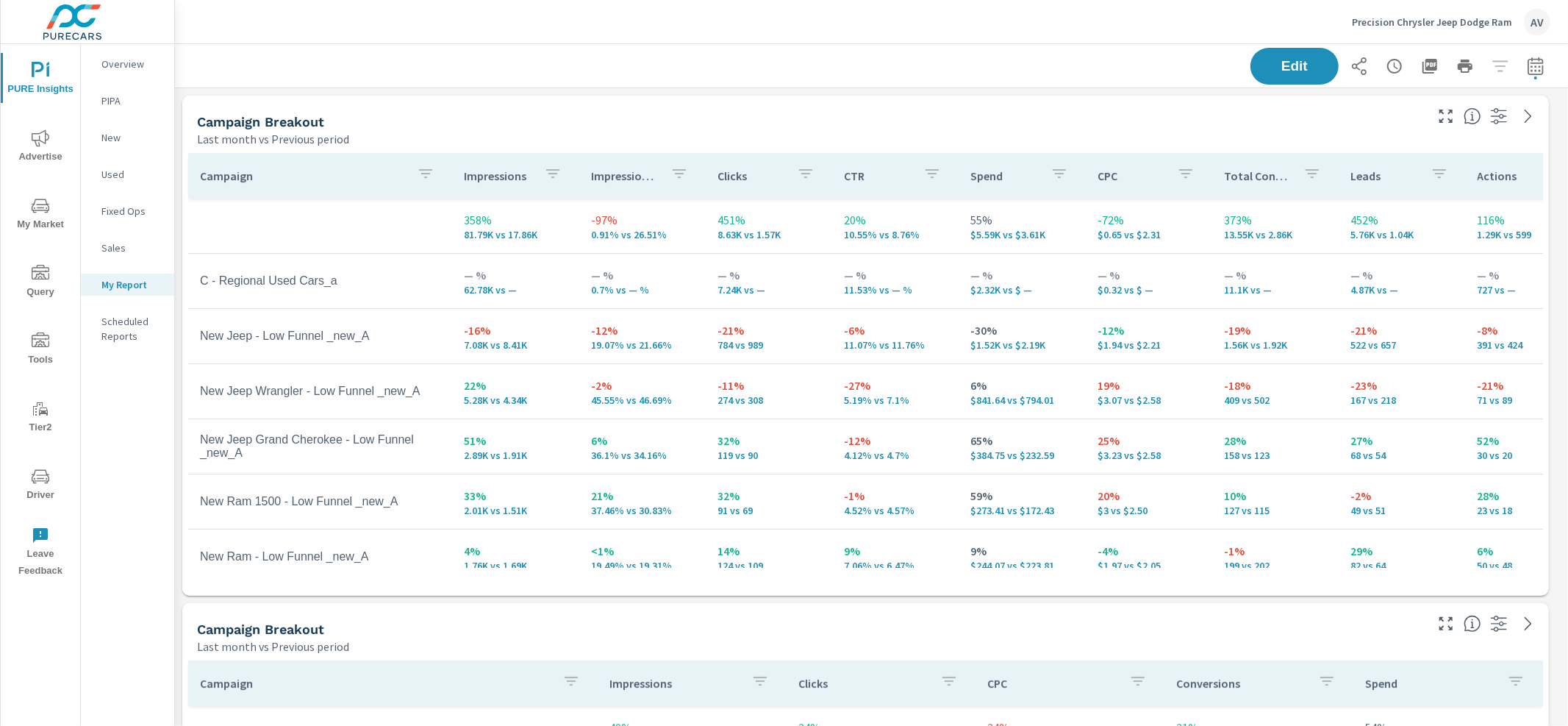
click at [646, 110] on div "Campaign Breakout Last month vs Previous period" at bounding box center [805, 122] width 1246 height 52
click at [1422, 67] on icon "button" at bounding box center [1429, 65] width 15 height 15
